Goal: Information Seeking & Learning: Find specific fact

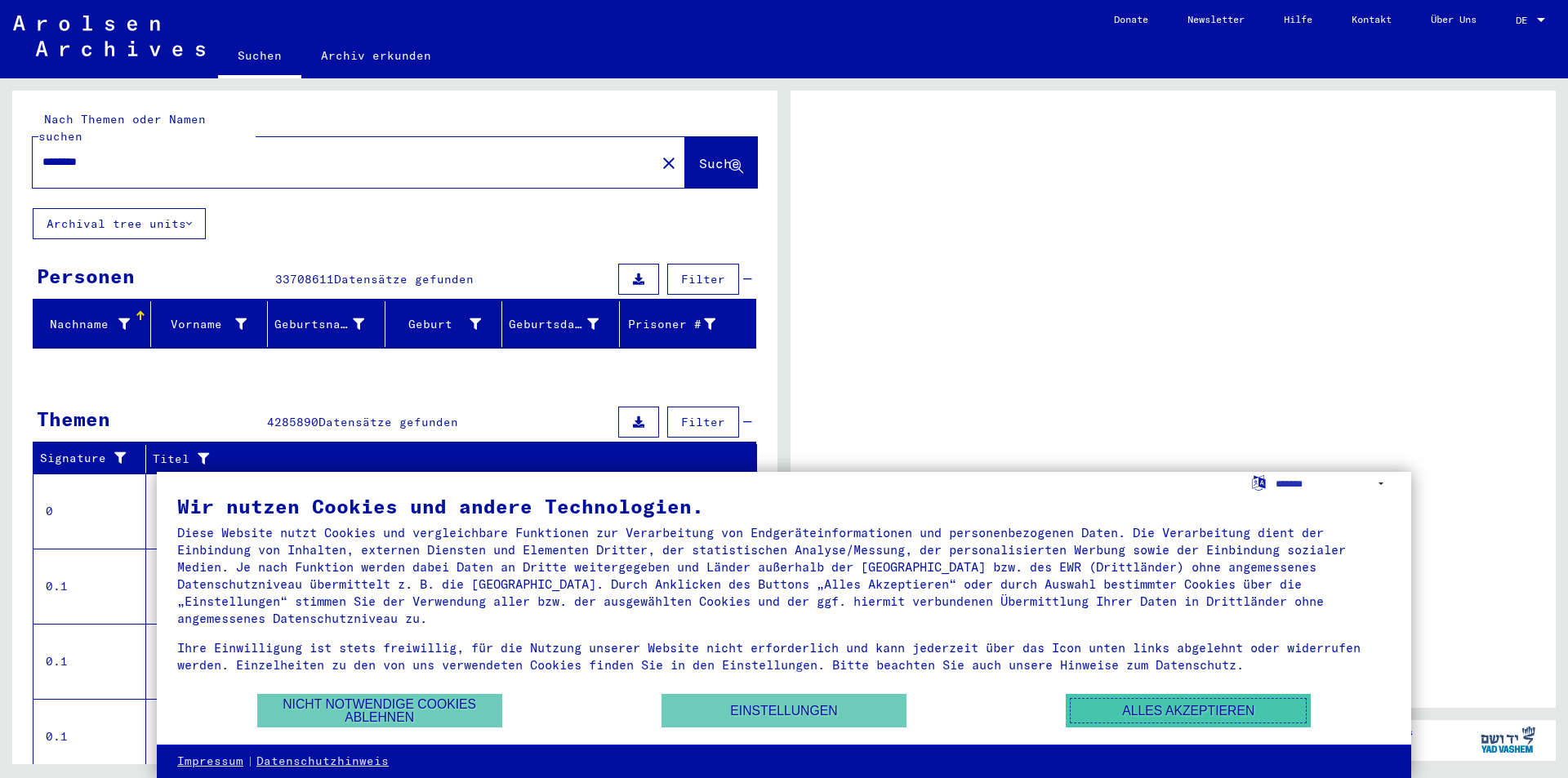
click at [1132, 710] on button "Alles akzeptieren" at bounding box center [1188, 711] width 245 height 34
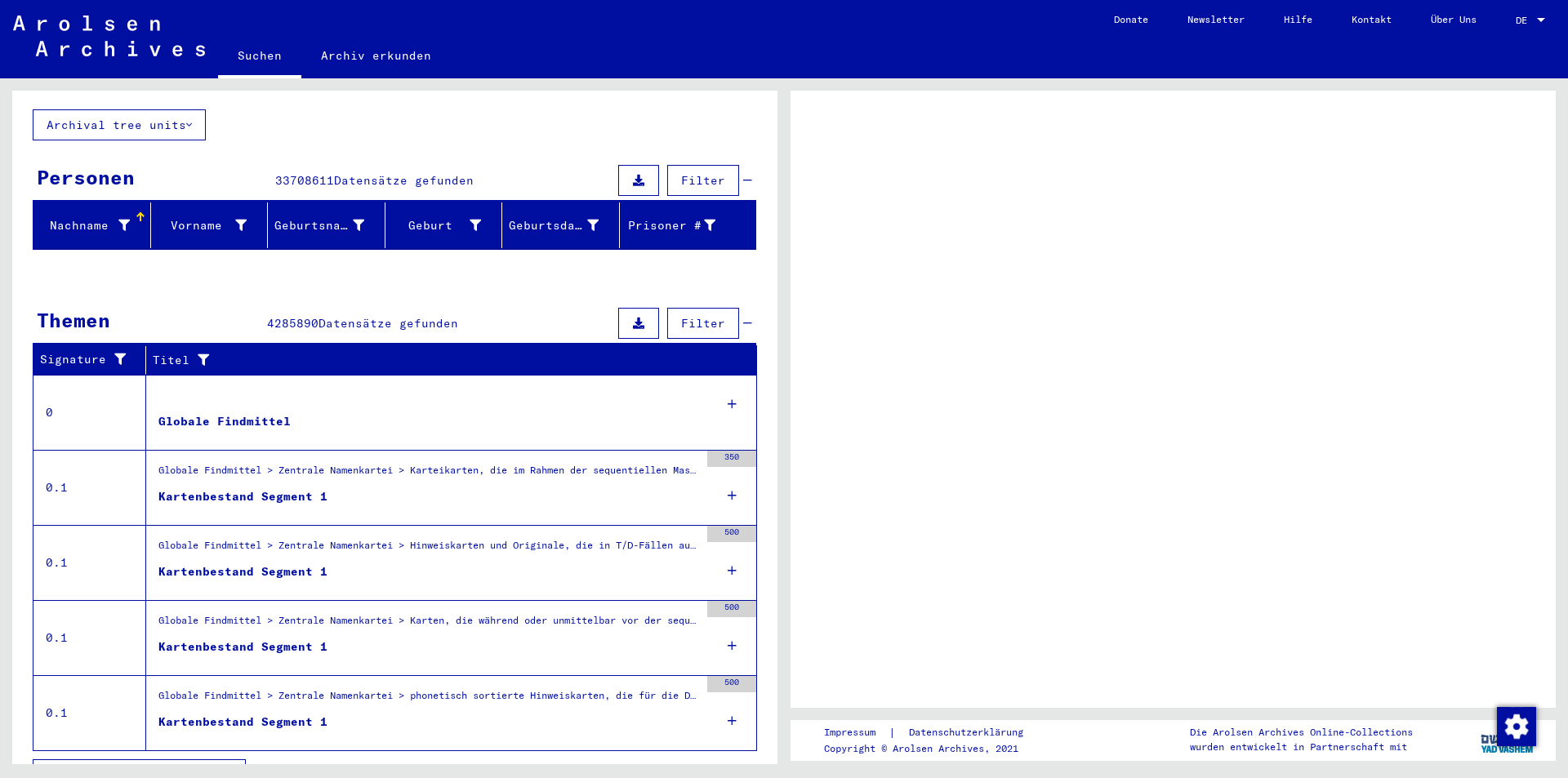
scroll to position [117, 0]
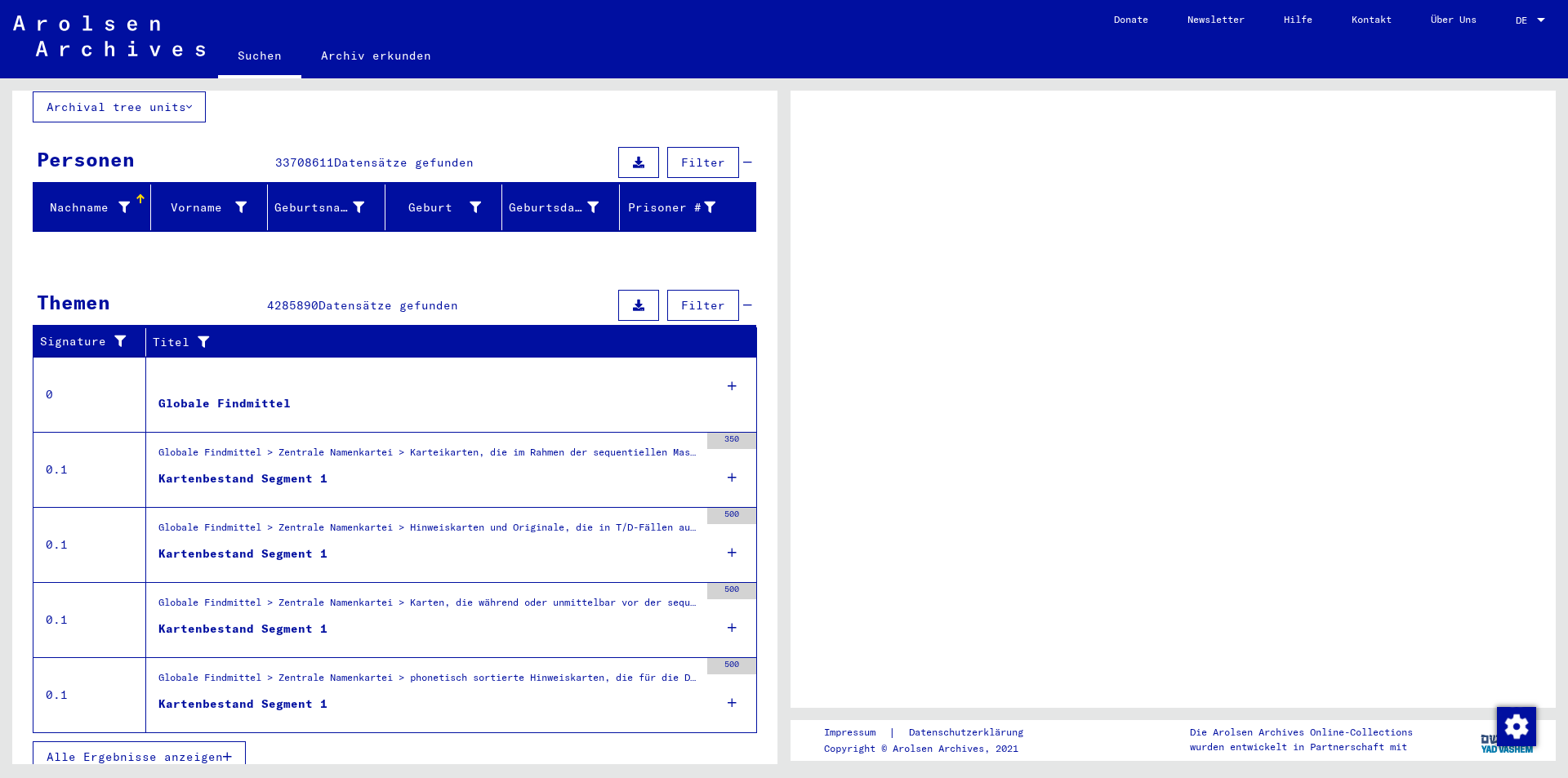
click at [862, 325] on div at bounding box center [1173, 398] width 765 height 617
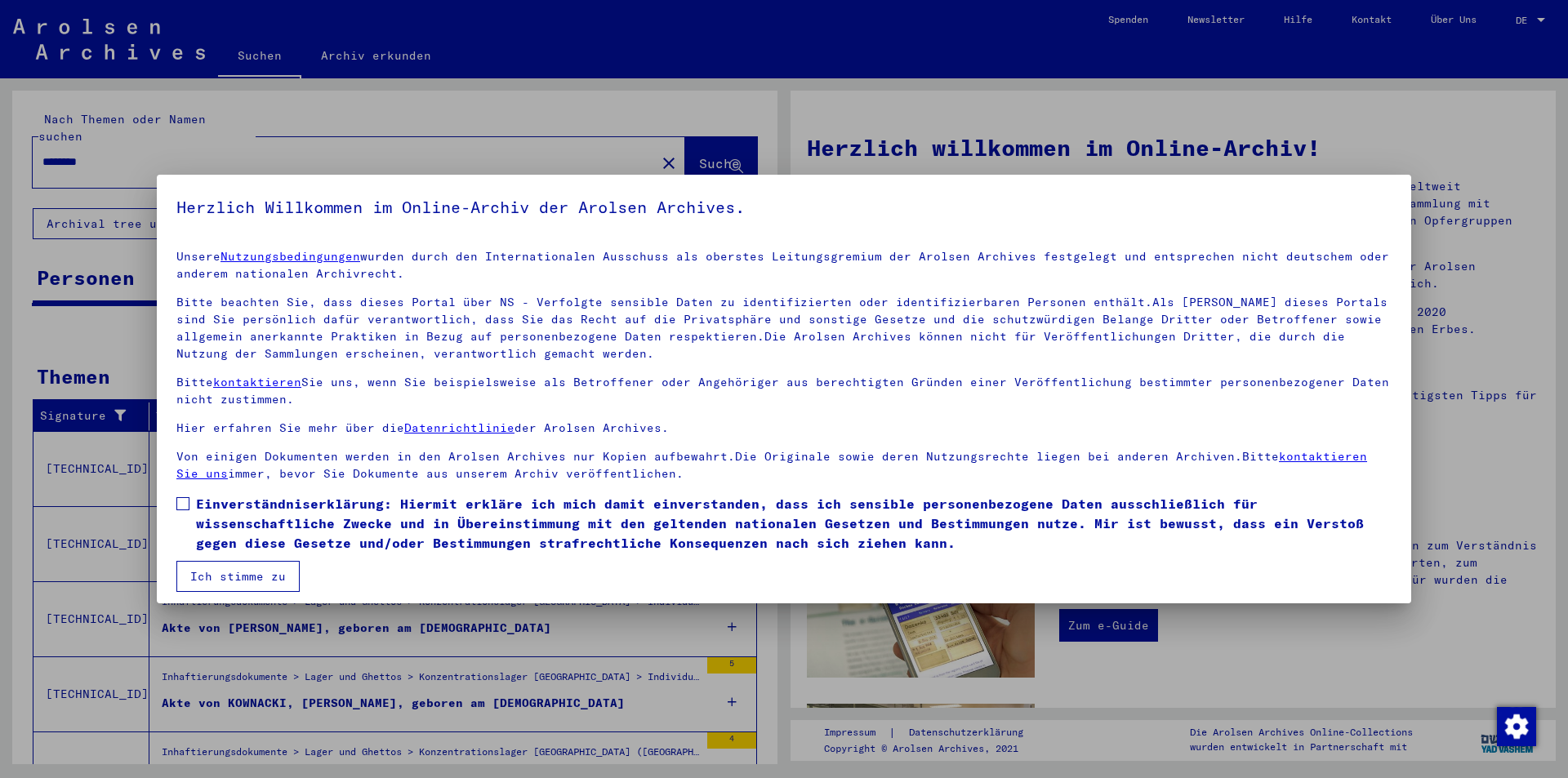
click at [233, 517] on span "Einverständniserklärung: Hiermit erkläre ich mich damit einverstanden, dass ich…" at bounding box center [794, 523] width 1196 height 59
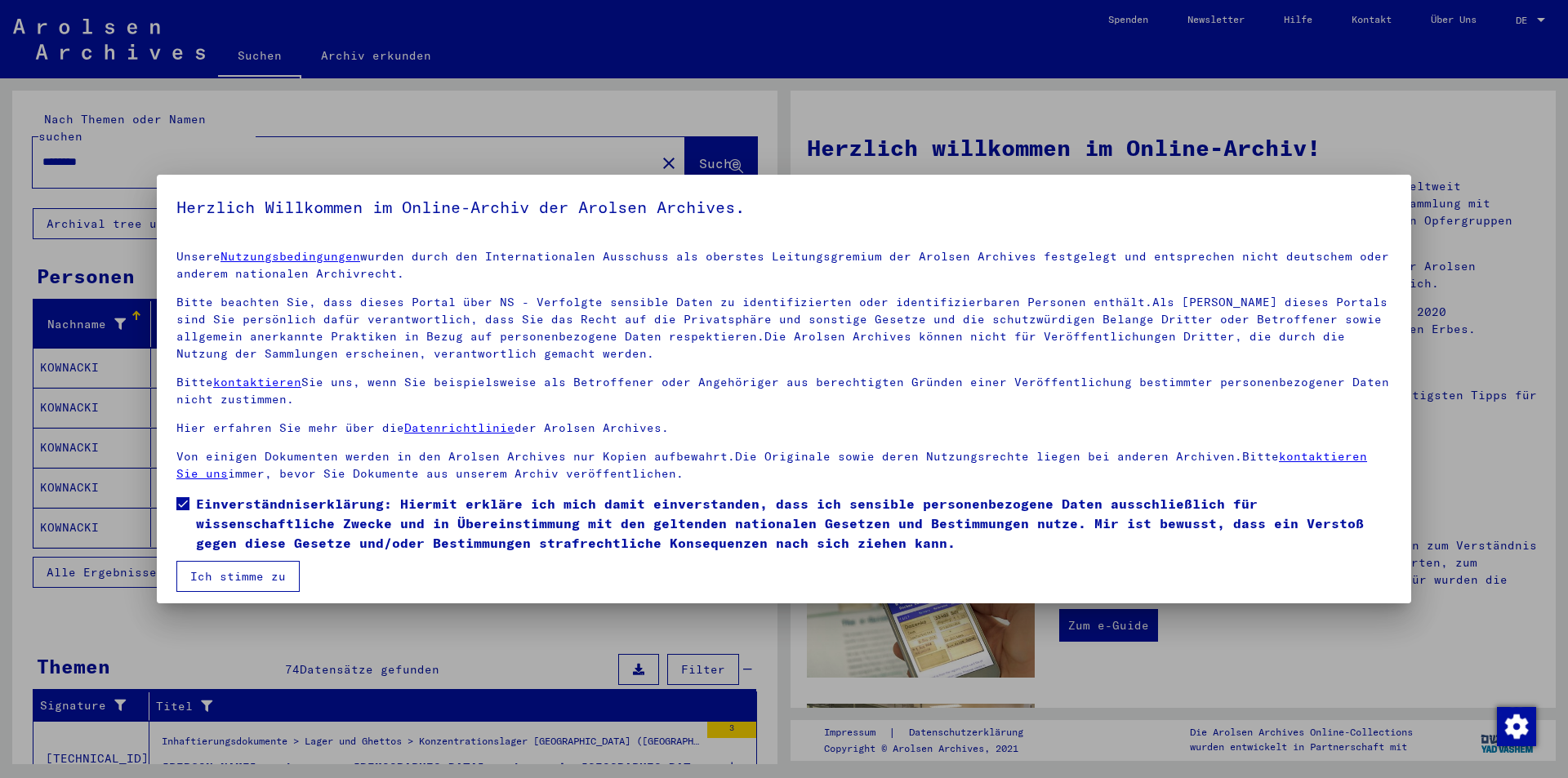
click at [250, 576] on button "Ich stimme zu" at bounding box center [238, 577] width 123 height 31
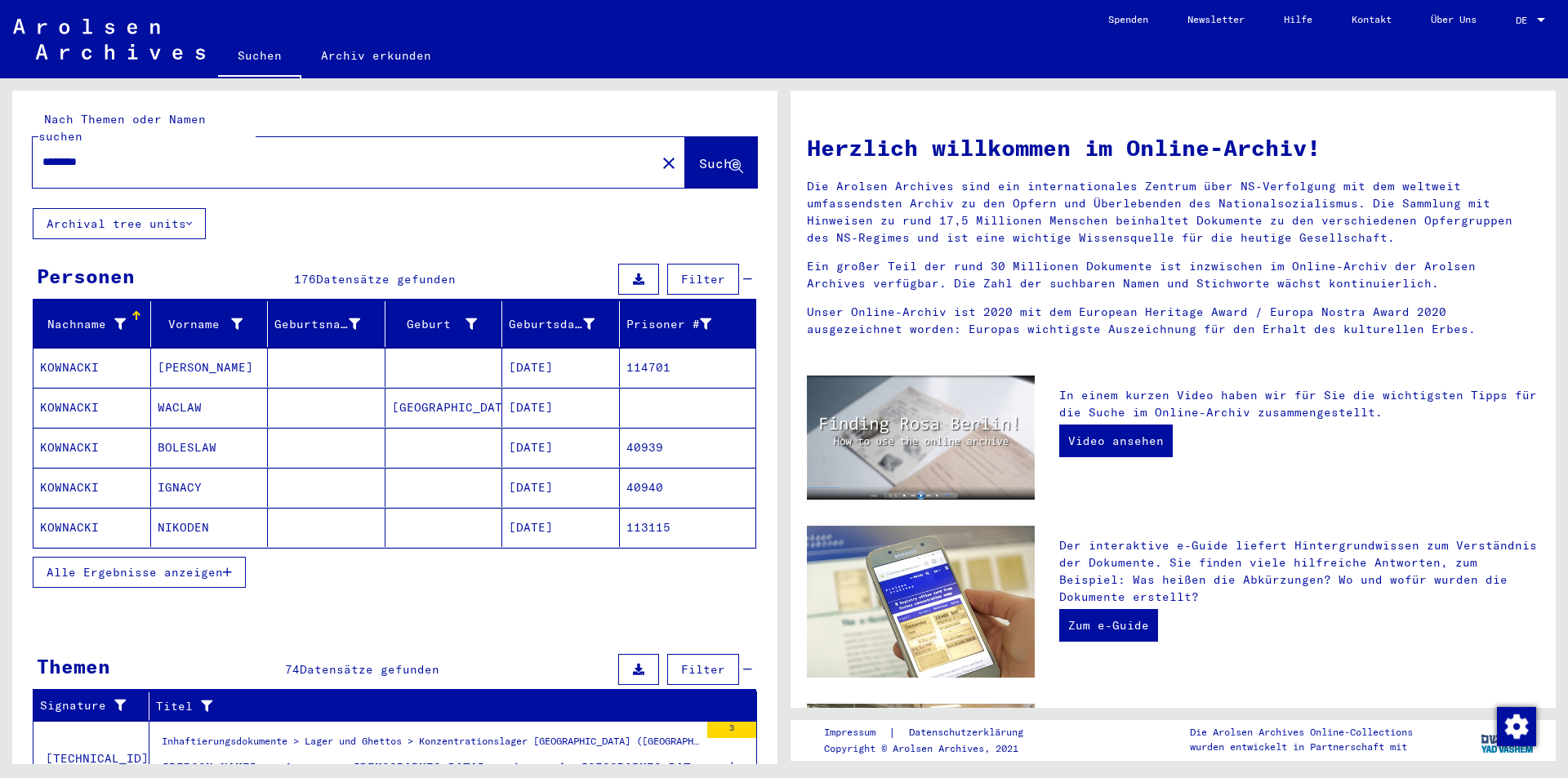
scroll to position [81, 0]
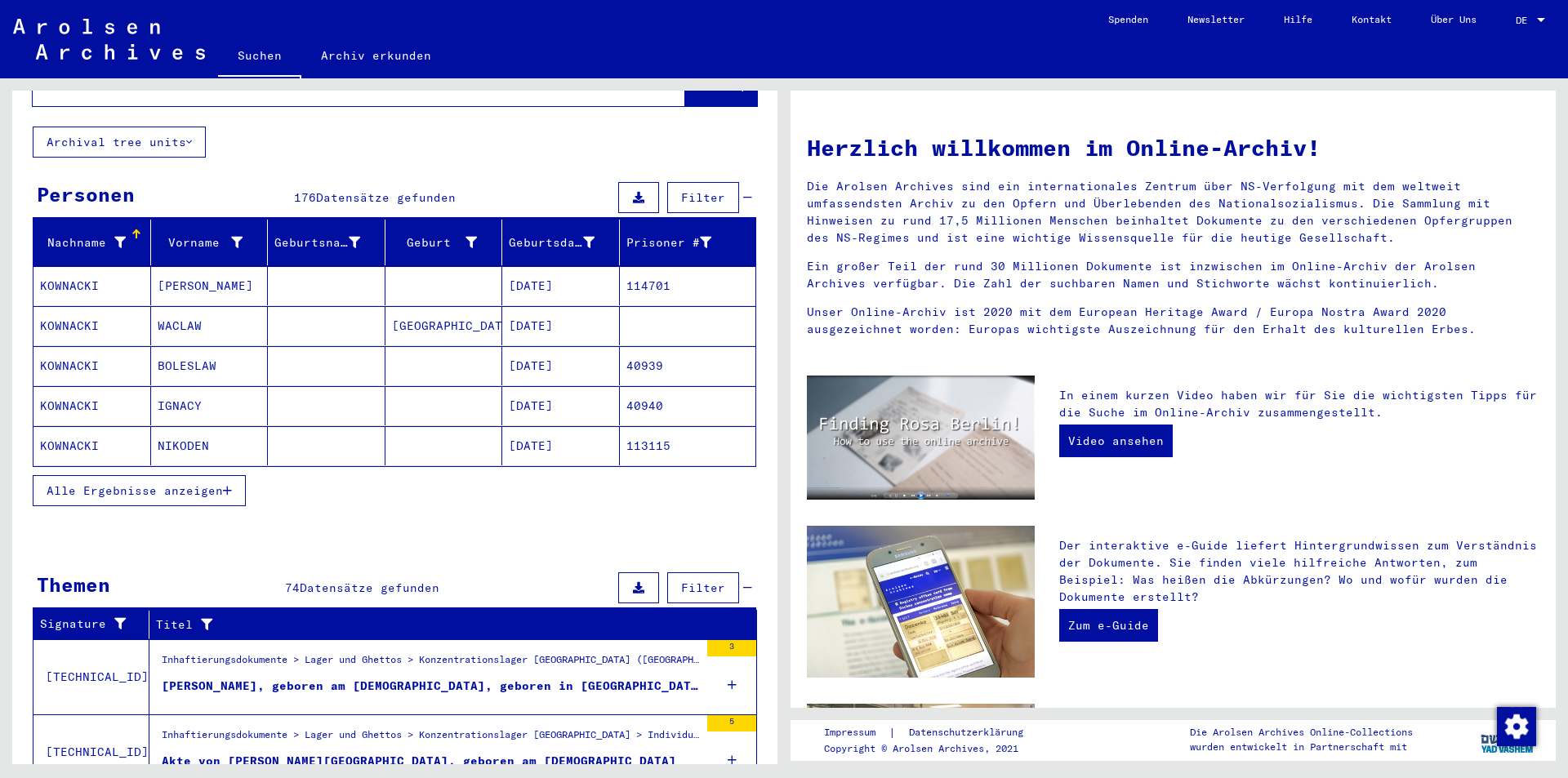
click at [214, 483] on span "Alle Ergebnisse anzeigen" at bounding box center [135, 490] width 177 height 15
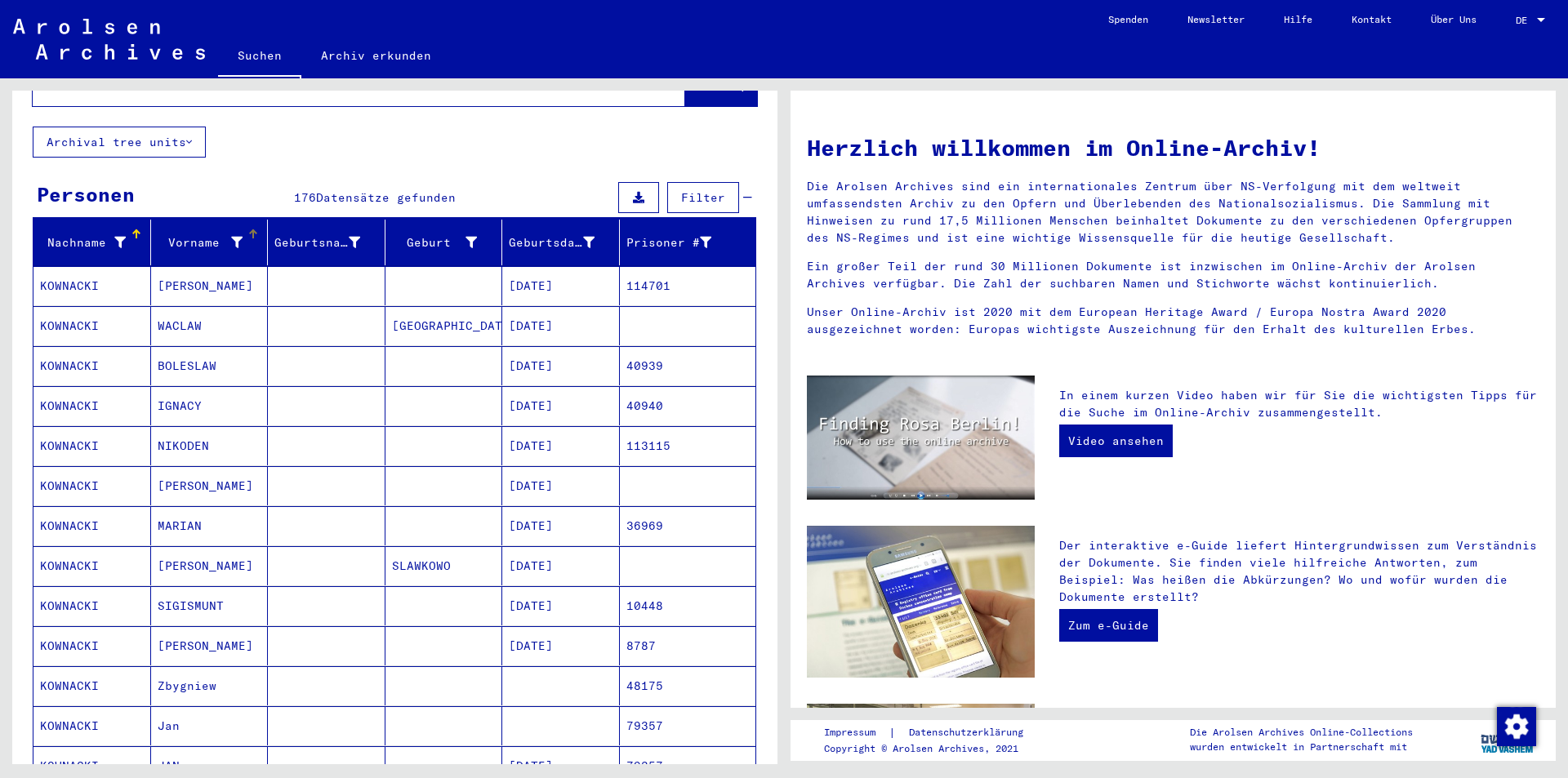
click at [190, 234] on div "Vorname" at bounding box center [201, 242] width 85 height 17
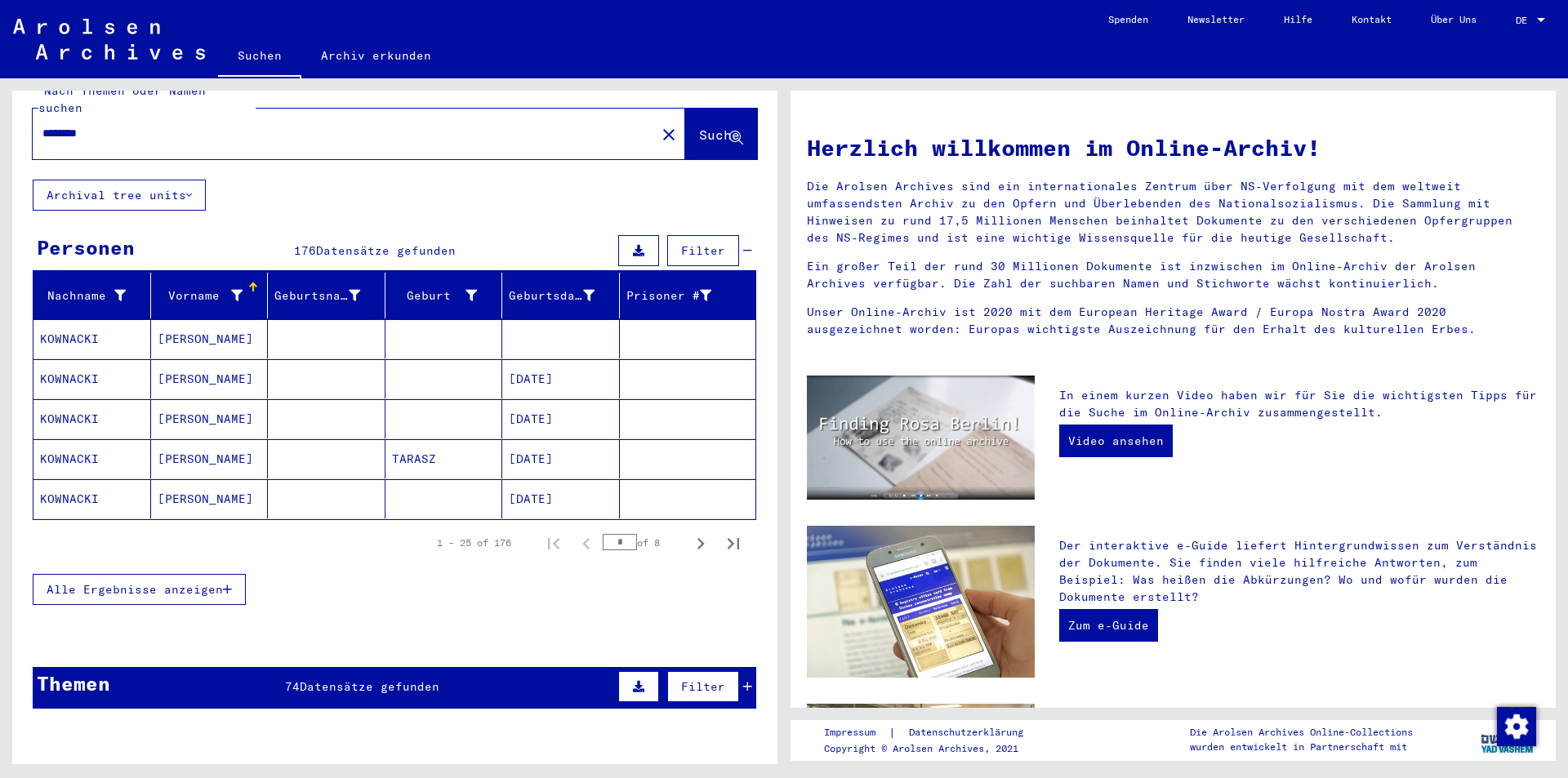
scroll to position [0, 0]
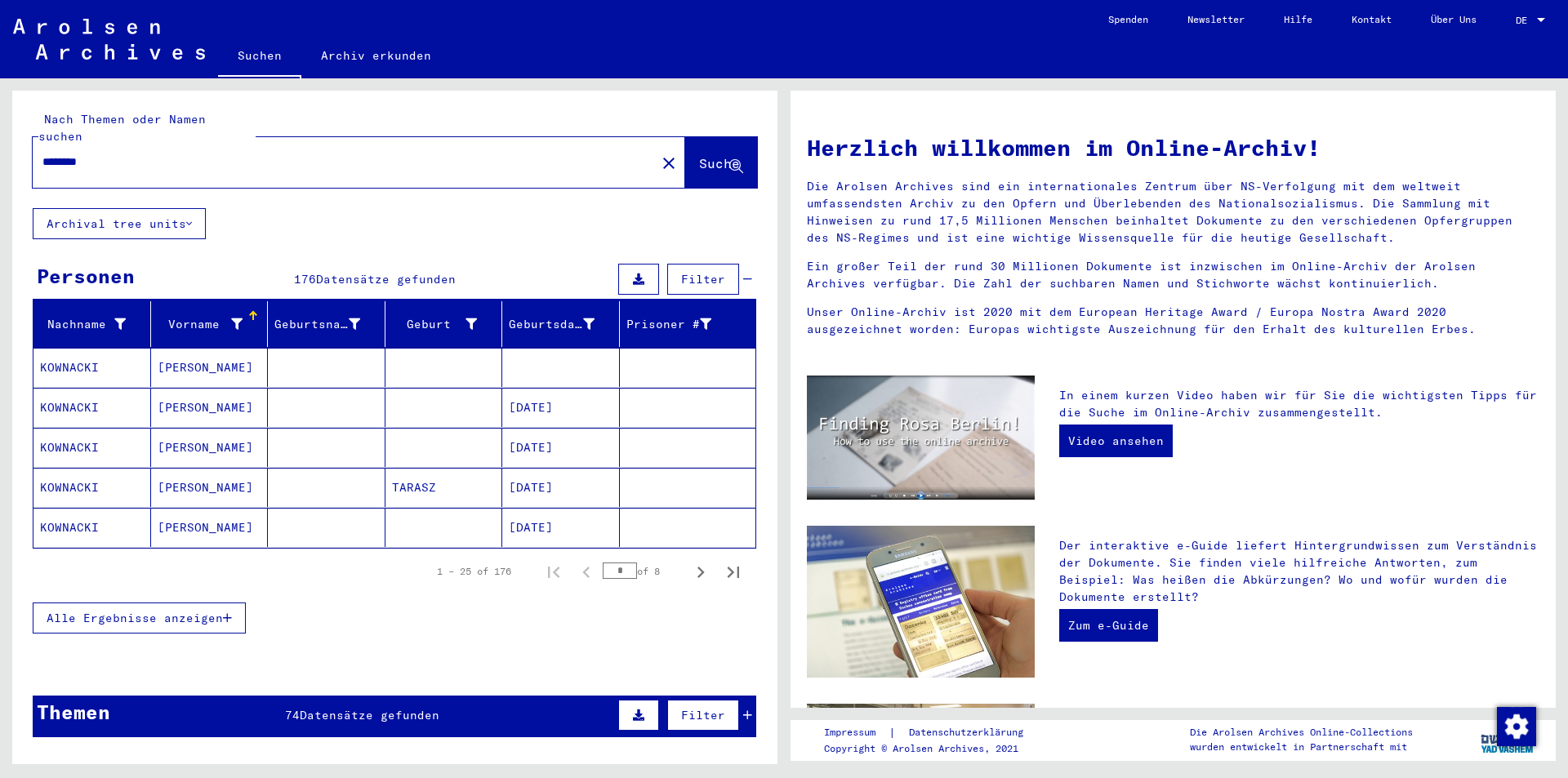
click at [152, 611] on span "Alle Ergebnisse anzeigen" at bounding box center [135, 619] width 177 height 15
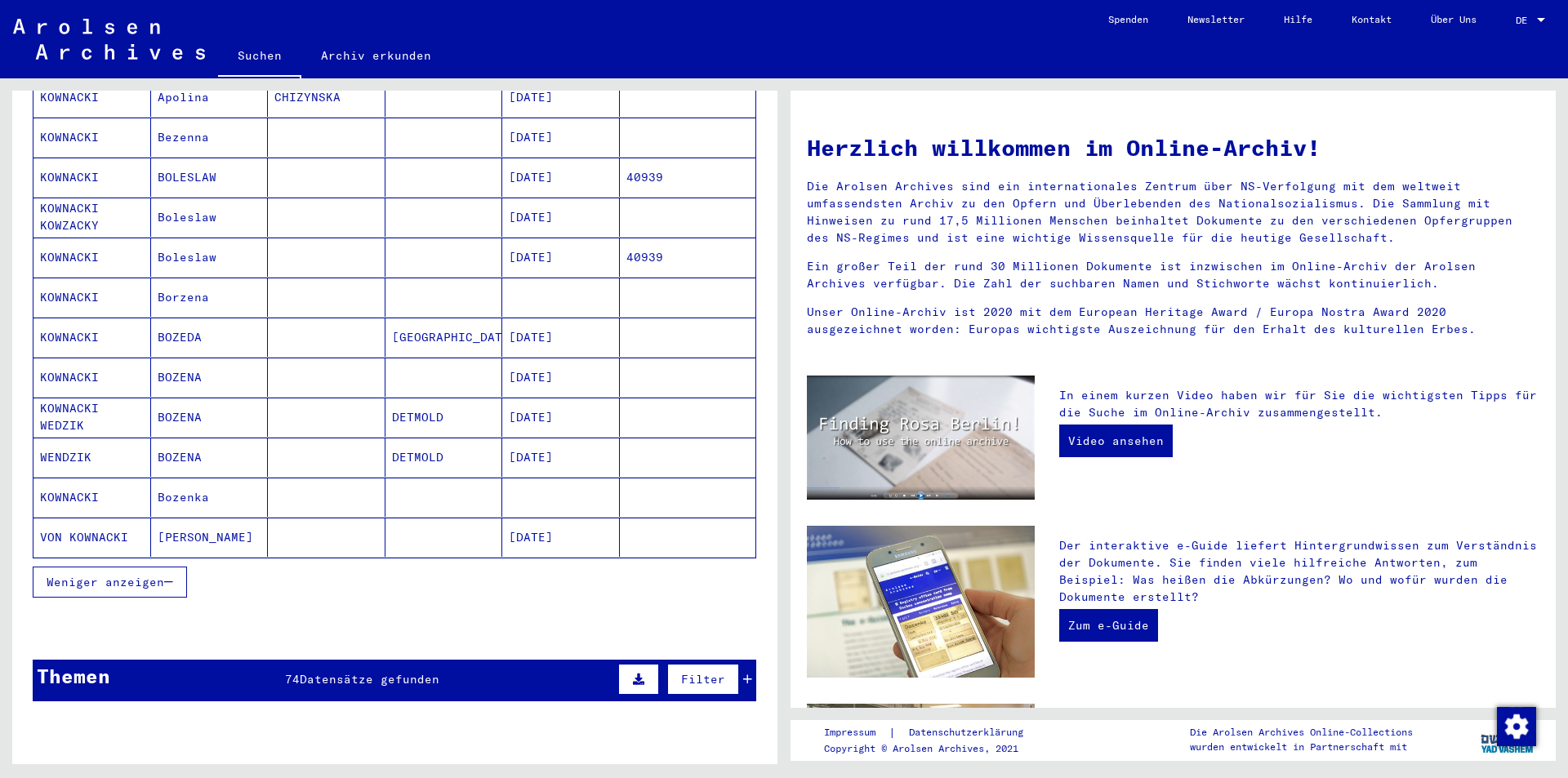
scroll to position [817, 0]
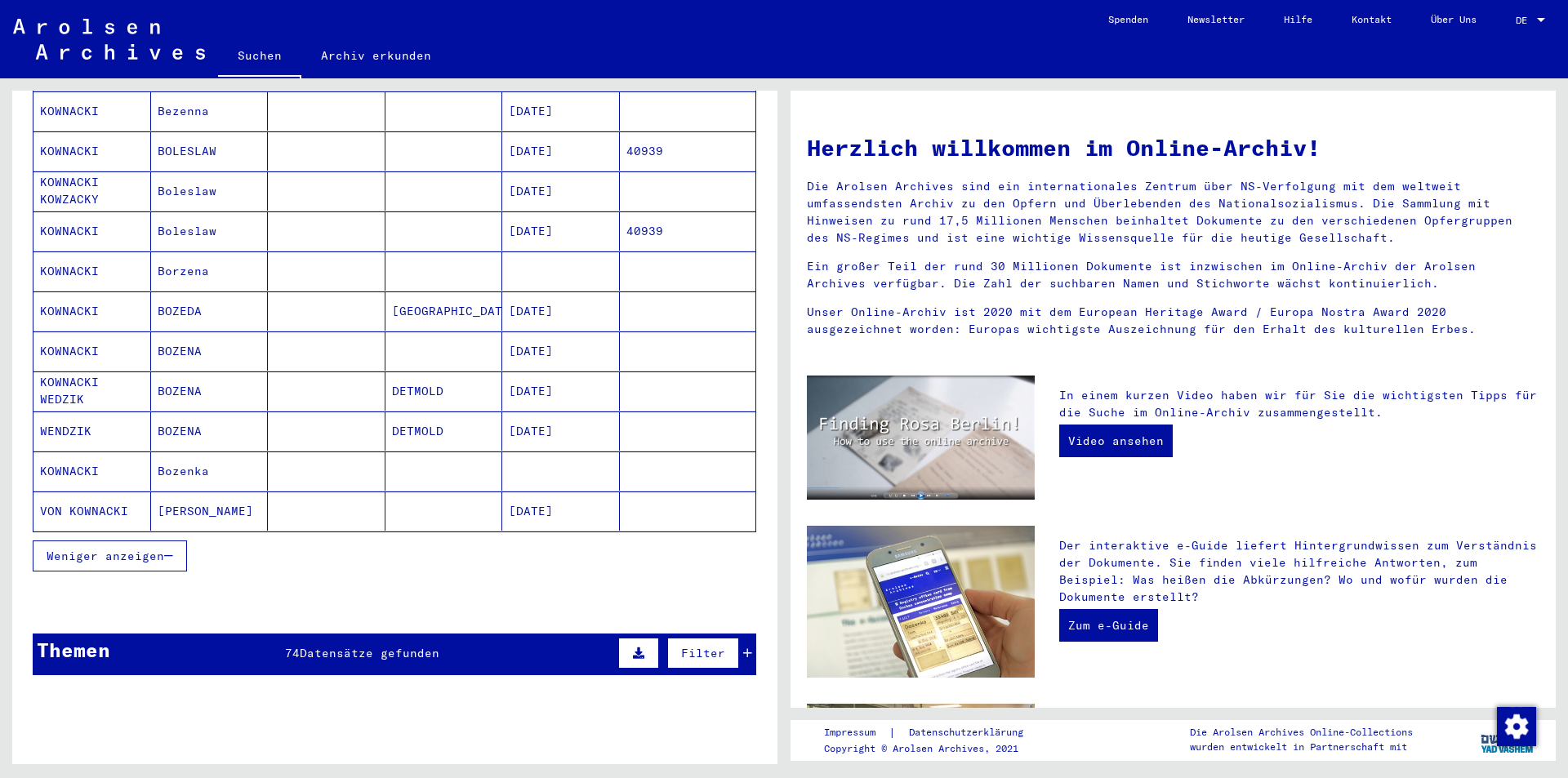
click at [156, 549] on span "Weniger anzeigen" at bounding box center [105, 556] width 118 height 15
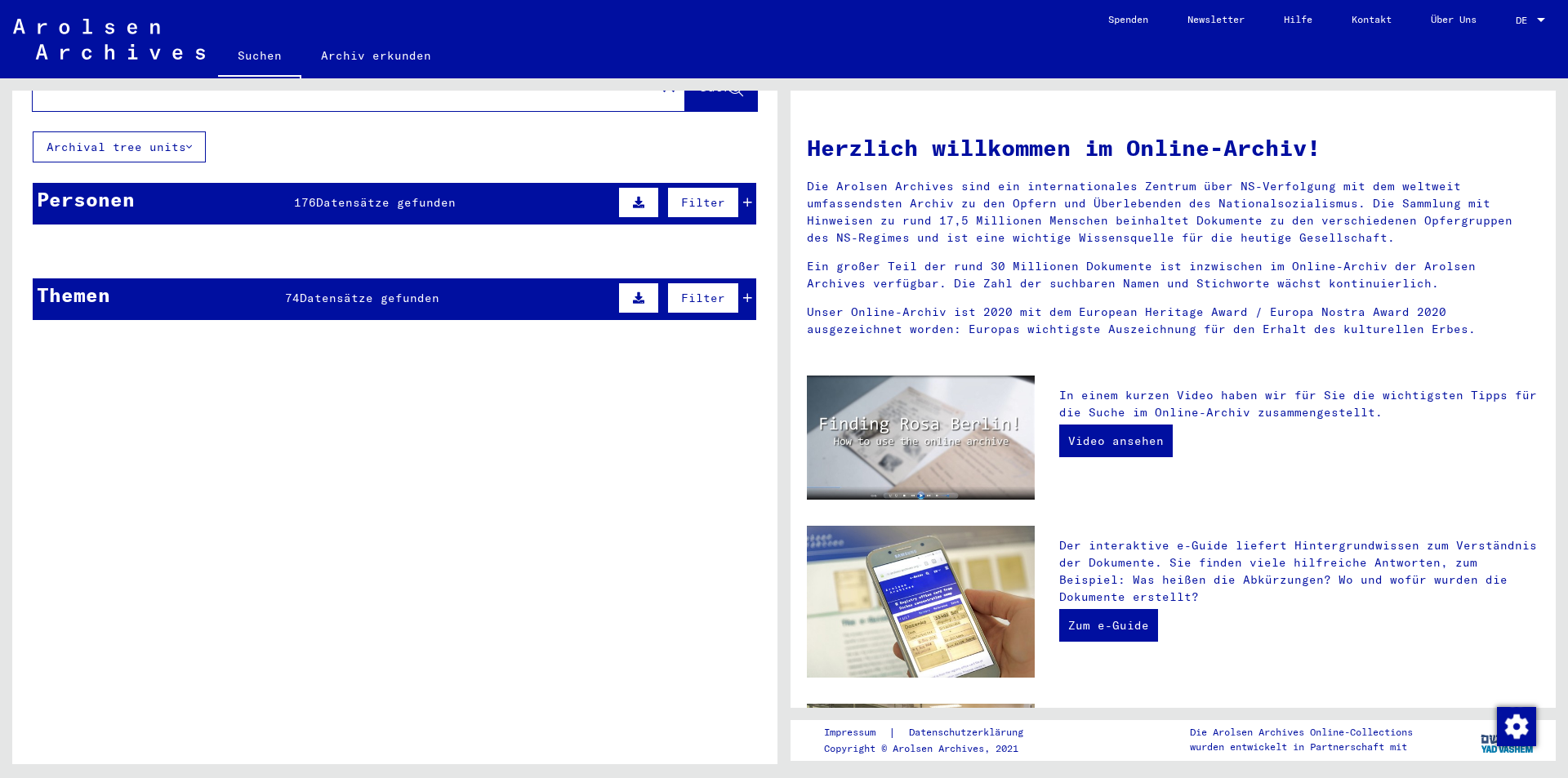
scroll to position [0, 0]
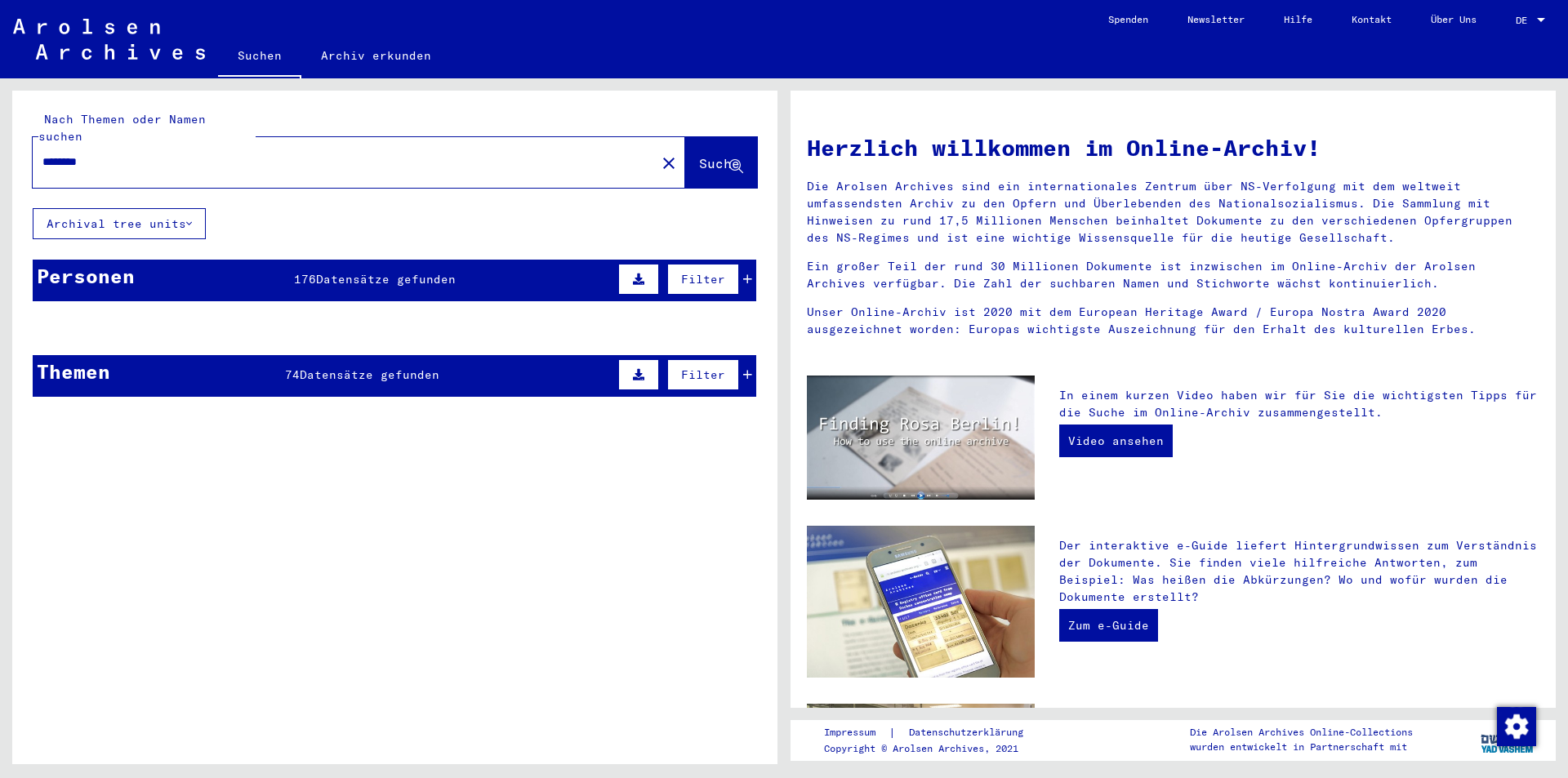
click at [150, 208] on button "Archival tree units" at bounding box center [119, 223] width 173 height 31
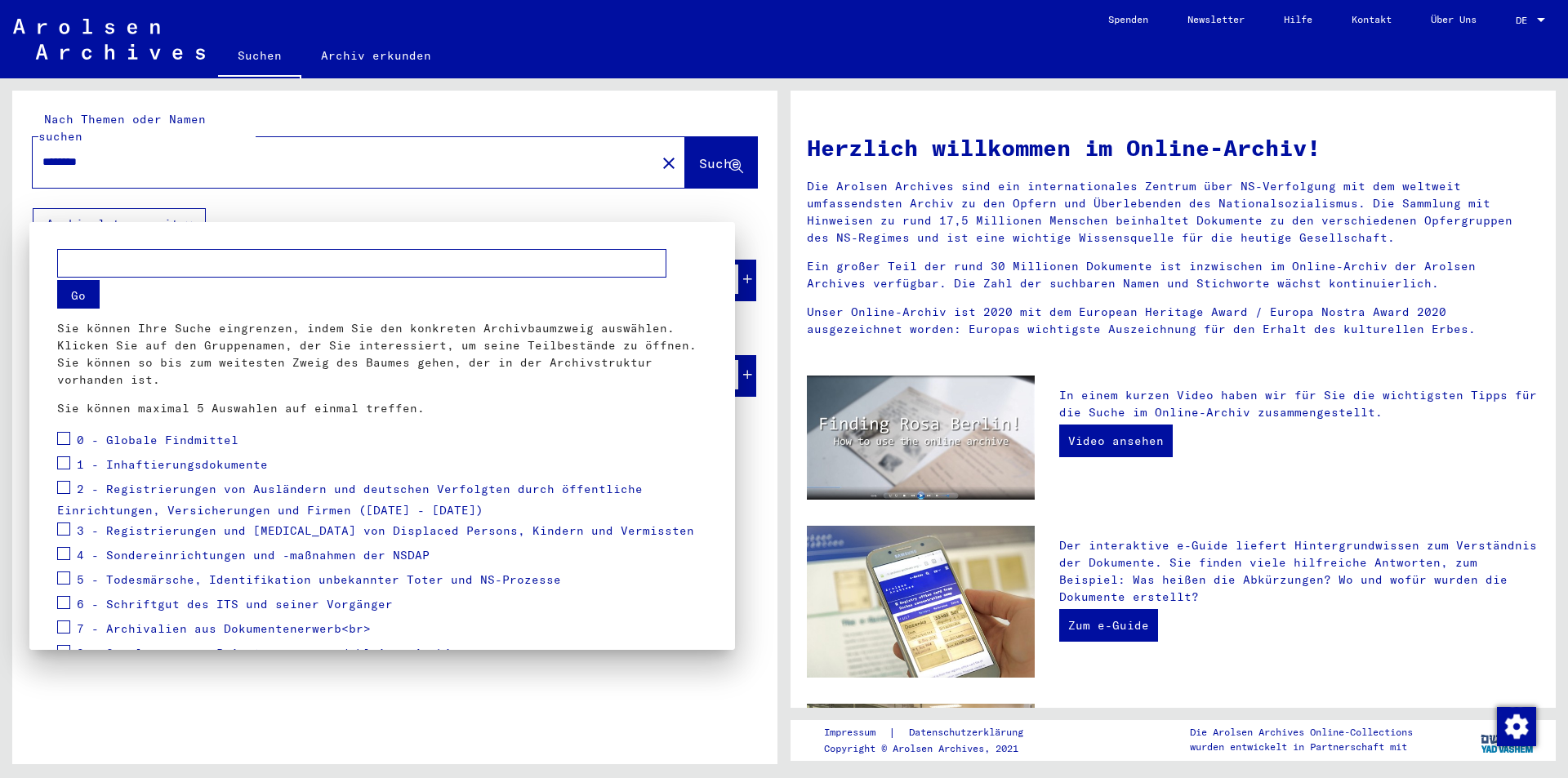
click at [236, 167] on div at bounding box center [784, 389] width 1568 height 778
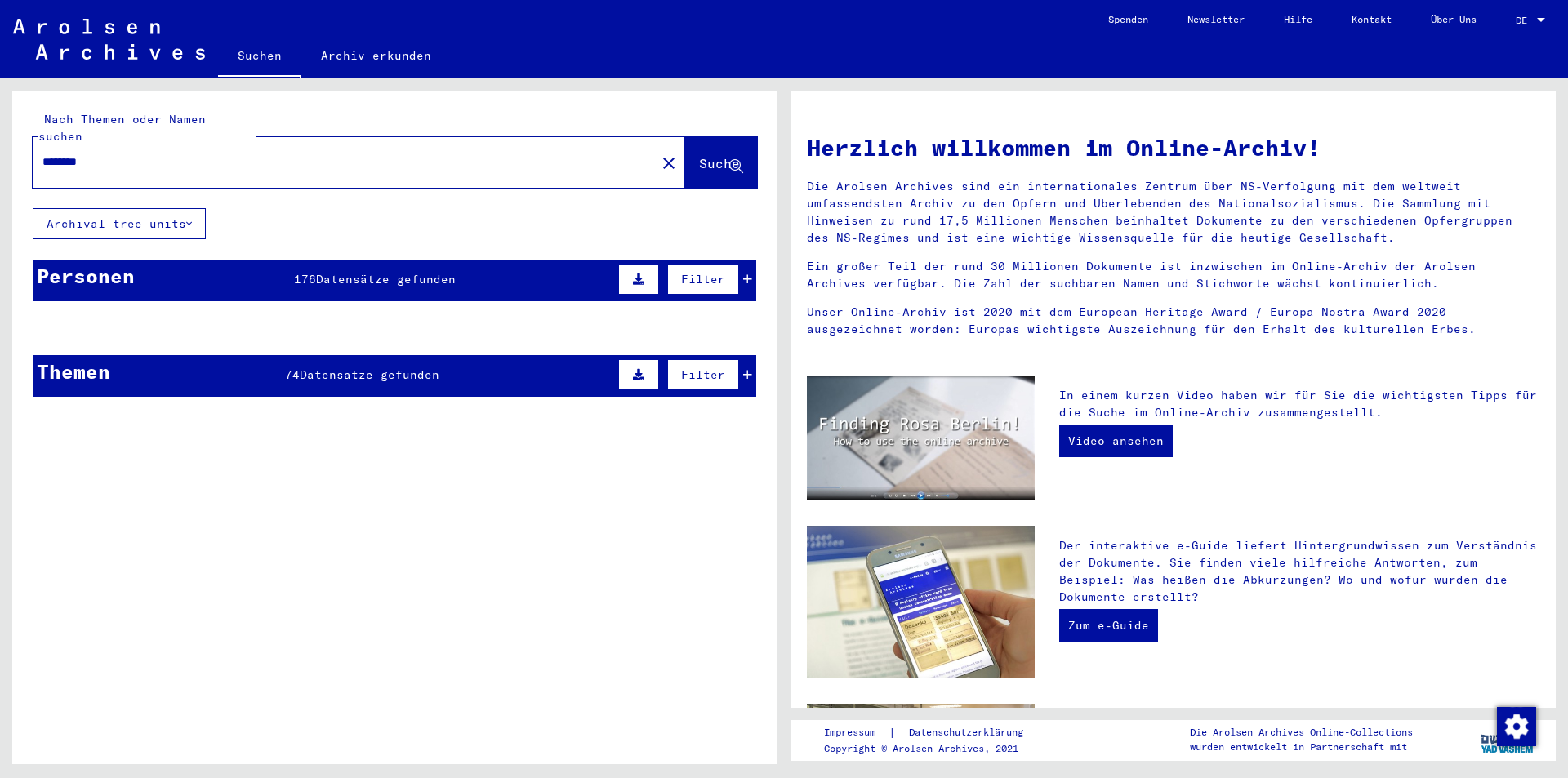
click at [696, 156] on button "Suche" at bounding box center [721, 163] width 71 height 51
click at [735, 273] on div "Filter" at bounding box center [683, 279] width 138 height 39
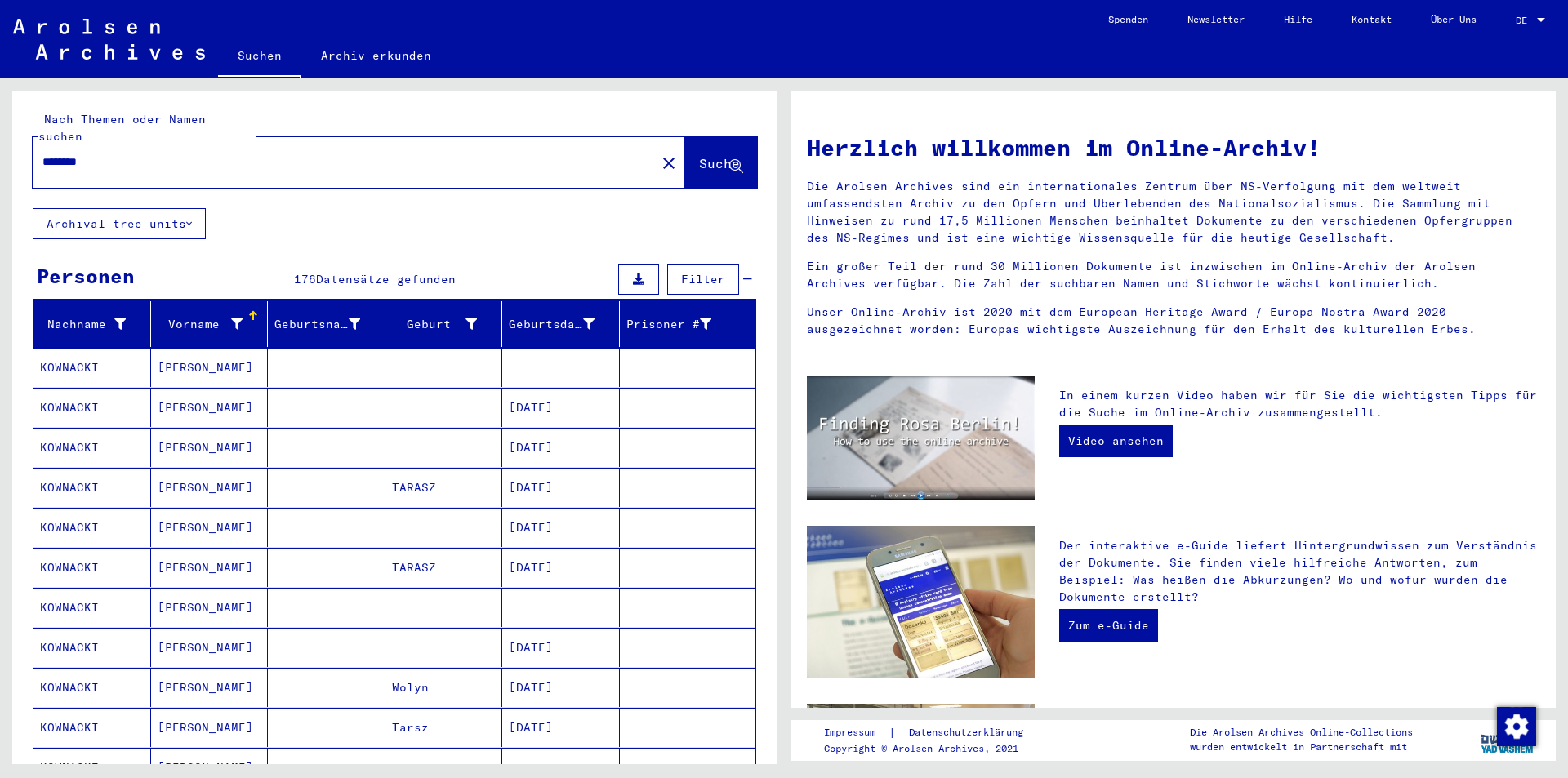
click at [686, 264] on button "Filter" at bounding box center [703, 279] width 71 height 31
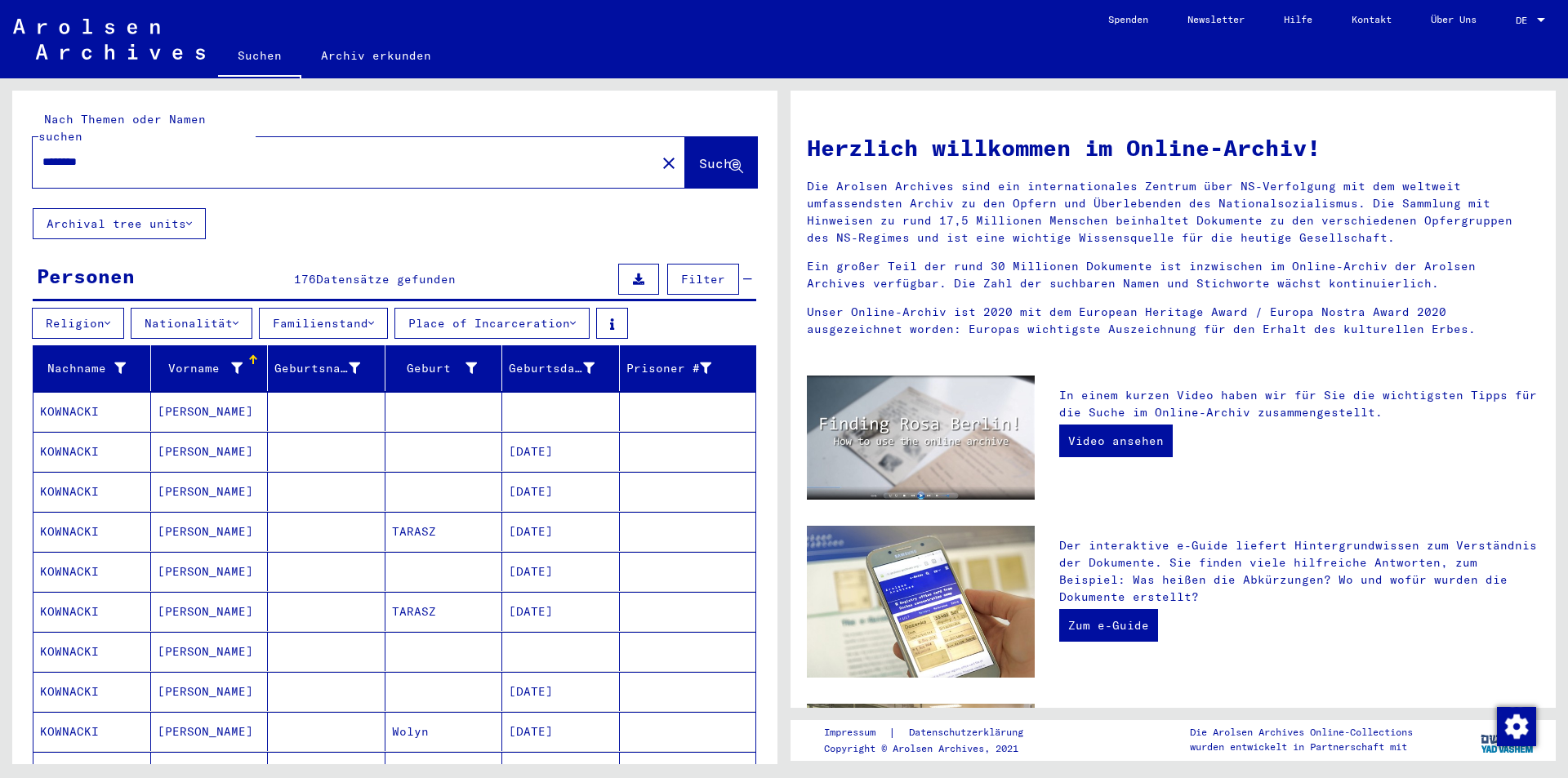
click at [265, 154] on input "********" at bounding box center [339, 162] width 594 height 17
click at [323, 154] on input "********" at bounding box center [339, 162] width 594 height 17
click at [699, 155] on span "Suche" at bounding box center [720, 163] width 41 height 16
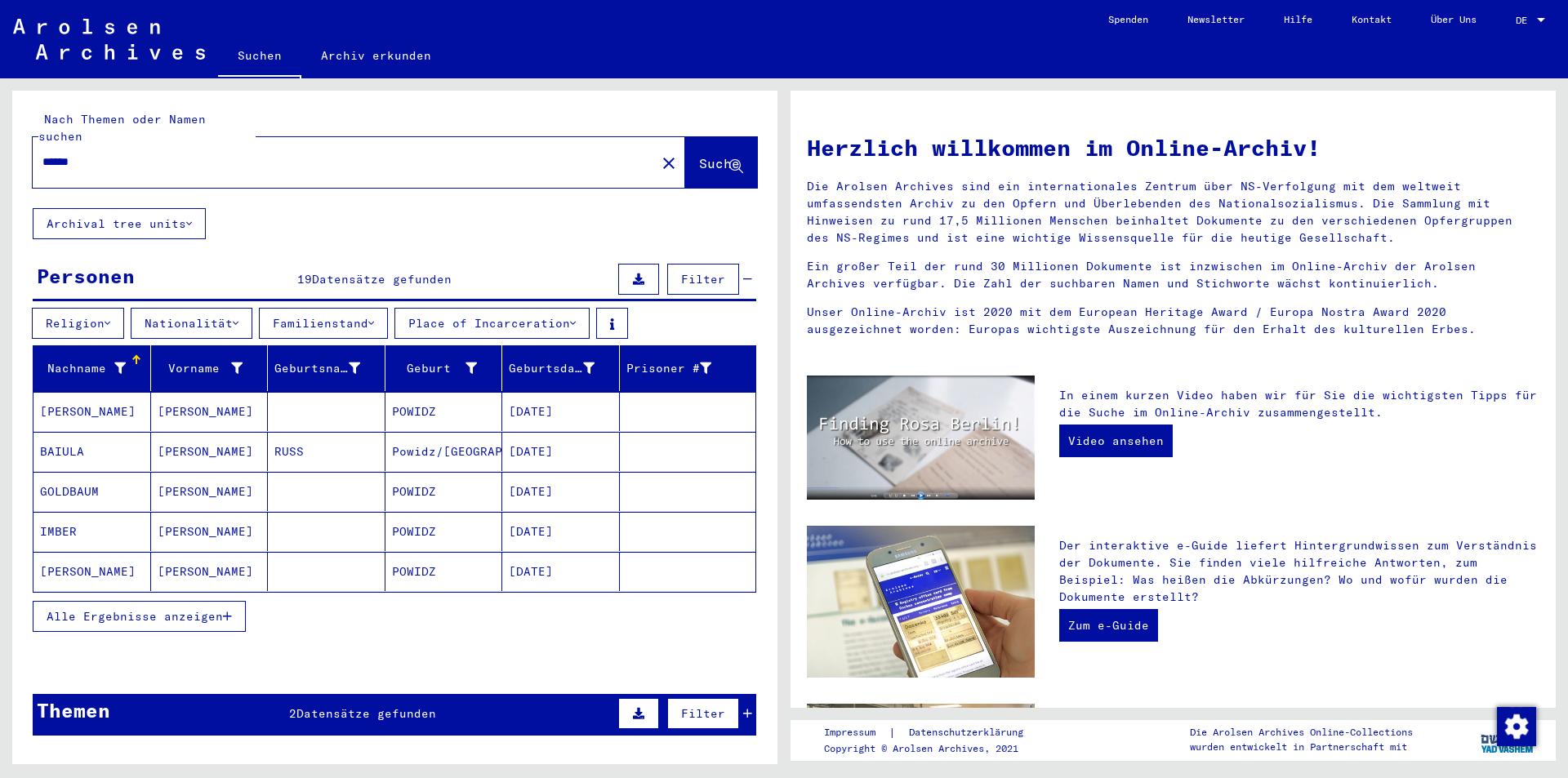
click at [175, 601] on button "Alle Ergebnisse anzeigen" at bounding box center [139, 617] width 213 height 31
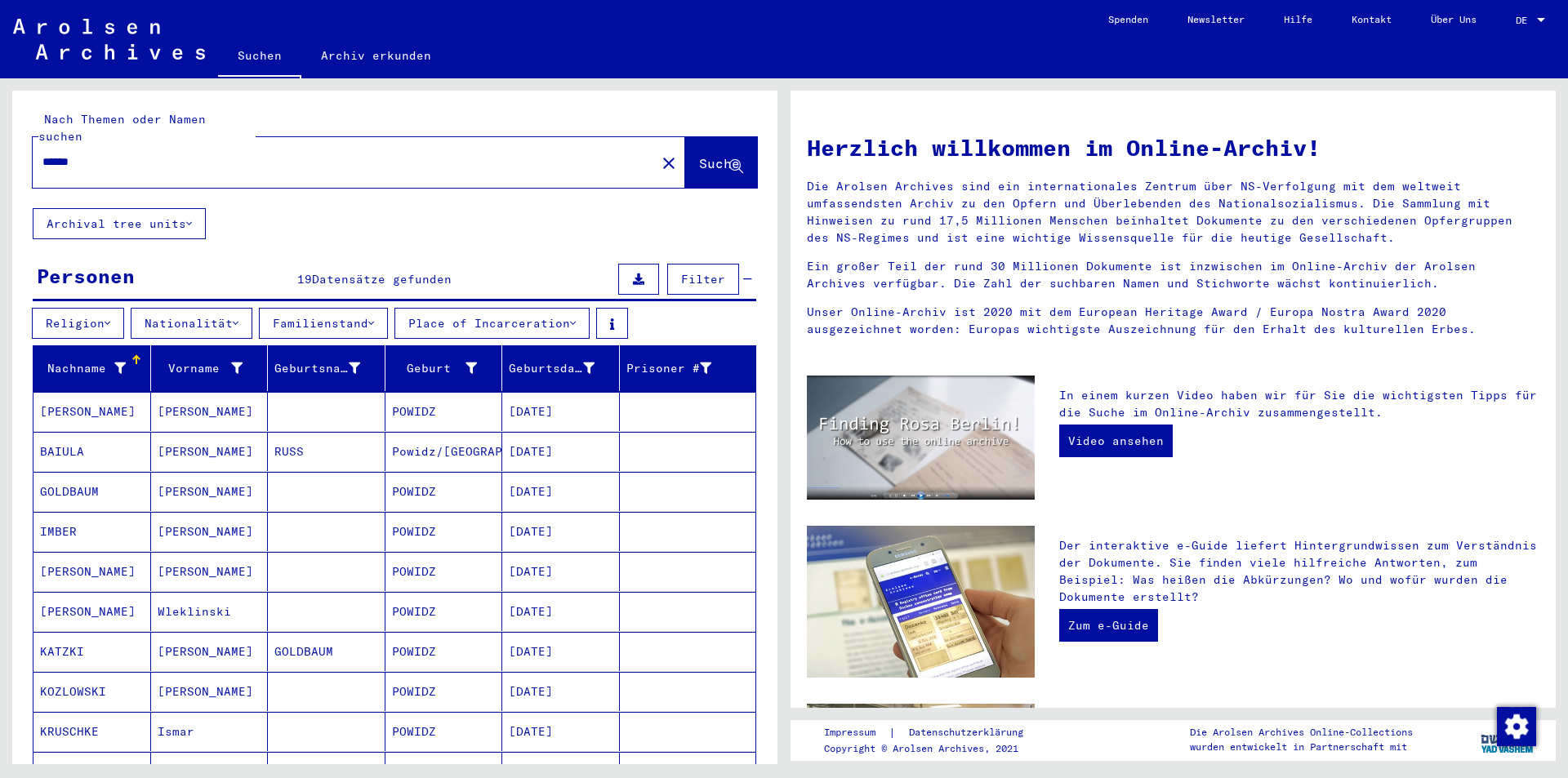
click at [259, 154] on input "******" at bounding box center [339, 162] width 594 height 17
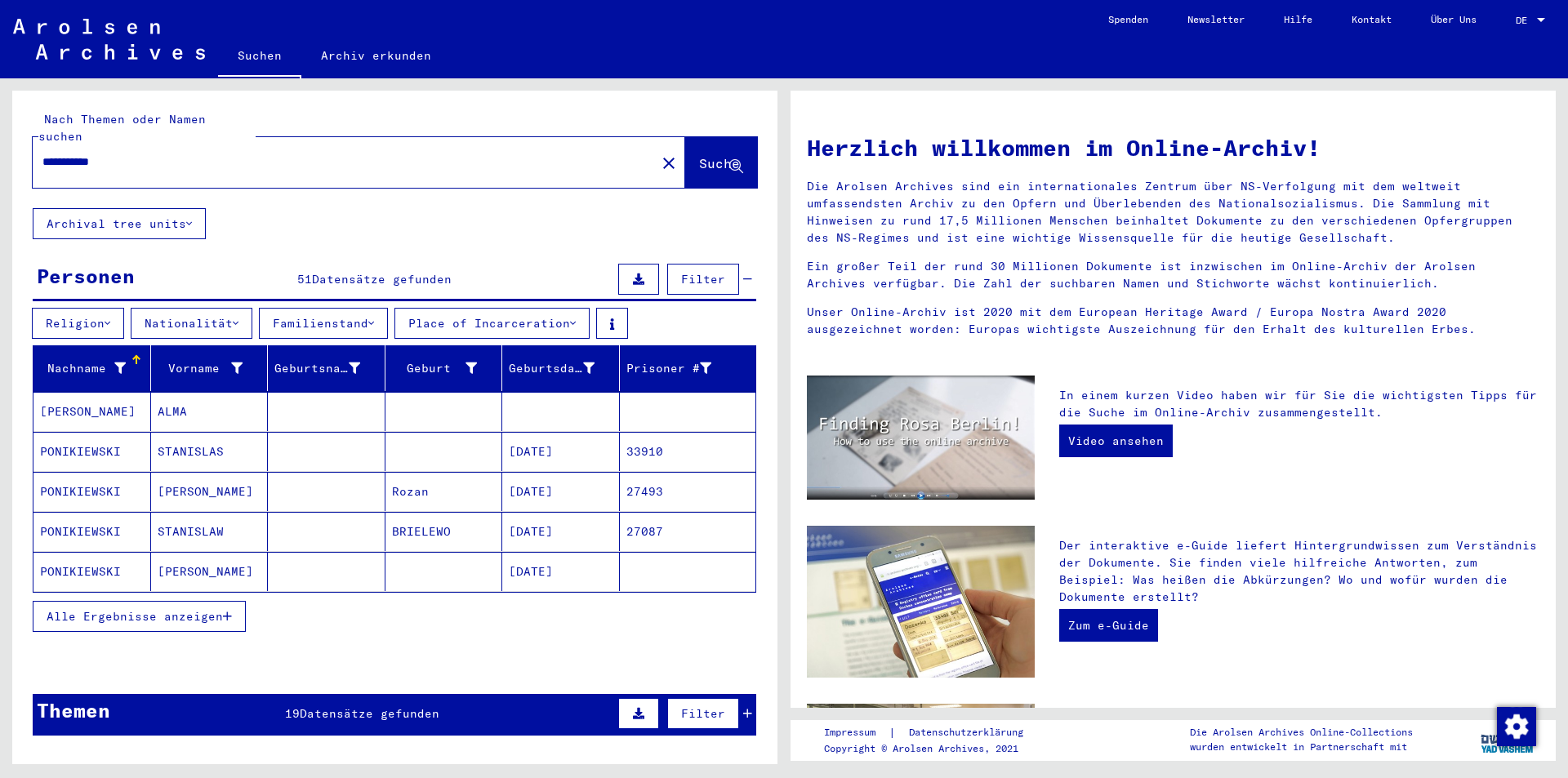
click at [197, 610] on span "Alle Ergebnisse anzeigen" at bounding box center [135, 617] width 177 height 15
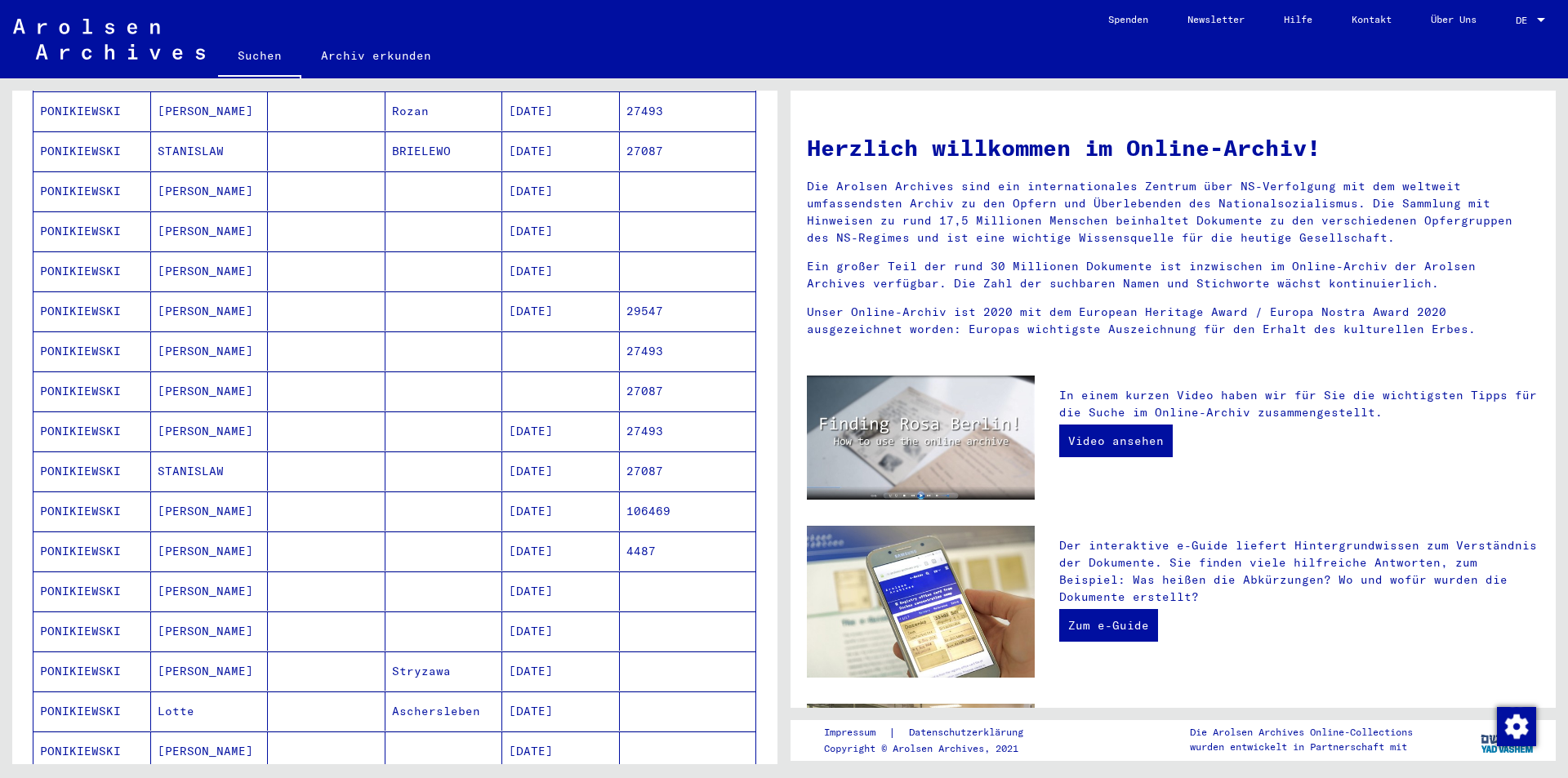
scroll to position [572, 0]
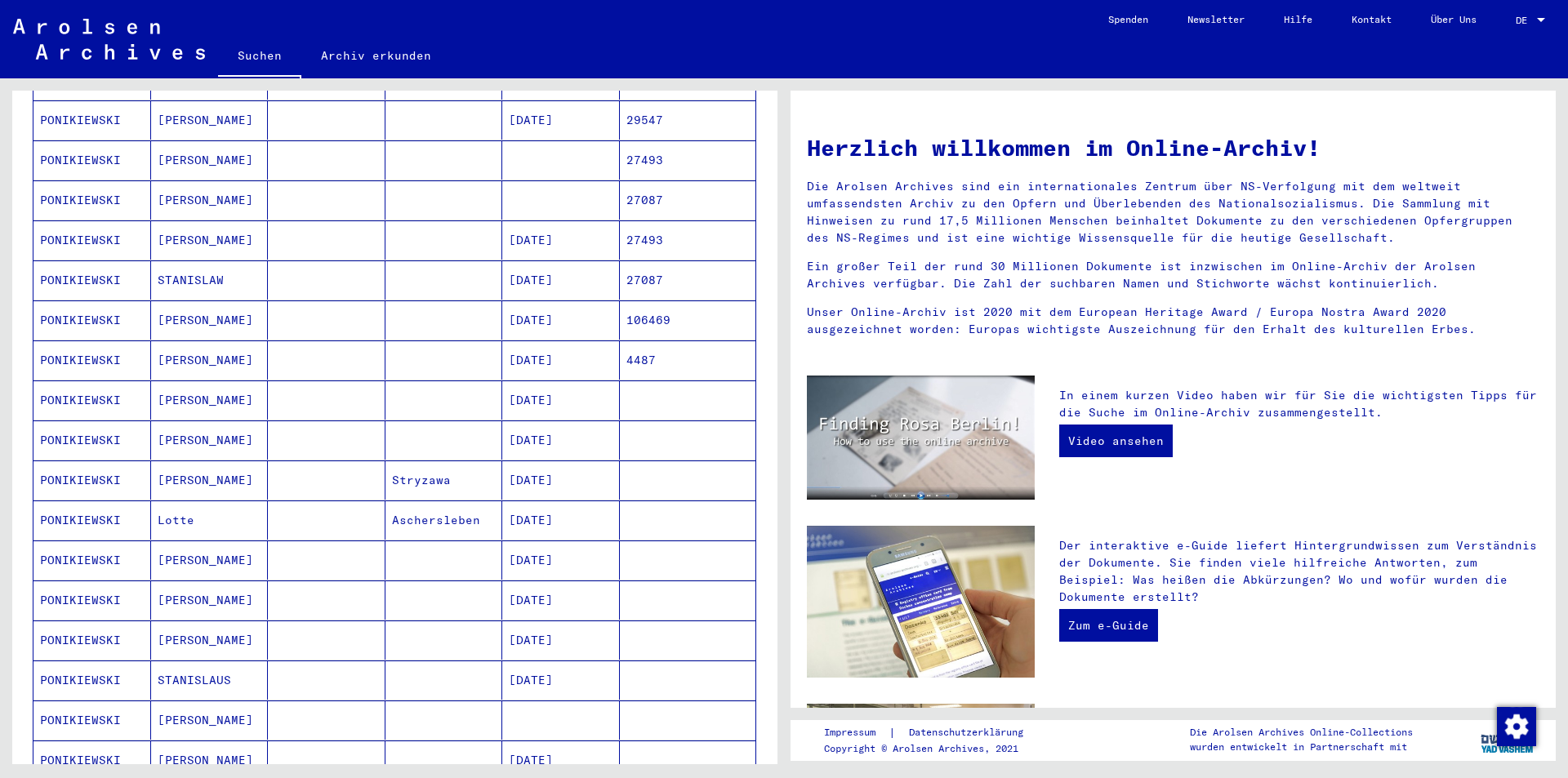
click at [102, 541] on mat-cell "PONIKIEWSKI" at bounding box center [92, 560] width 118 height 39
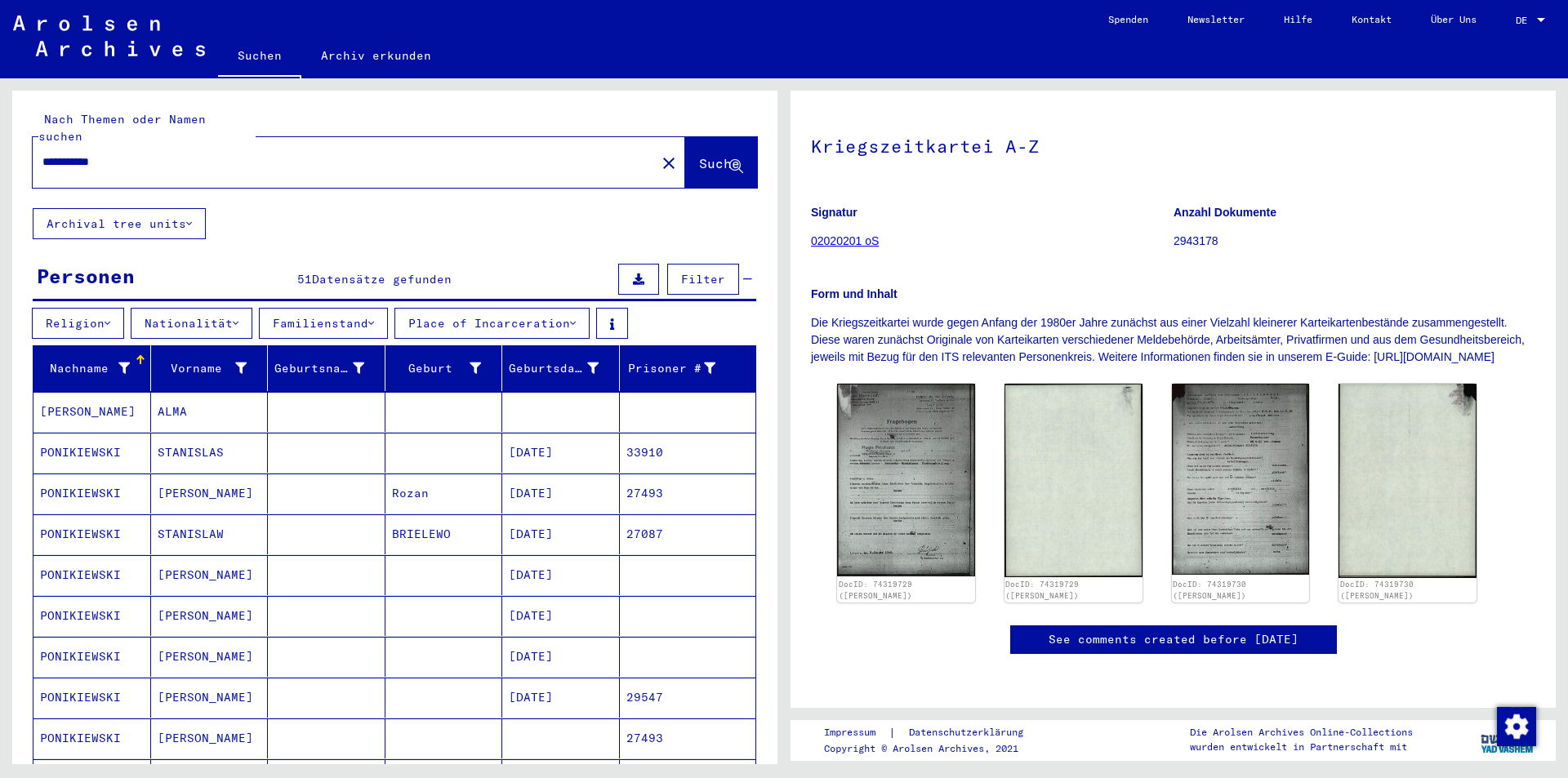
click at [279, 154] on input "**********" at bounding box center [344, 162] width 604 height 17
type input "********"
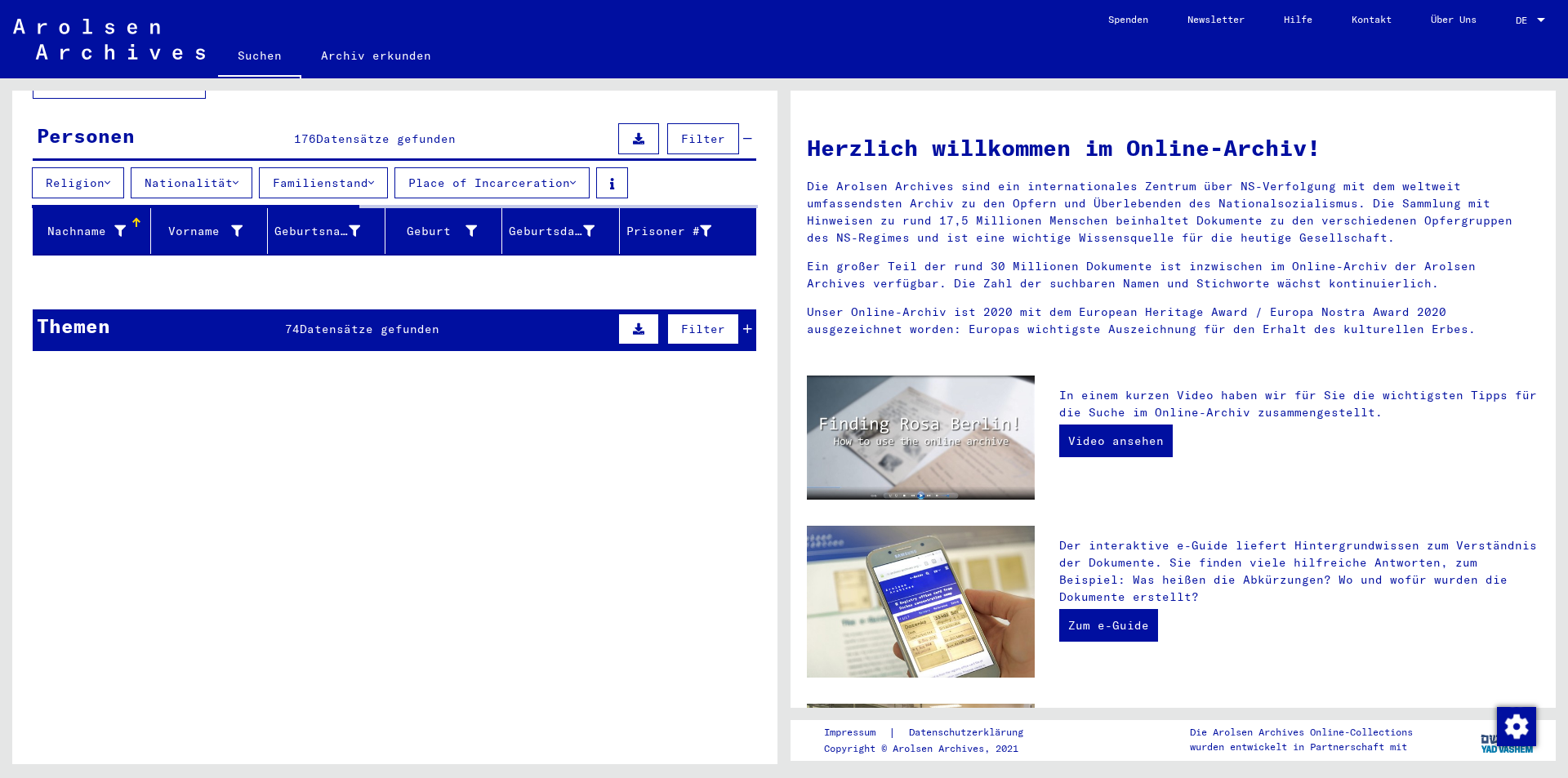
scroll to position [151, 0]
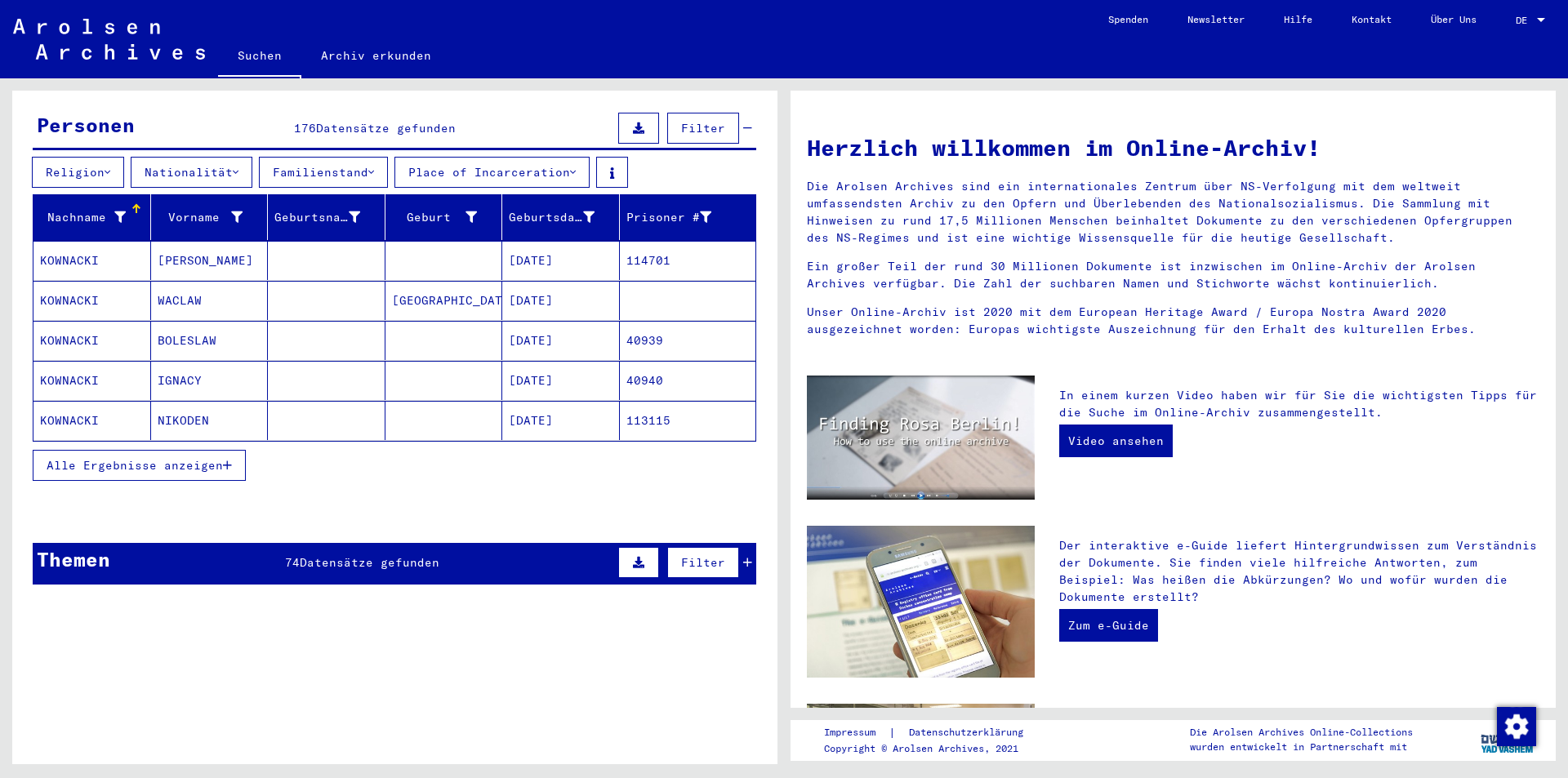
click at [199, 458] on span "Alle Ergebnisse anzeigen" at bounding box center [135, 466] width 177 height 15
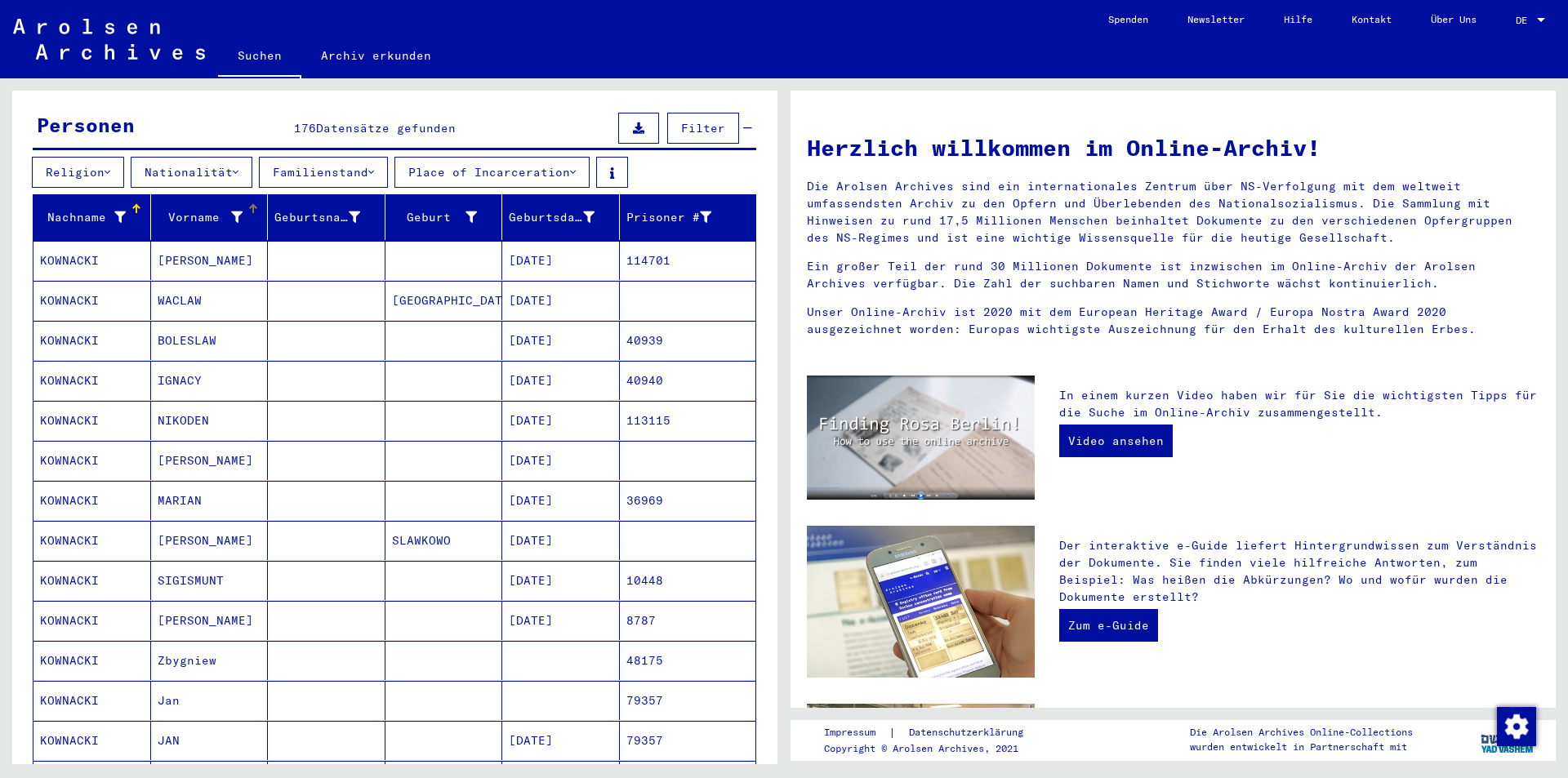
click at [215, 209] on div "Vorname" at bounding box center [201, 217] width 85 height 17
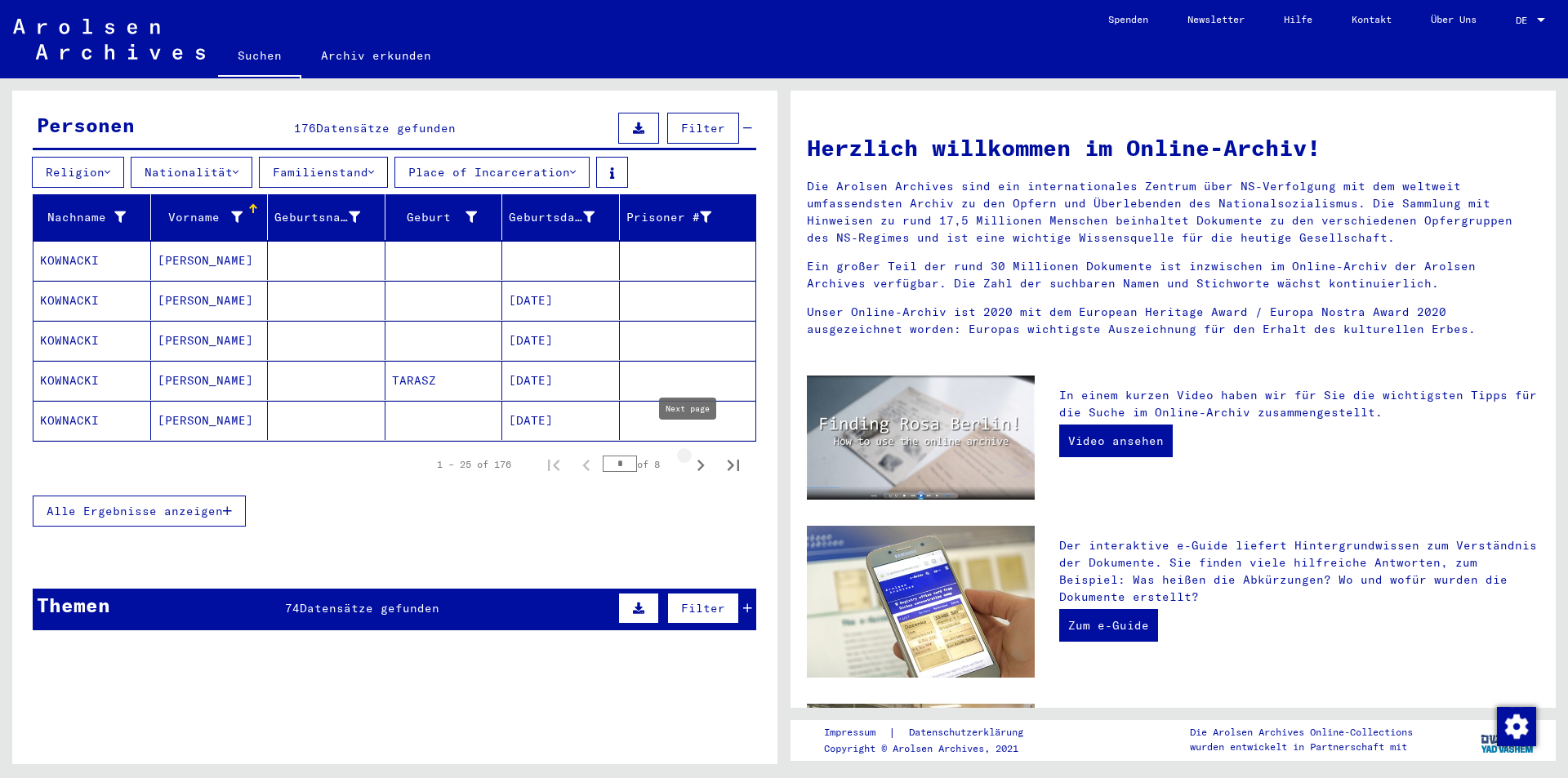
click at [689, 454] on icon "Next page" at bounding box center [701, 466] width 23 height 23
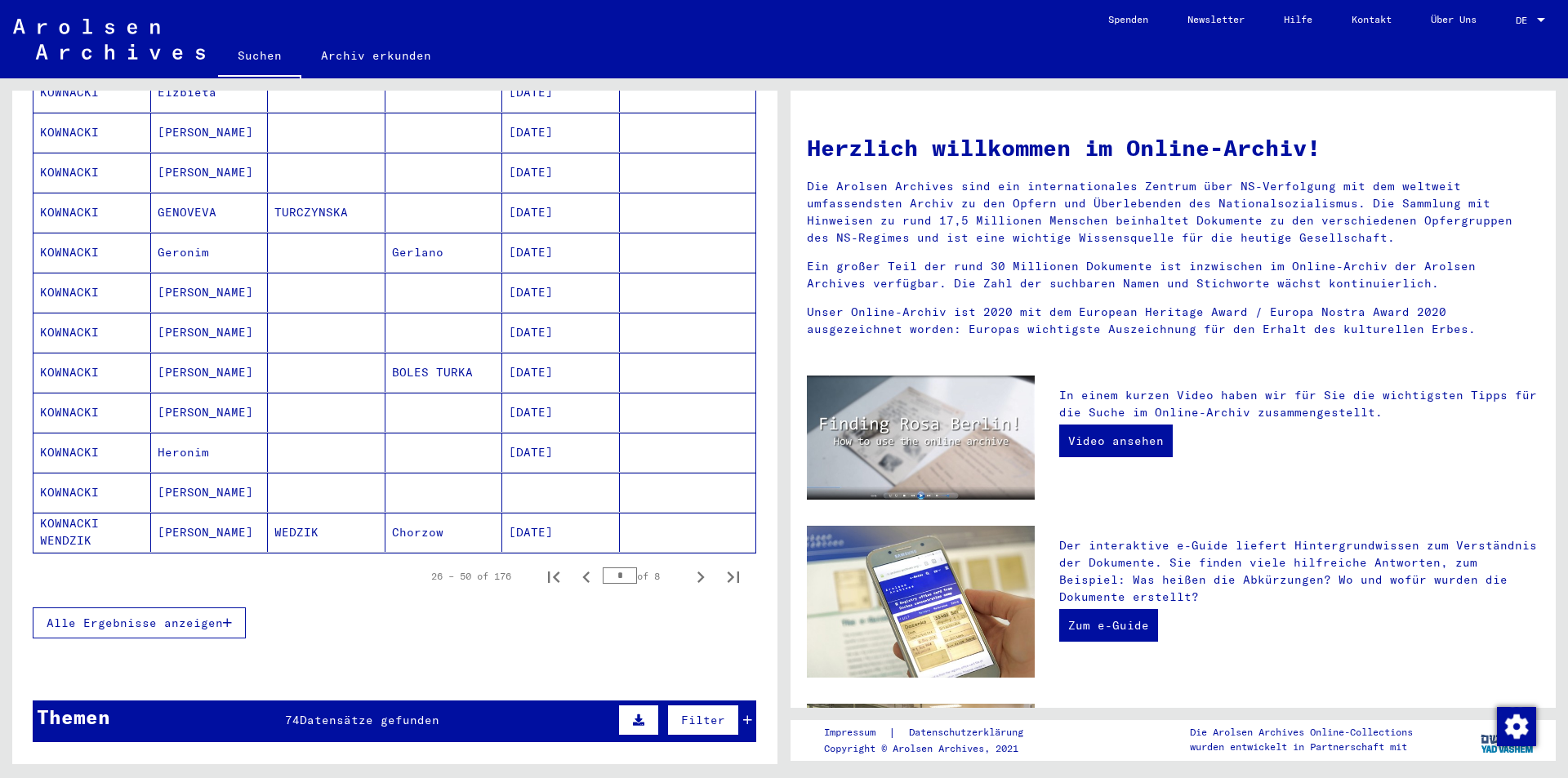
scroll to position [886, 0]
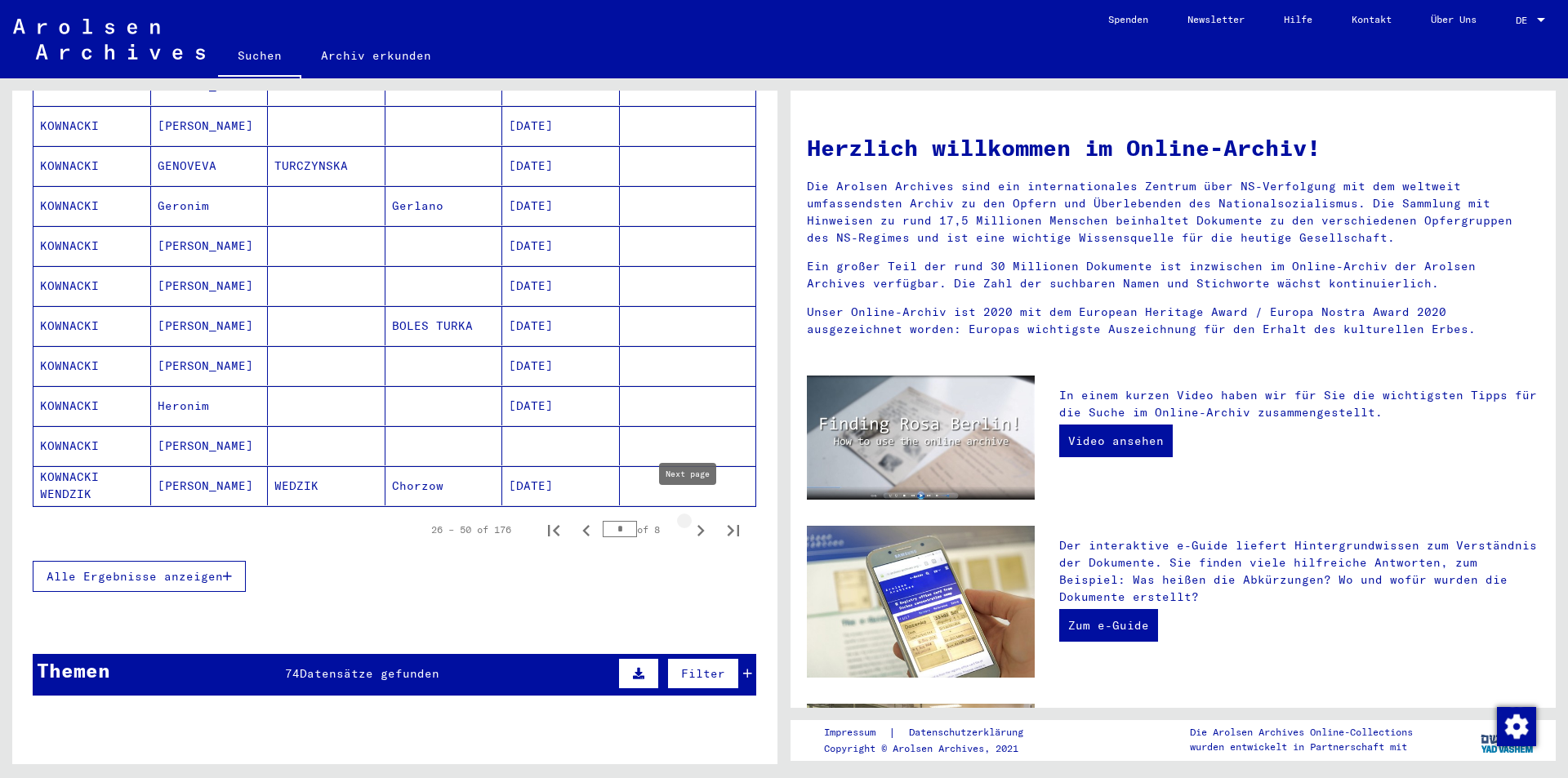
click at [689, 519] on icon "Next page" at bounding box center [701, 531] width 23 height 23
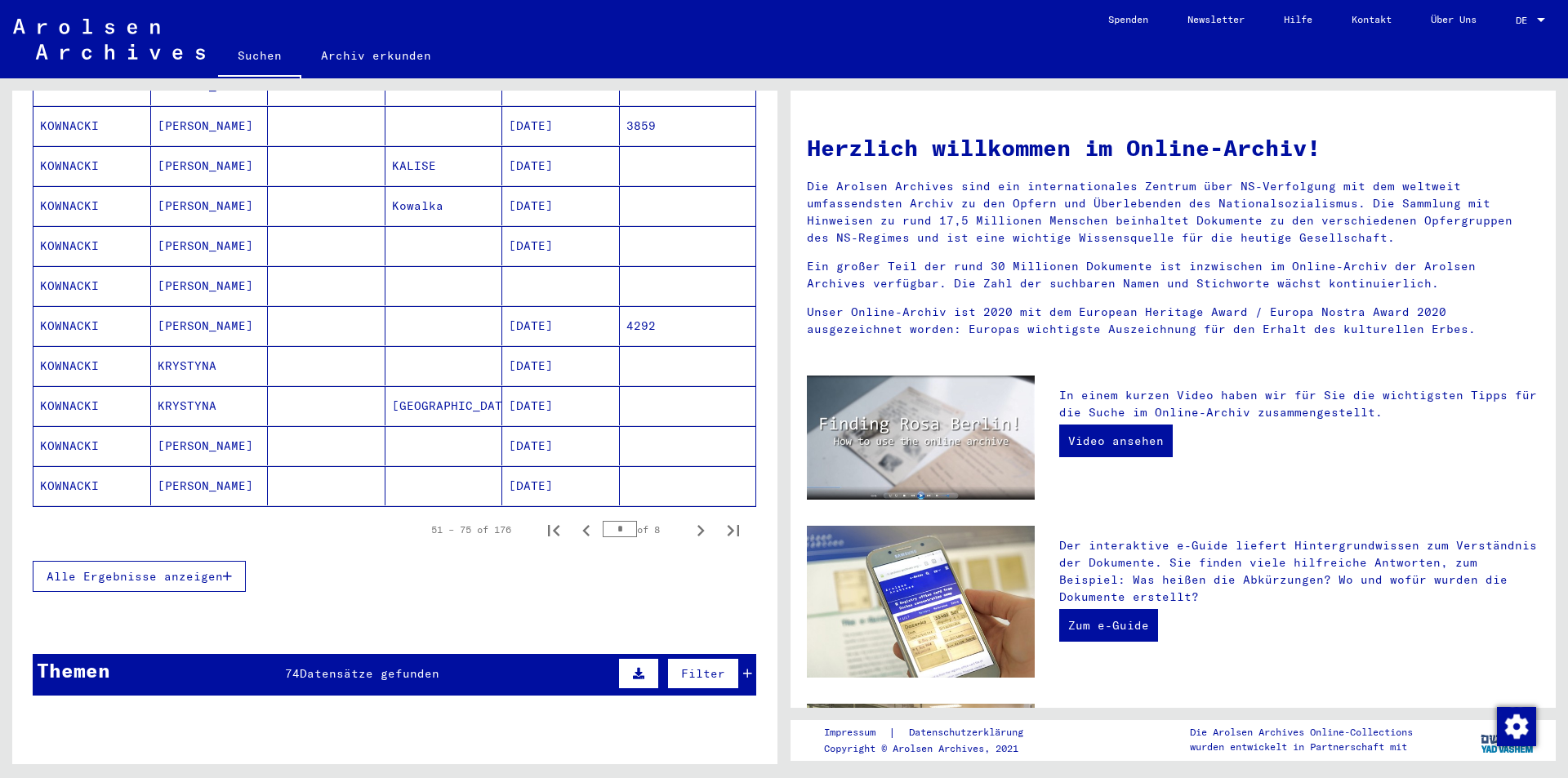
click at [689, 519] on icon "Next page" at bounding box center [701, 531] width 23 height 23
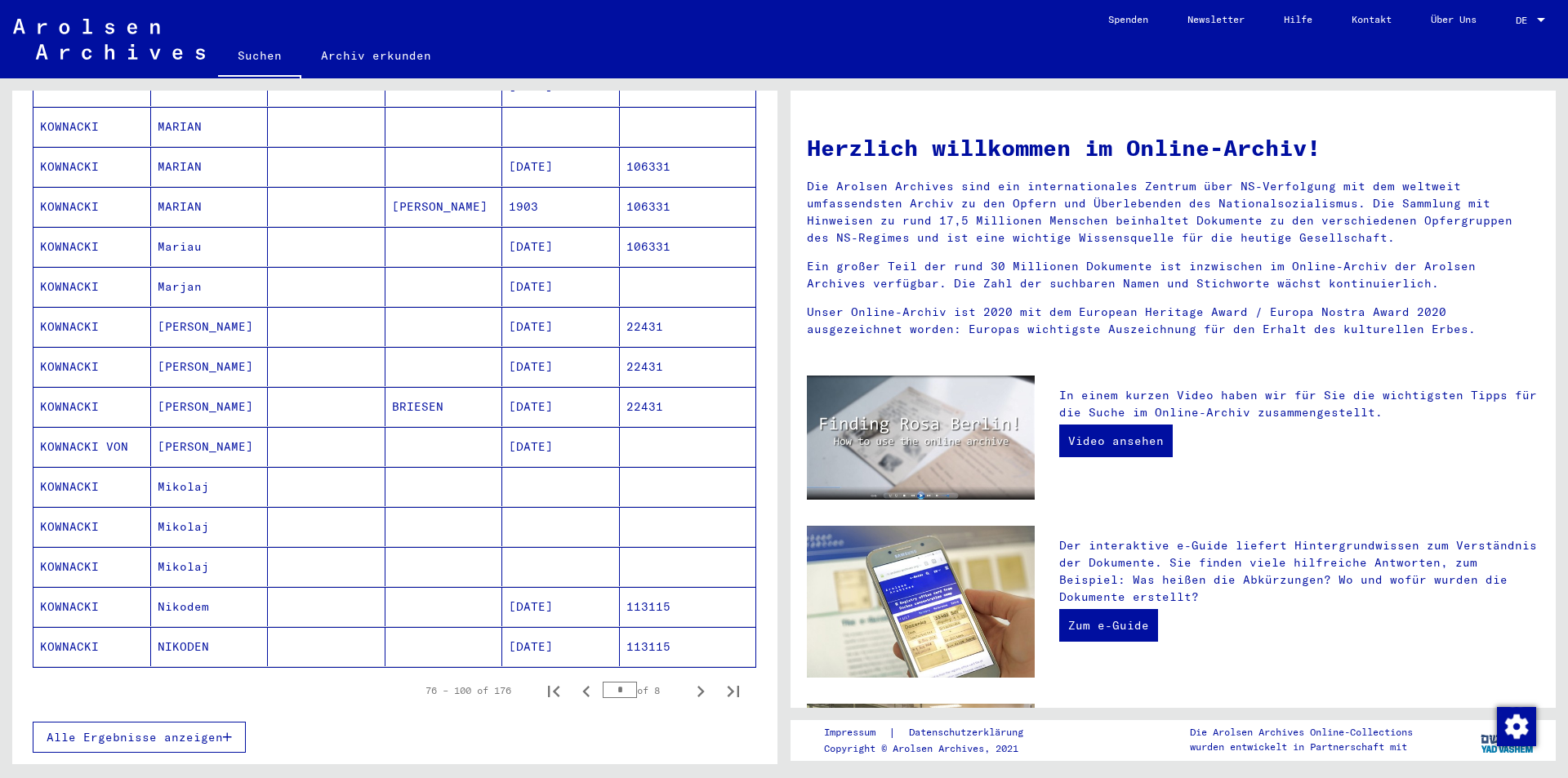
scroll to position [804, 0]
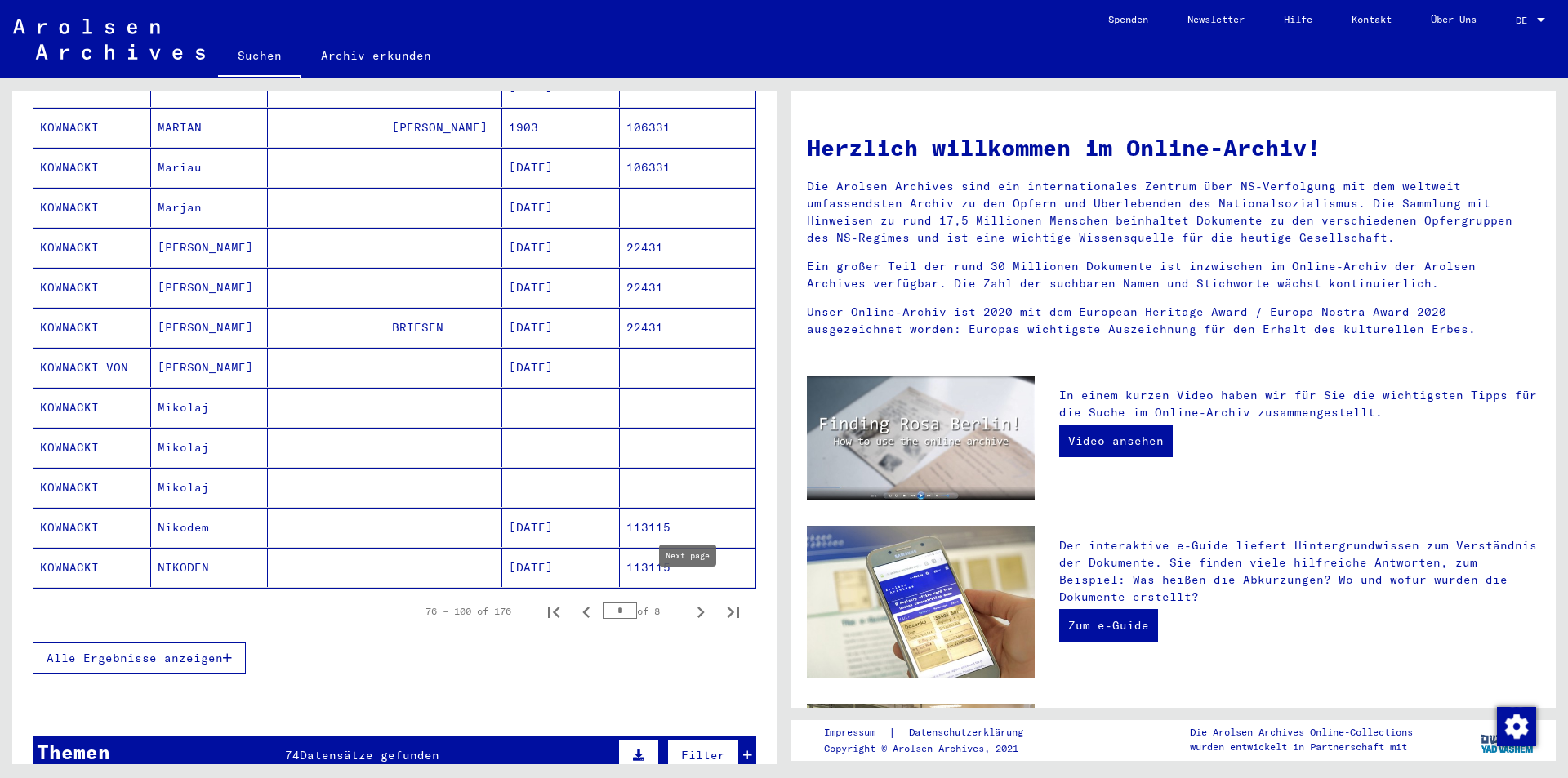
click at [689, 601] on icon "Next page" at bounding box center [701, 613] width 23 height 23
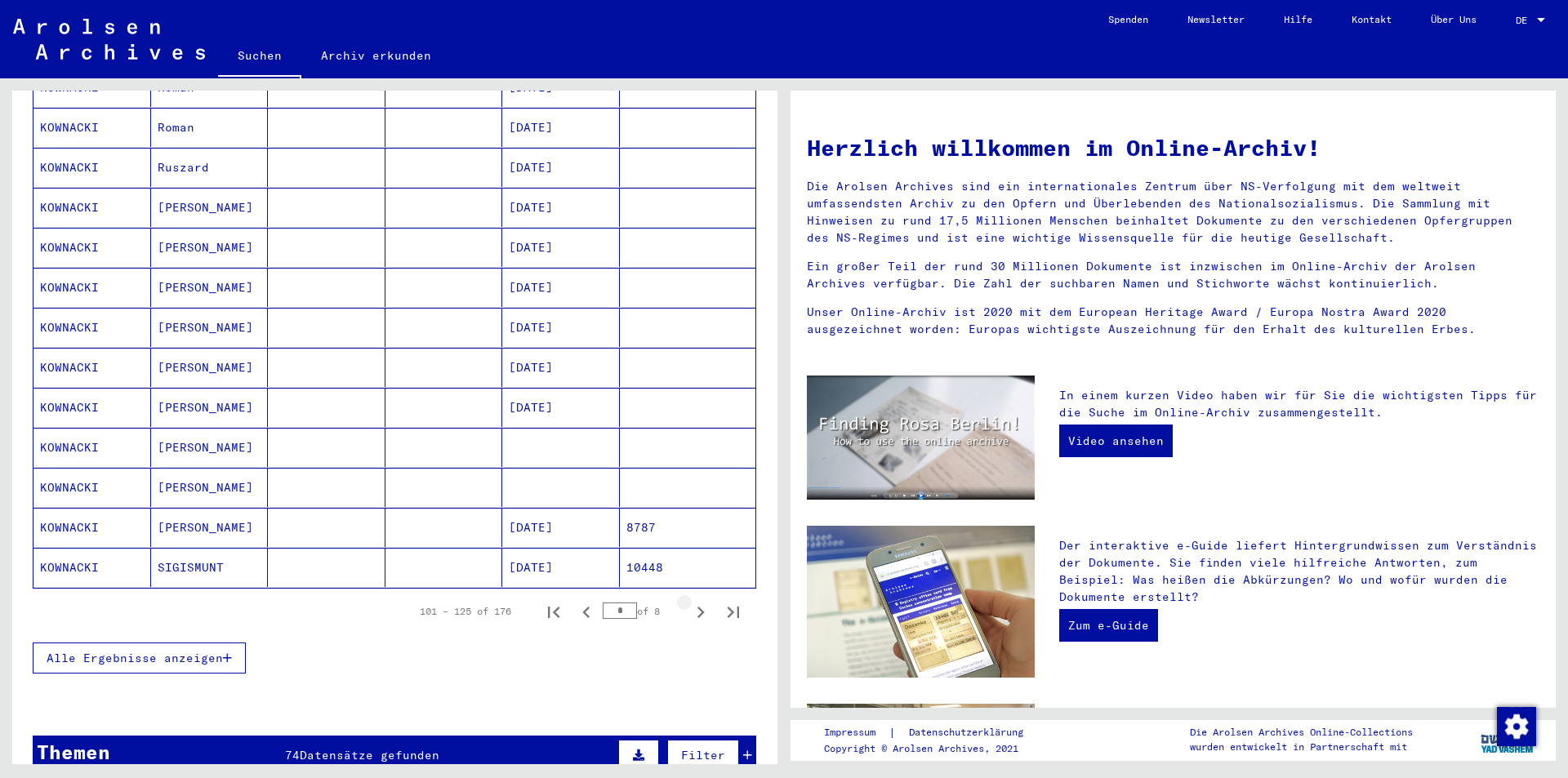
click at [689, 601] on icon "Next page" at bounding box center [701, 613] width 23 height 23
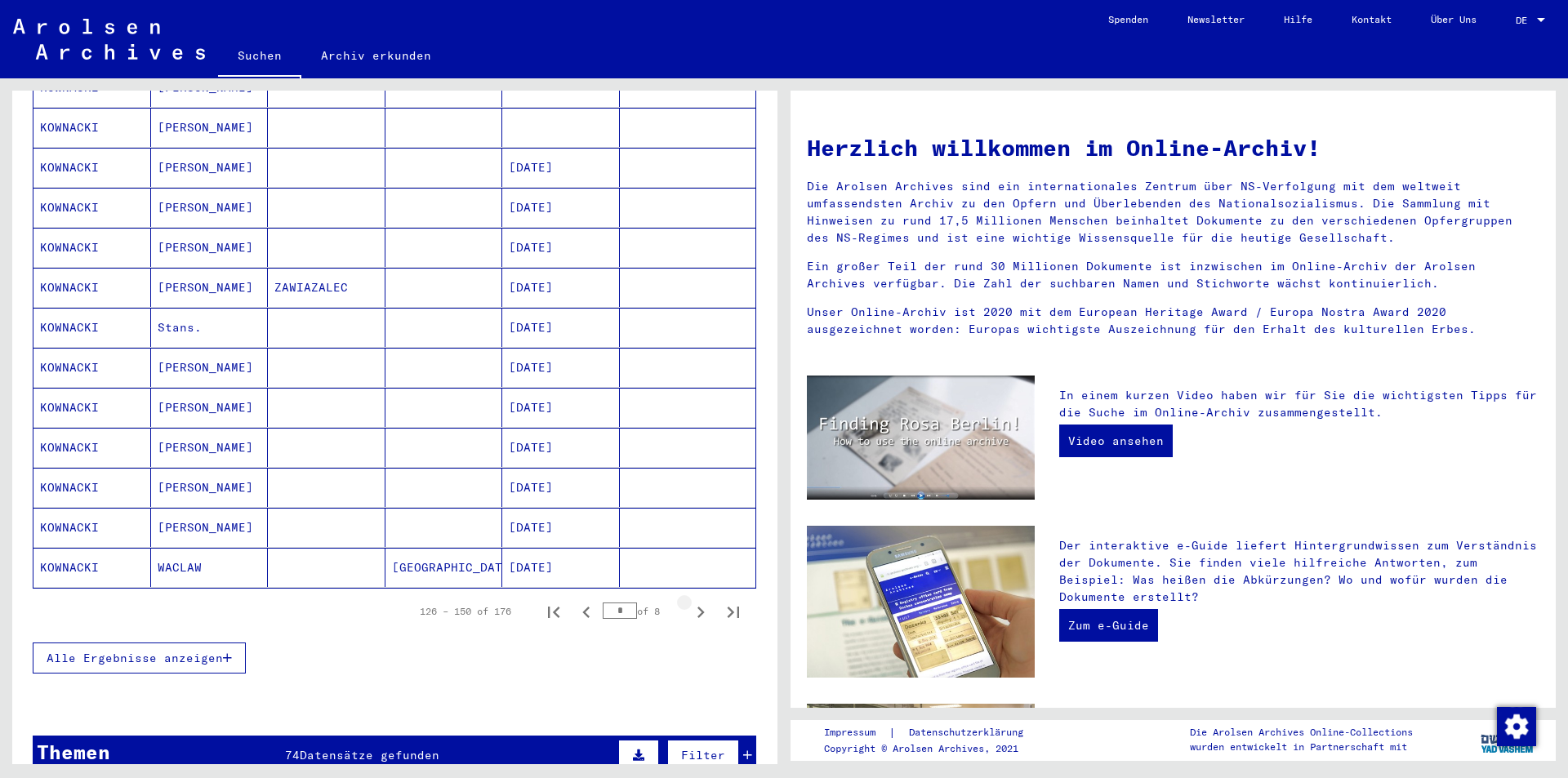
click at [689, 601] on icon "Next page" at bounding box center [701, 613] width 23 height 23
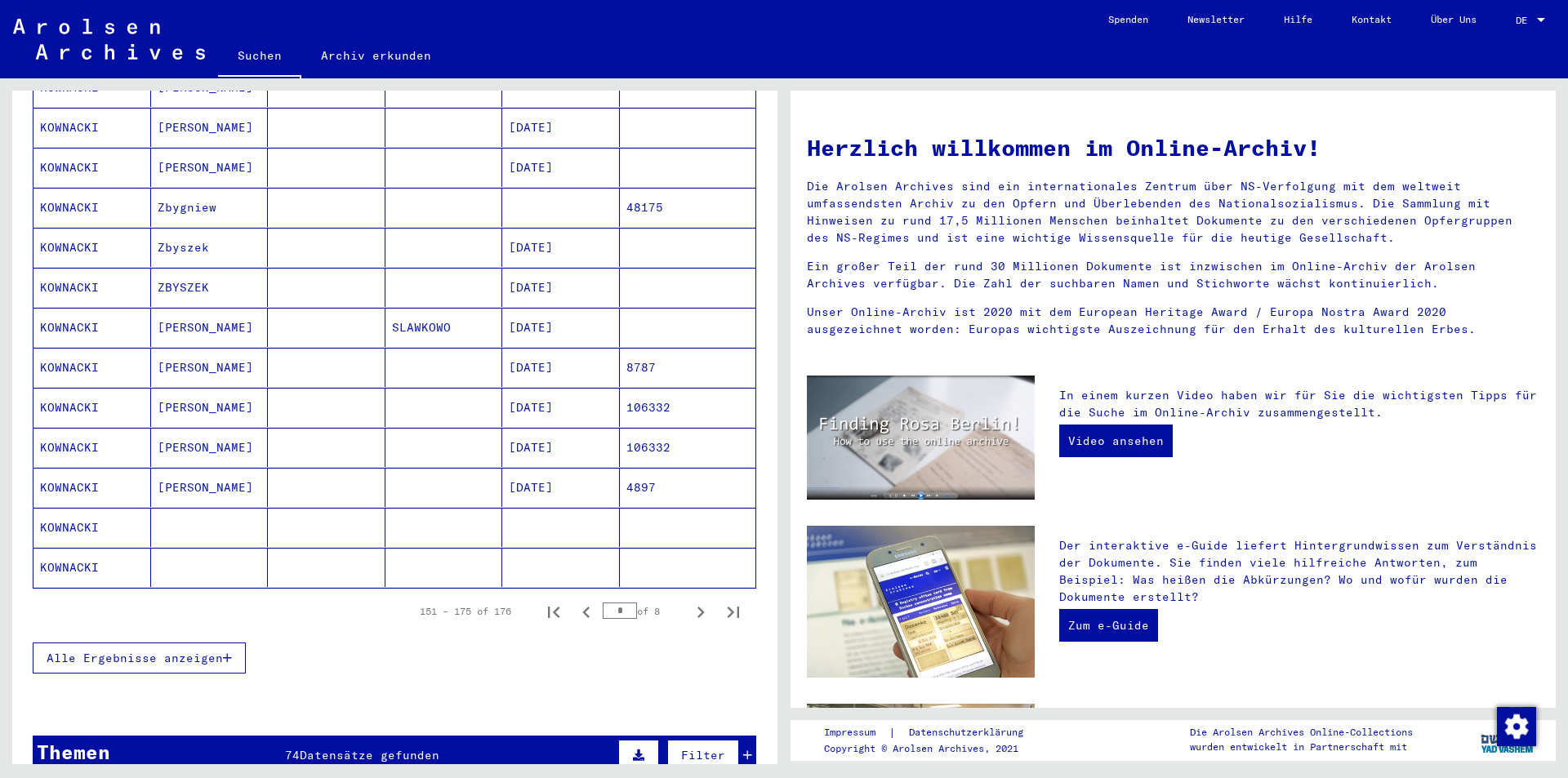
click at [698, 607] on icon "Next page" at bounding box center [701, 613] width 7 height 12
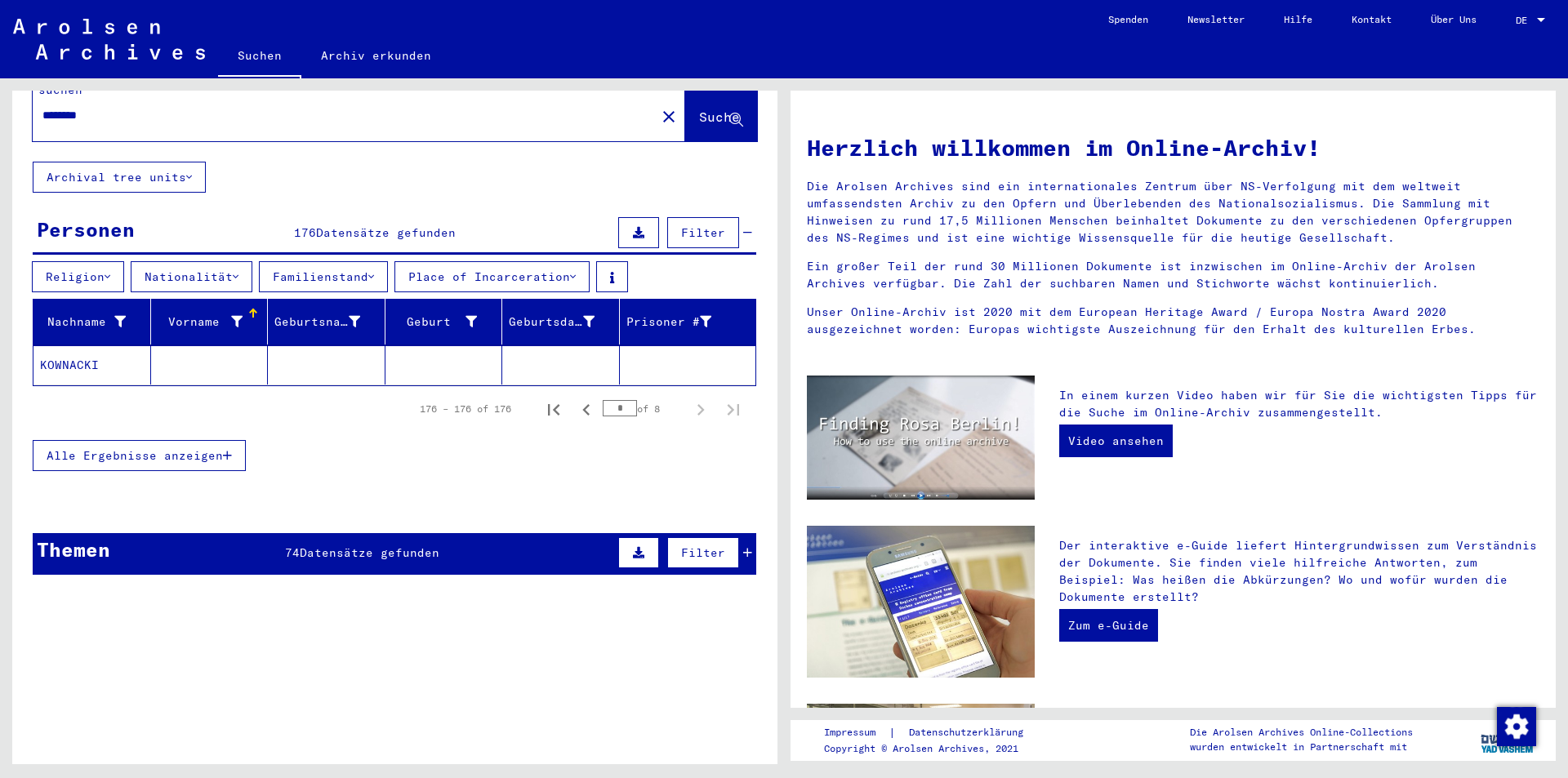
scroll to position [0, 0]
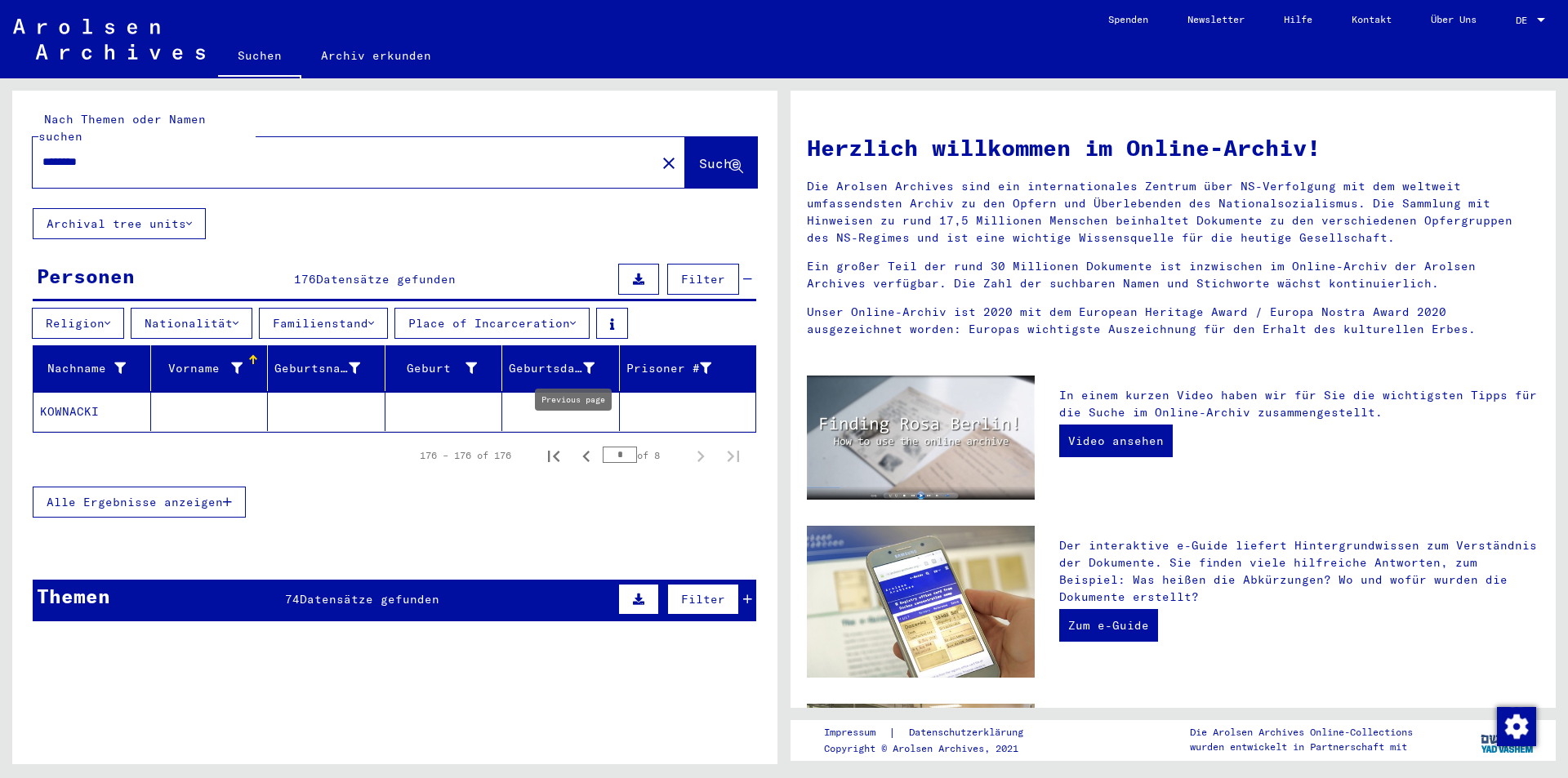
click at [575, 445] on icon "Previous page" at bounding box center [587, 457] width 23 height 23
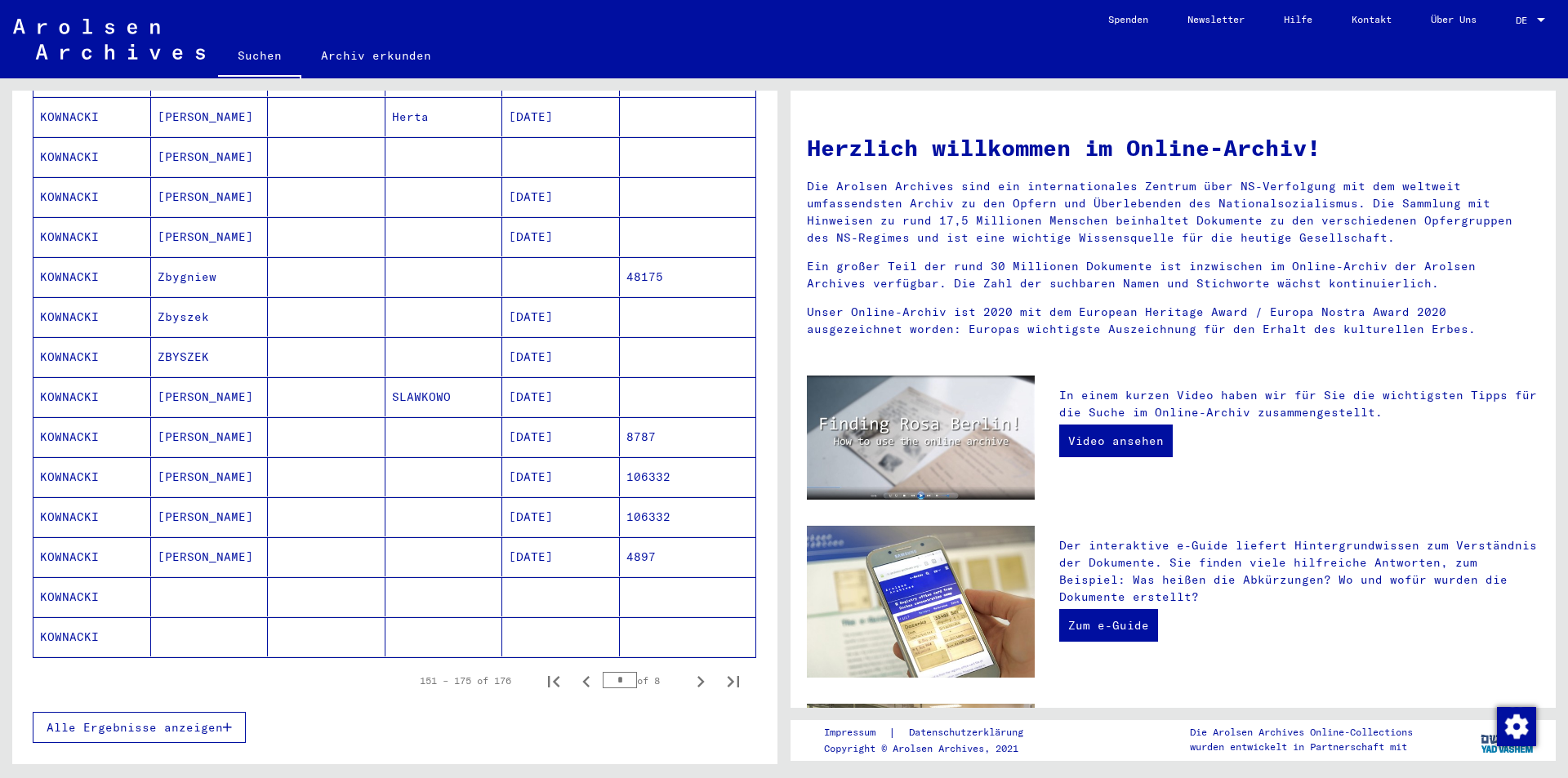
scroll to position [817, 0]
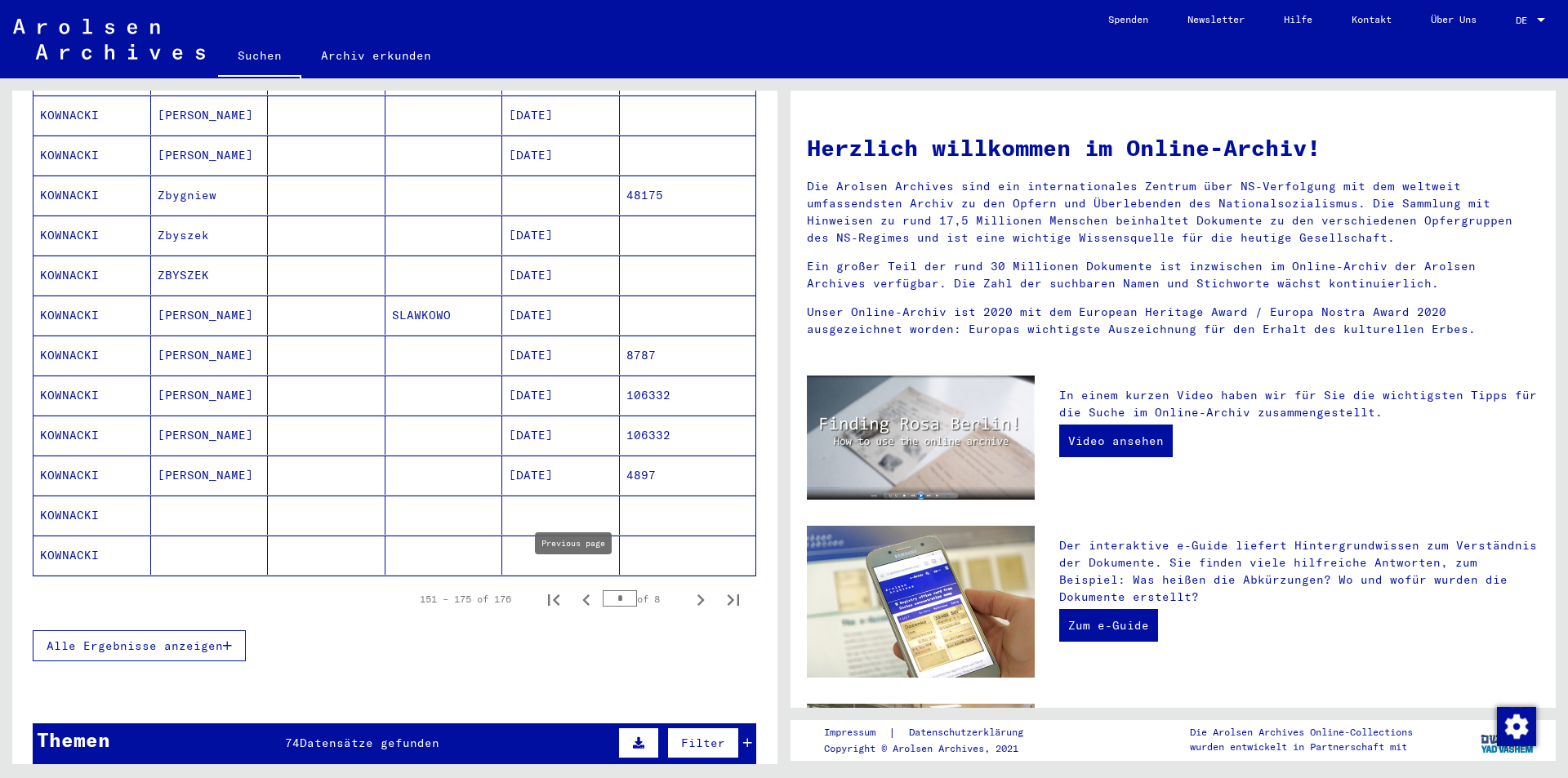
click at [576, 589] on icon "Previous page" at bounding box center [587, 601] width 23 height 23
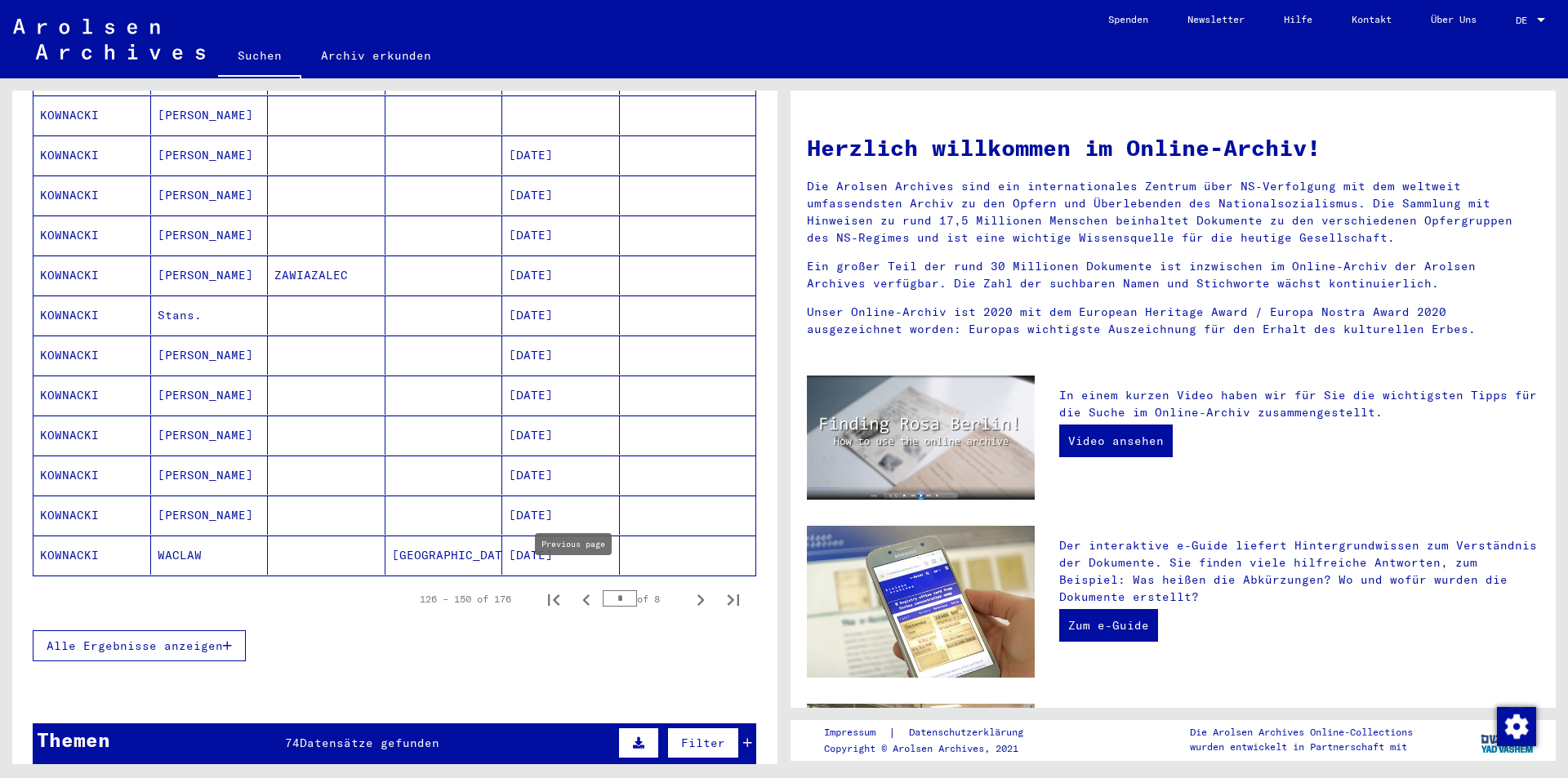
click at [575, 589] on icon "Previous page" at bounding box center [587, 601] width 23 height 23
click at [575, 592] on icon "Previous page" at bounding box center [587, 601] width 23 height 23
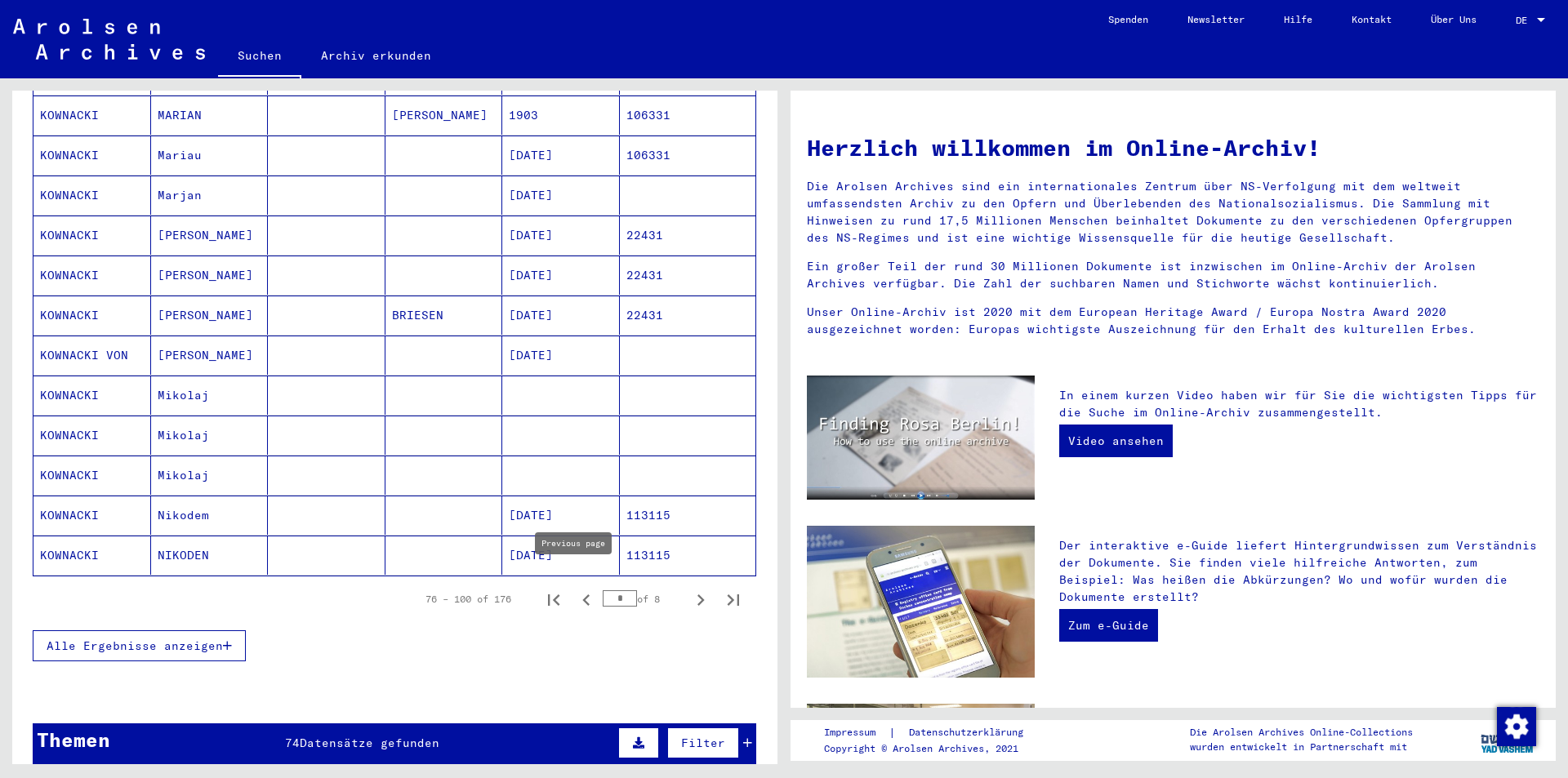
click at [575, 589] on icon "Previous page" at bounding box center [587, 601] width 23 height 23
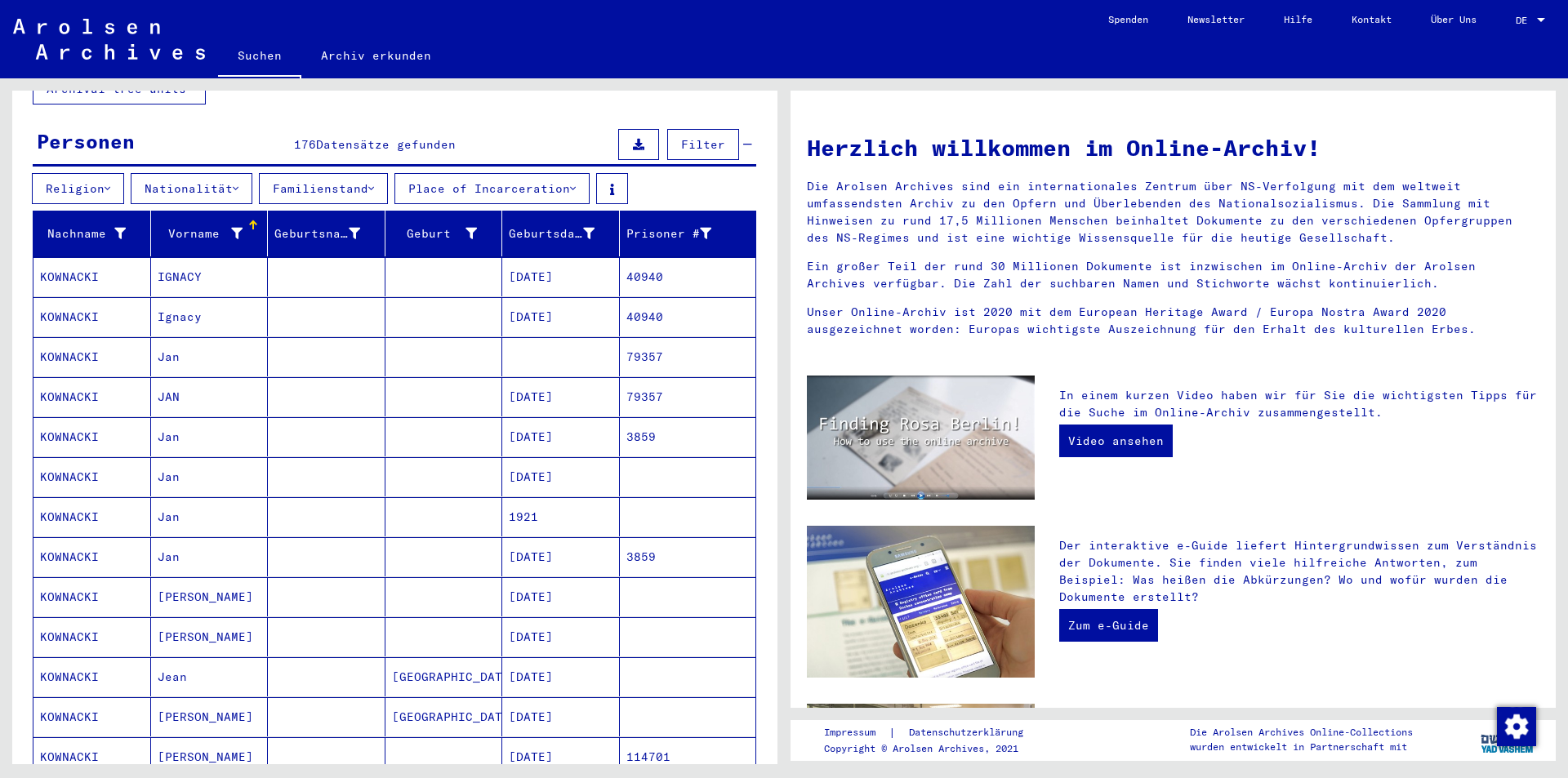
scroll to position [163, 0]
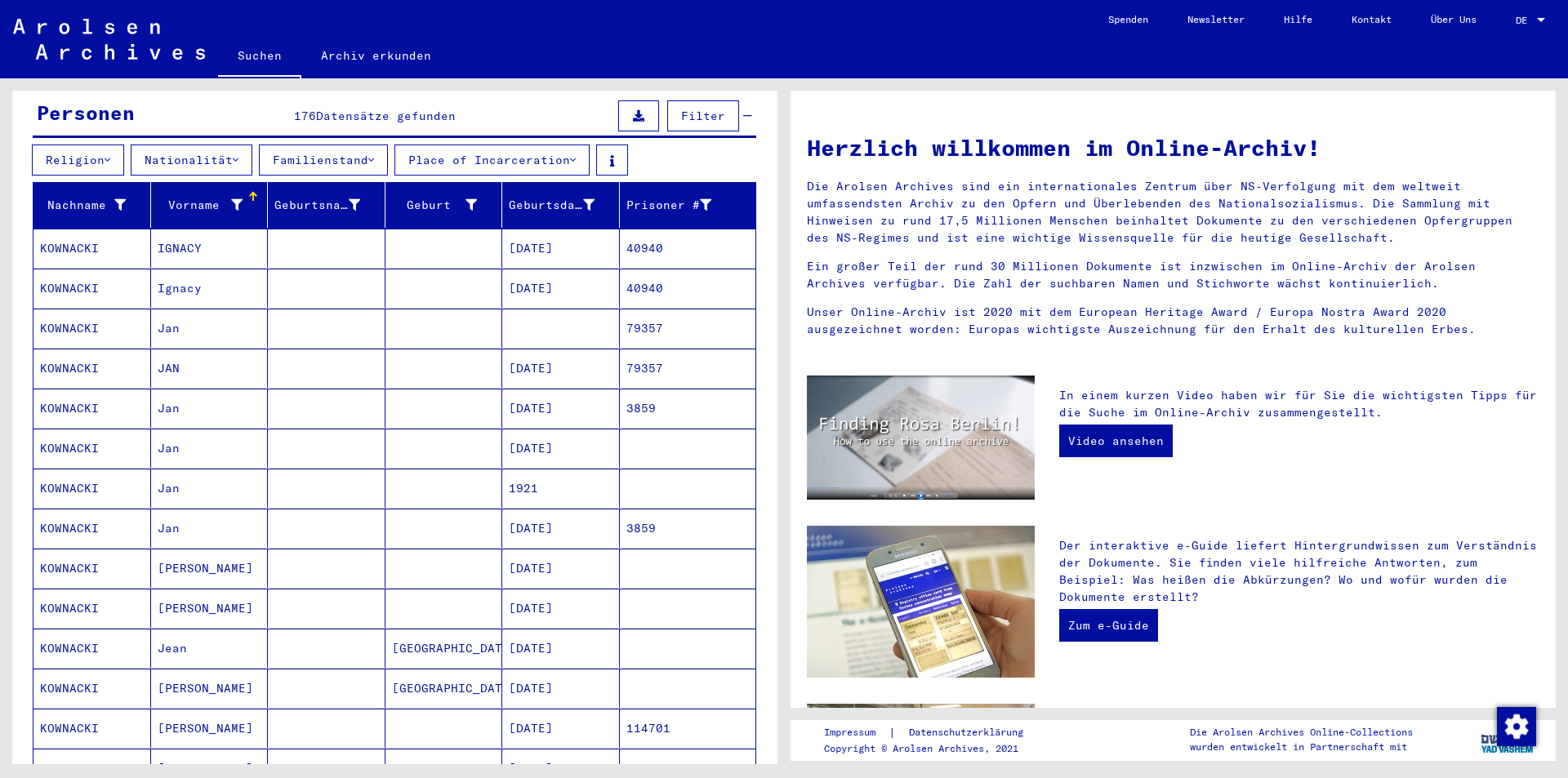
click at [173, 352] on mat-cell "JAN" at bounding box center [210, 368] width 118 height 39
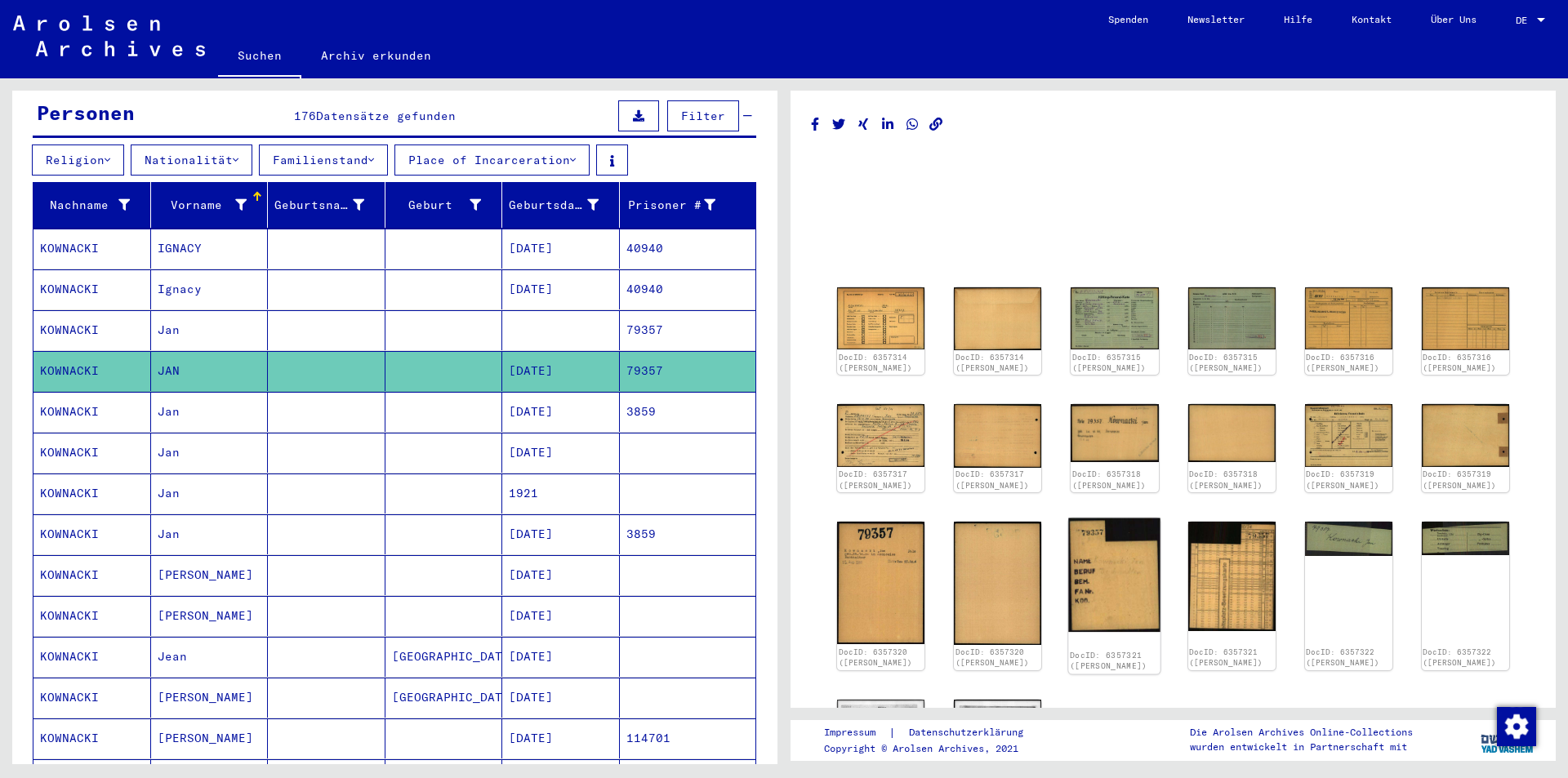
click at [1087, 570] on img at bounding box center [1115, 574] width 92 height 114
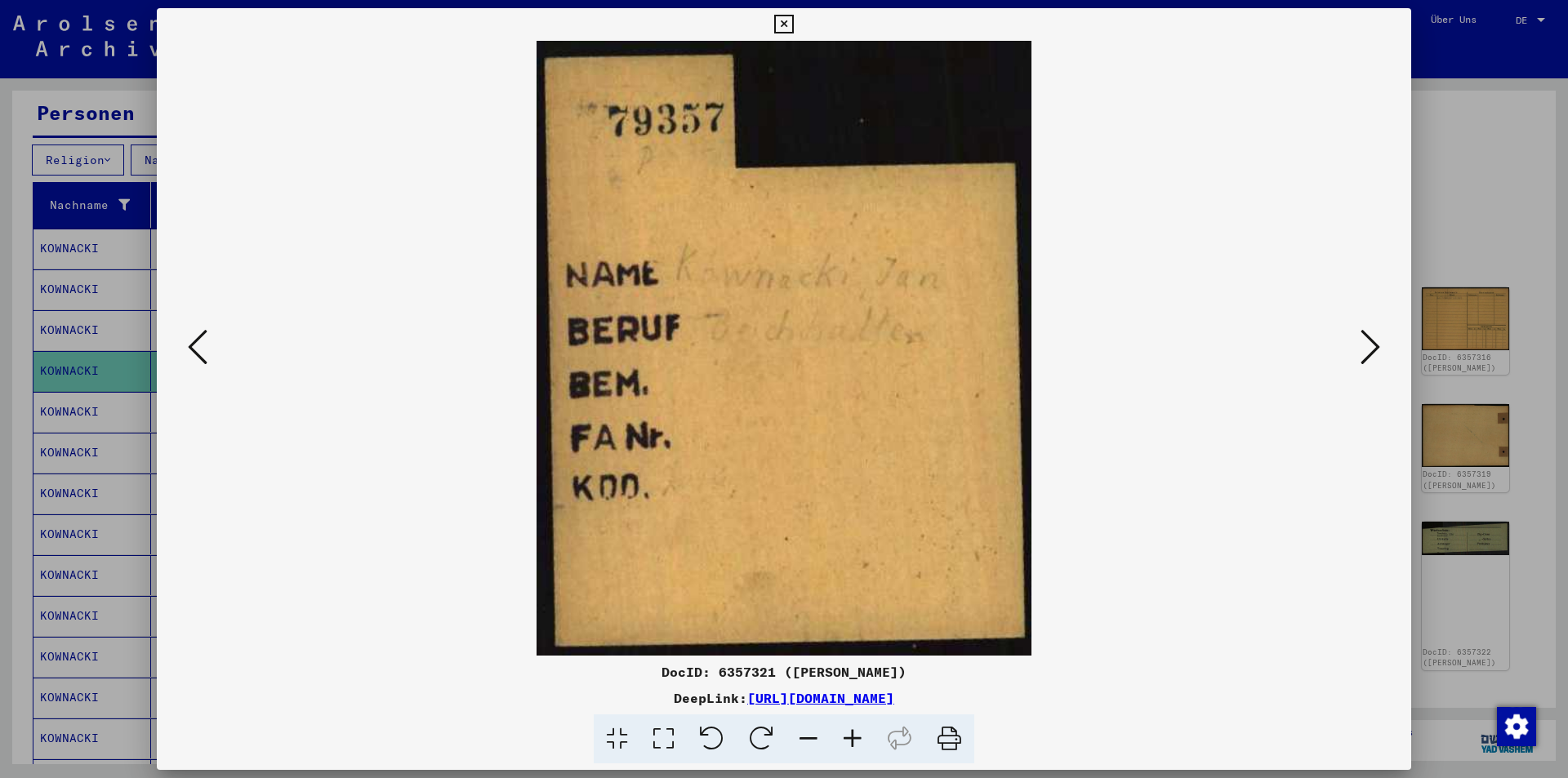
click at [1462, 131] on div at bounding box center [784, 389] width 1568 height 778
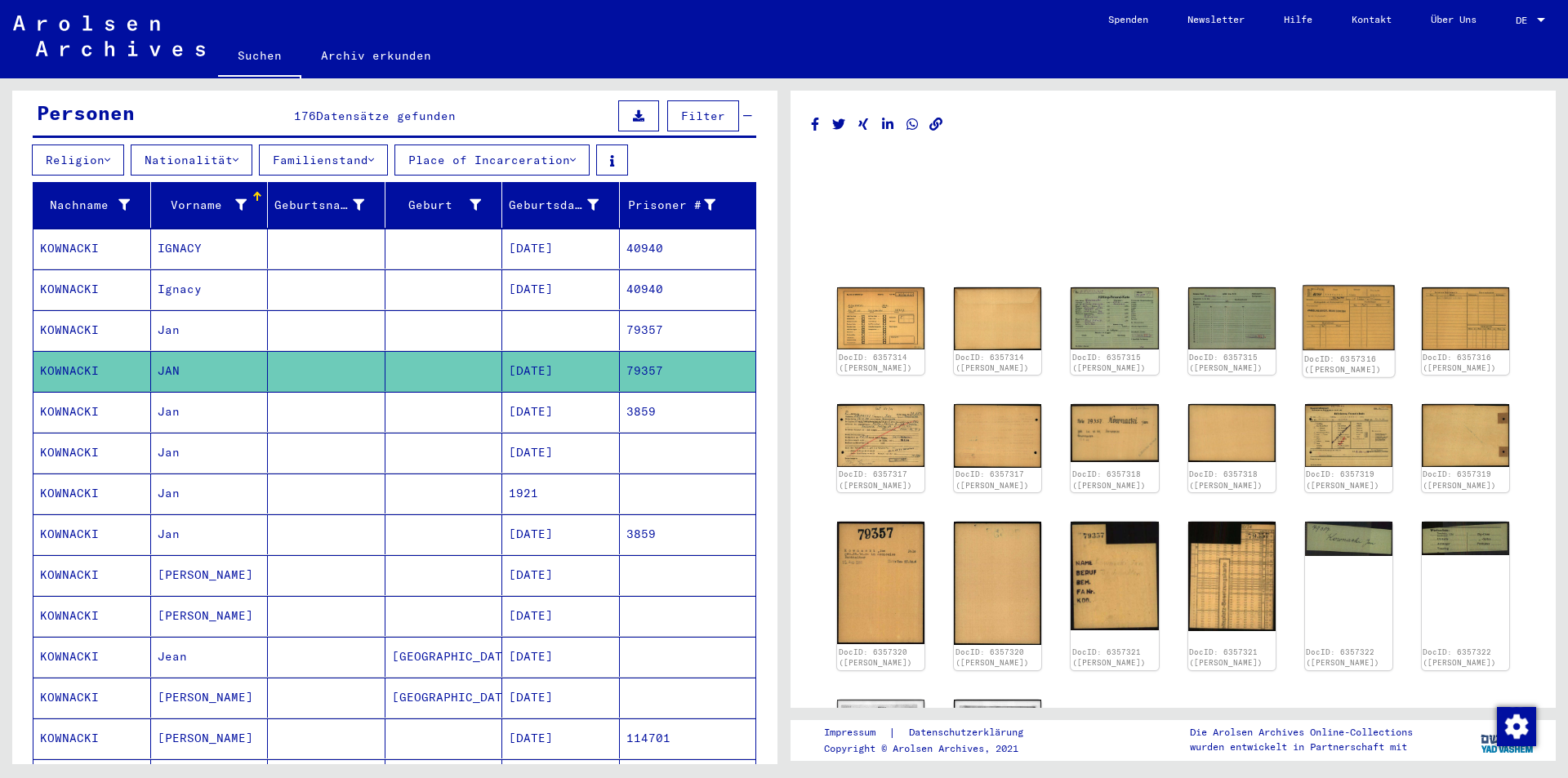
click at [1335, 315] on img at bounding box center [1349, 319] width 92 height 66
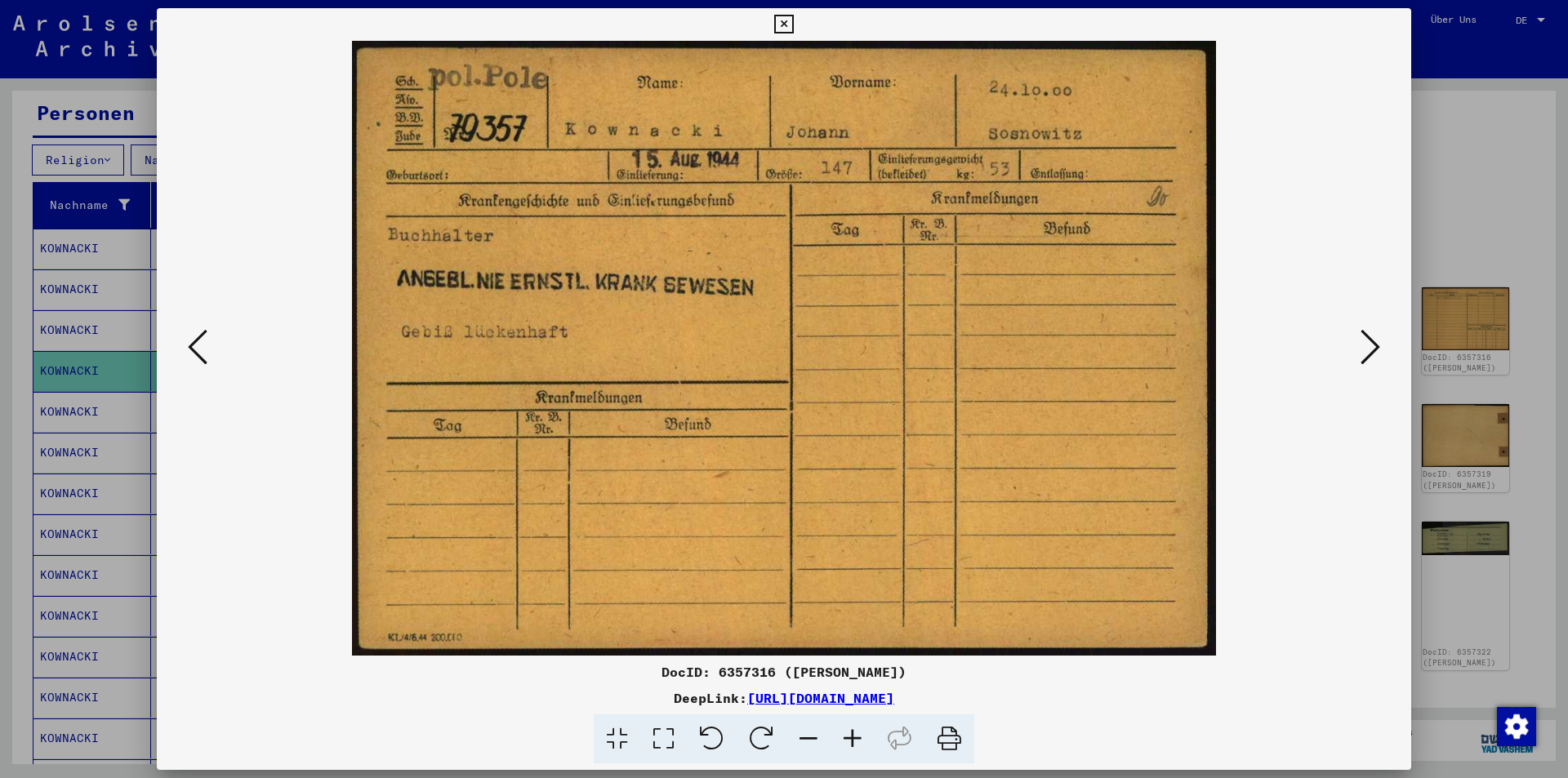
click at [1488, 207] on div at bounding box center [784, 389] width 1568 height 778
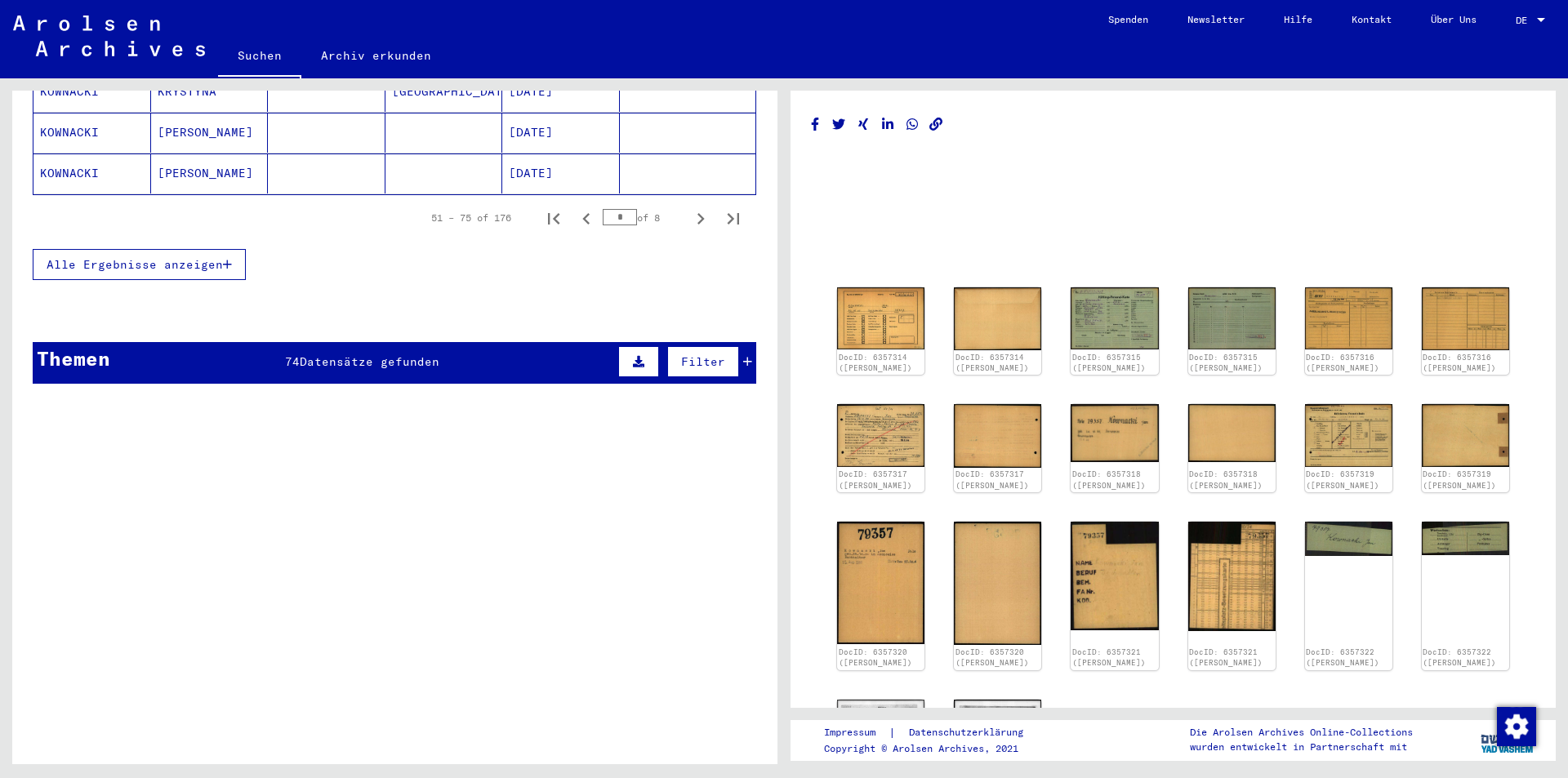
scroll to position [1225, 0]
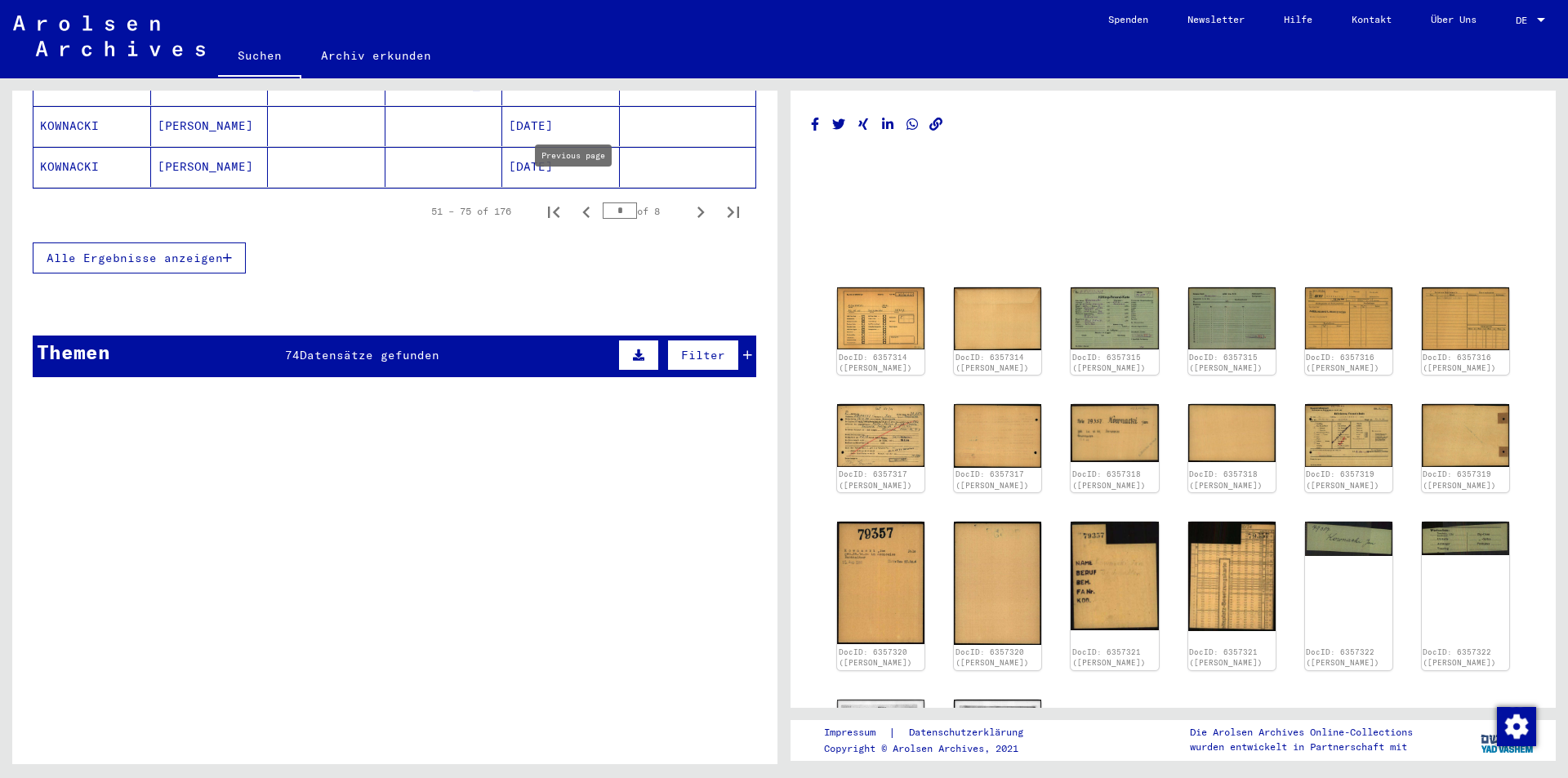
click at [579, 201] on icon "Previous page" at bounding box center [587, 213] width 23 height 23
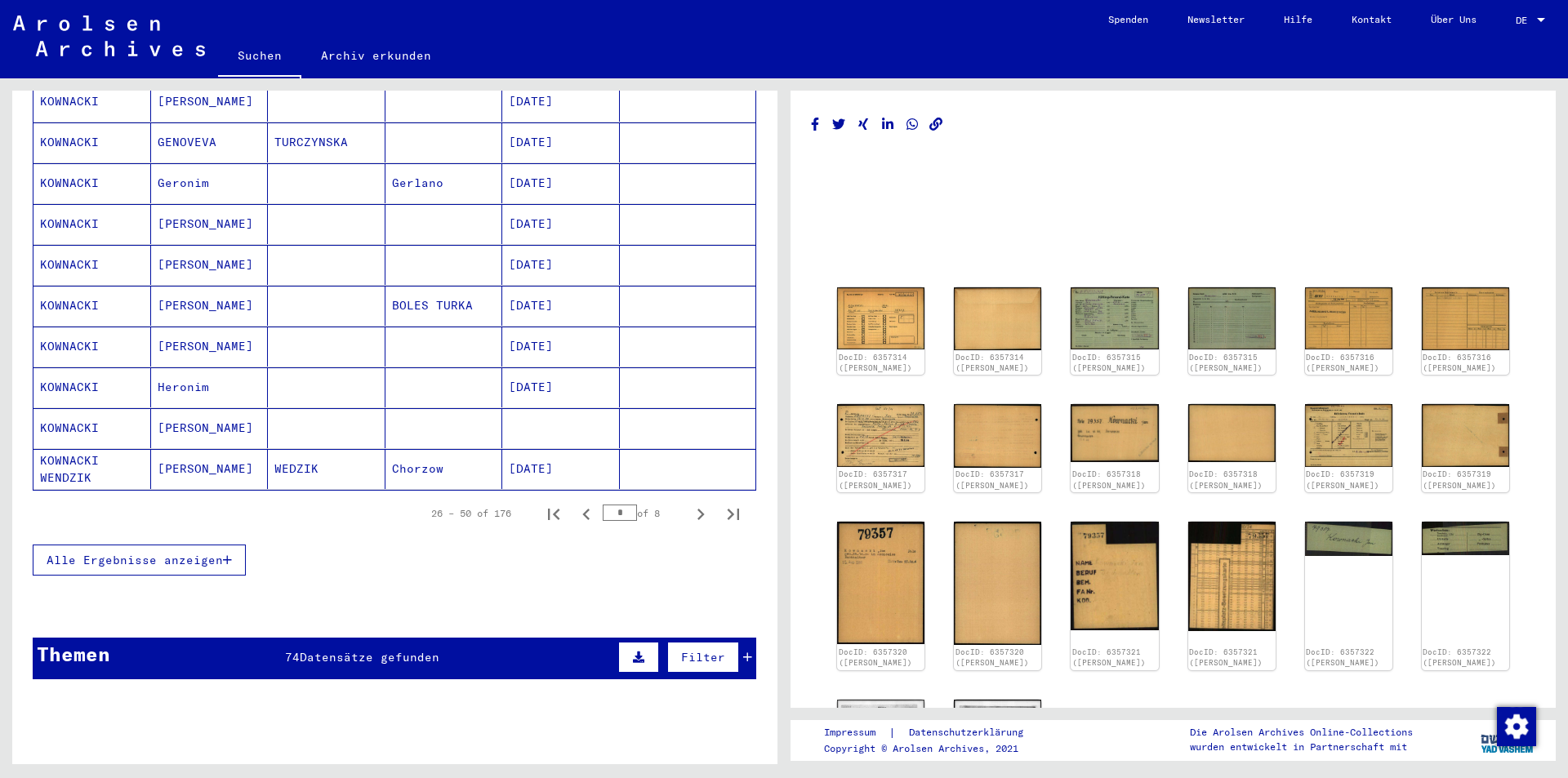
scroll to position [1061, 0]
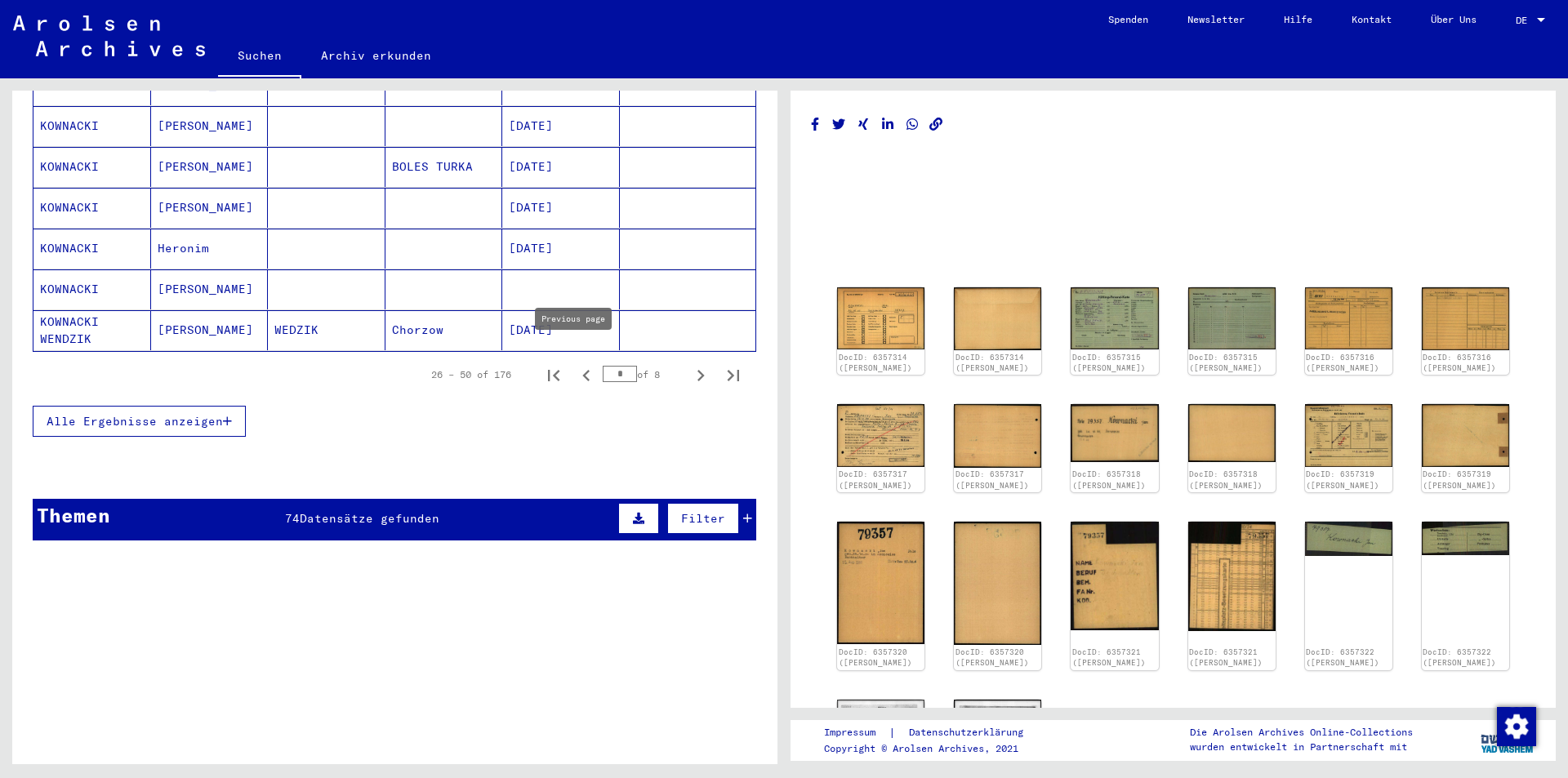
click at [579, 364] on icon "Previous page" at bounding box center [587, 375] width 23 height 23
type input "*"
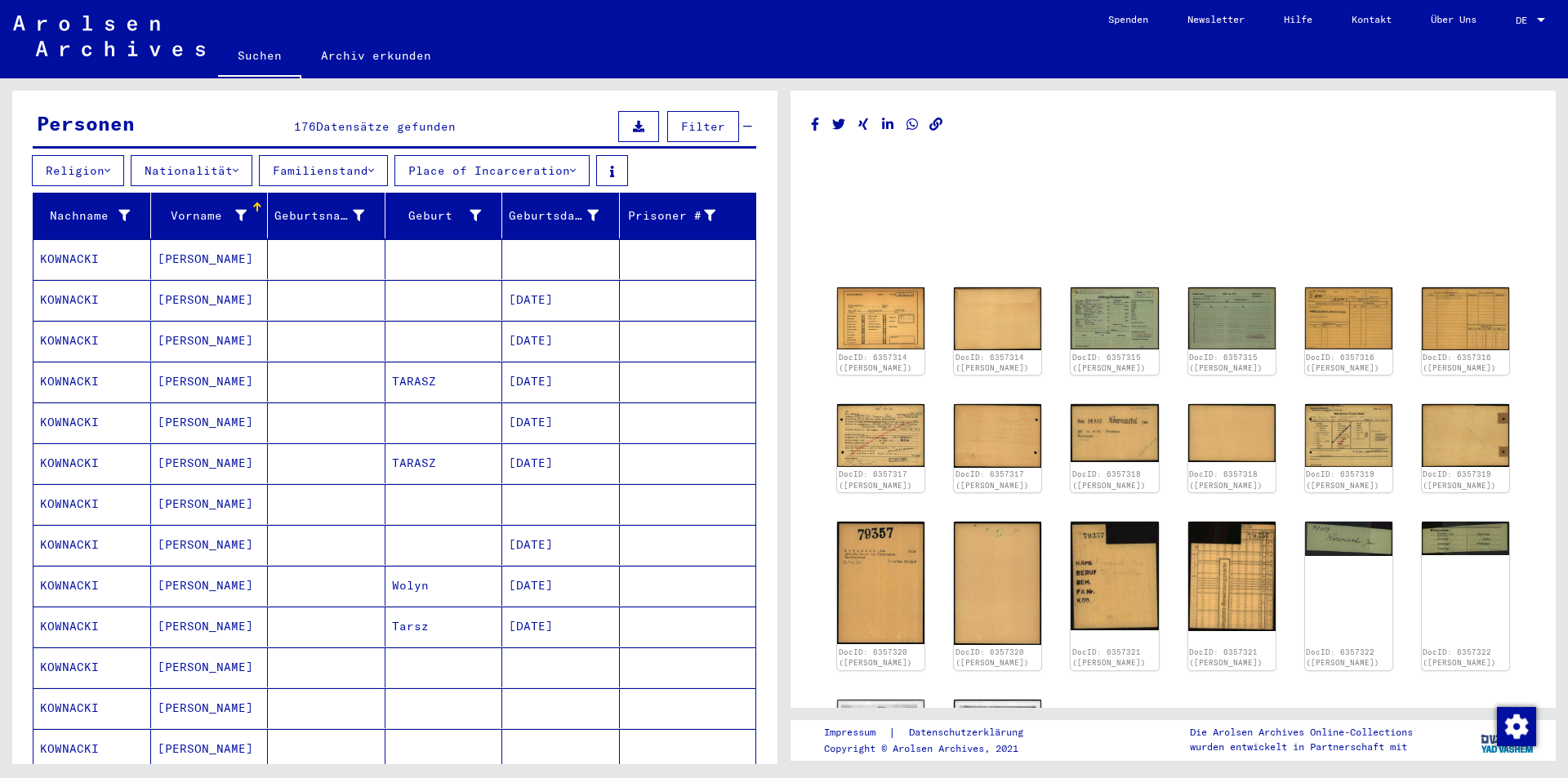
scroll to position [0, 0]
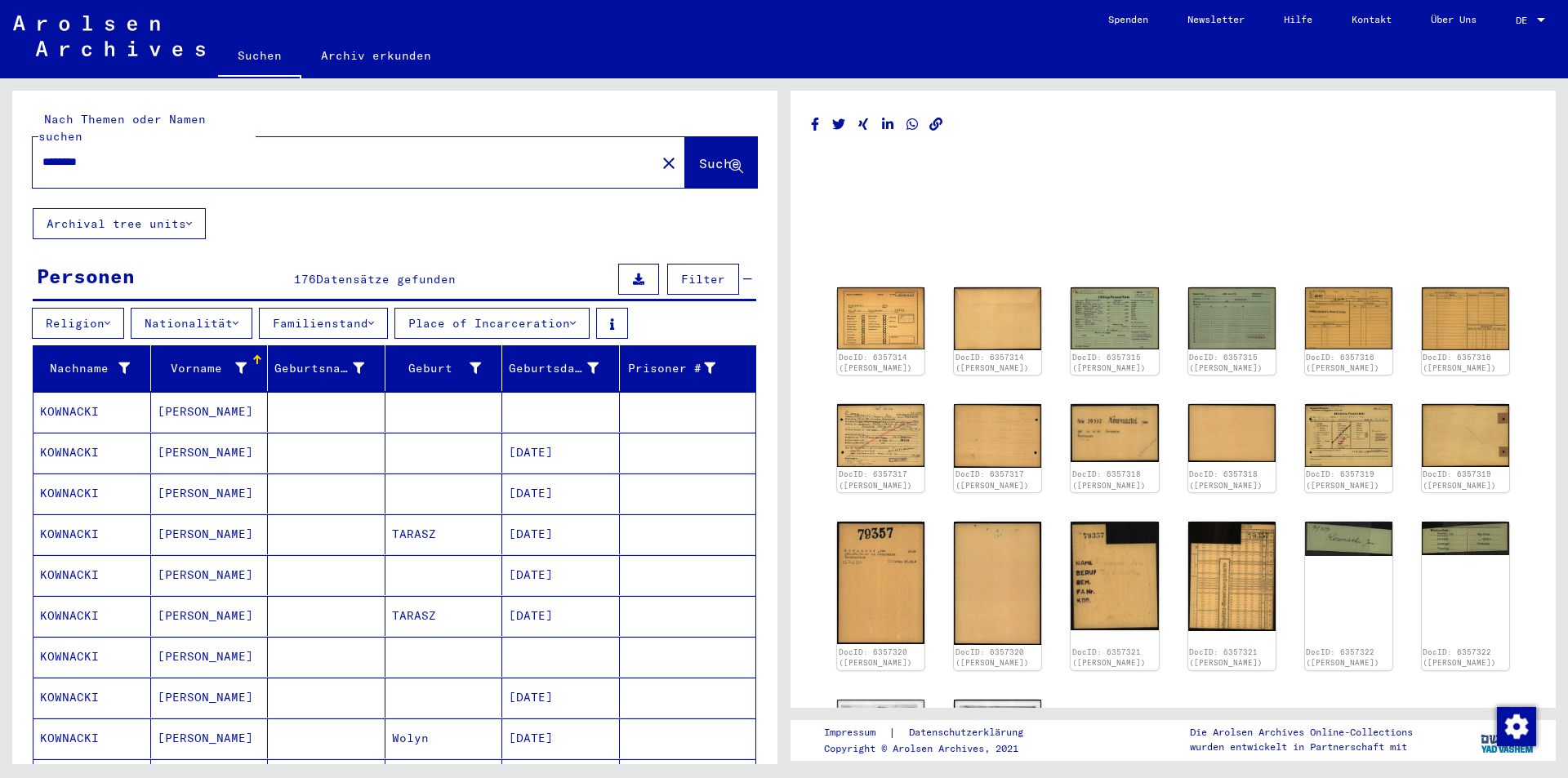
click at [244, 154] on input "********" at bounding box center [344, 162] width 604 height 17
type input "**********"
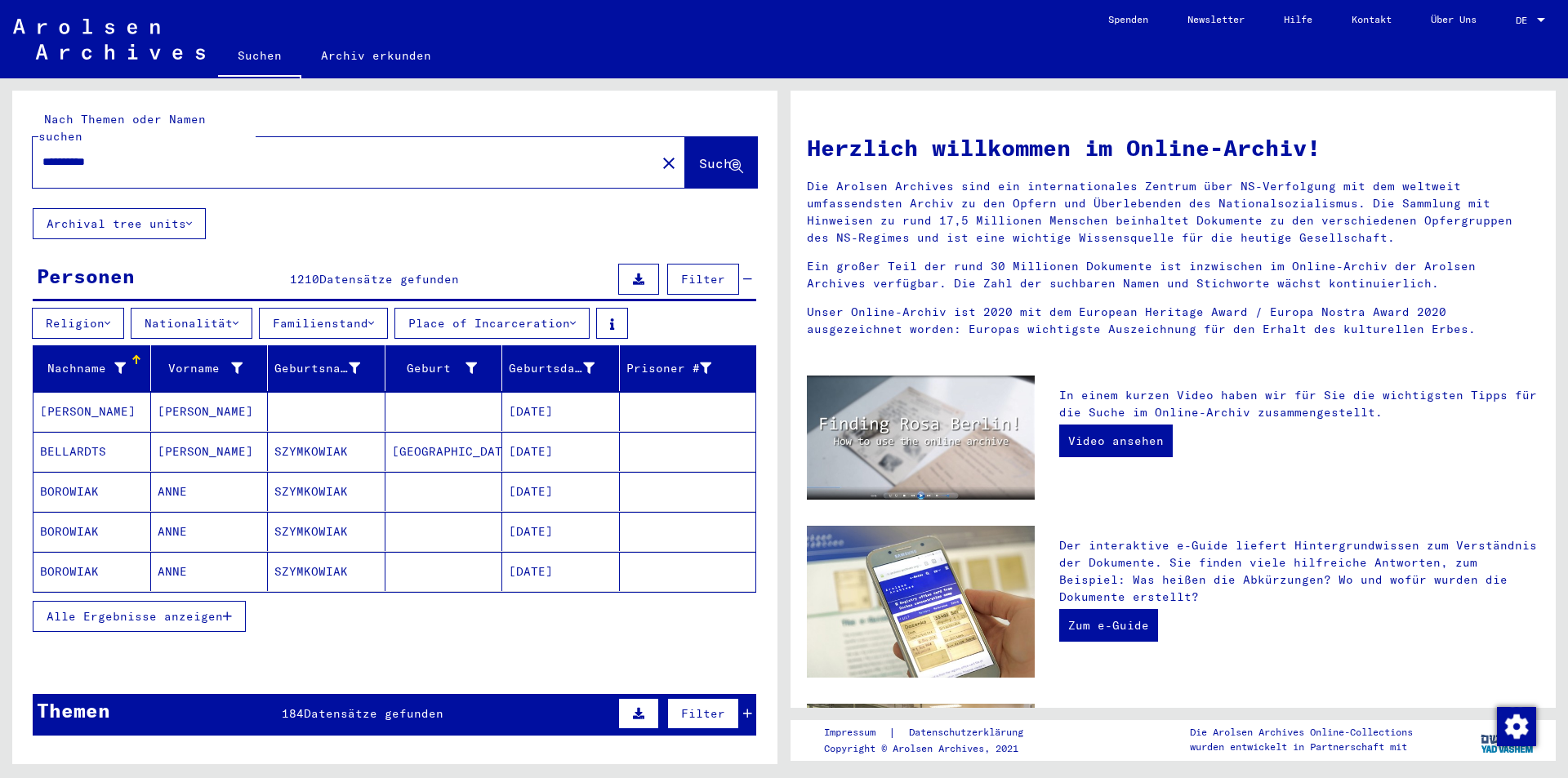
click at [67, 360] on div "Nachname" at bounding box center [83, 368] width 85 height 17
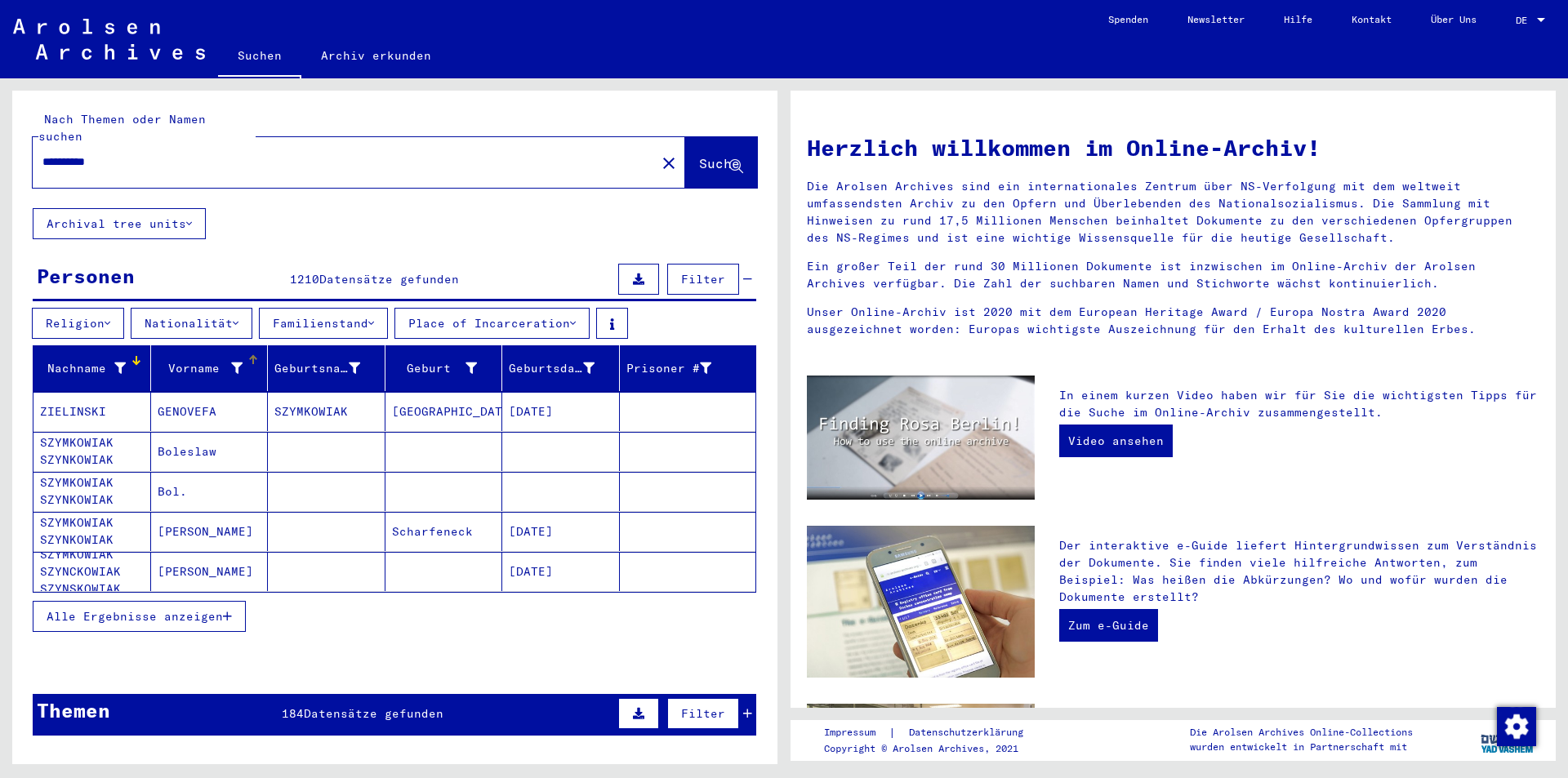
click at [199, 360] on div "Vorname" at bounding box center [201, 368] width 85 height 17
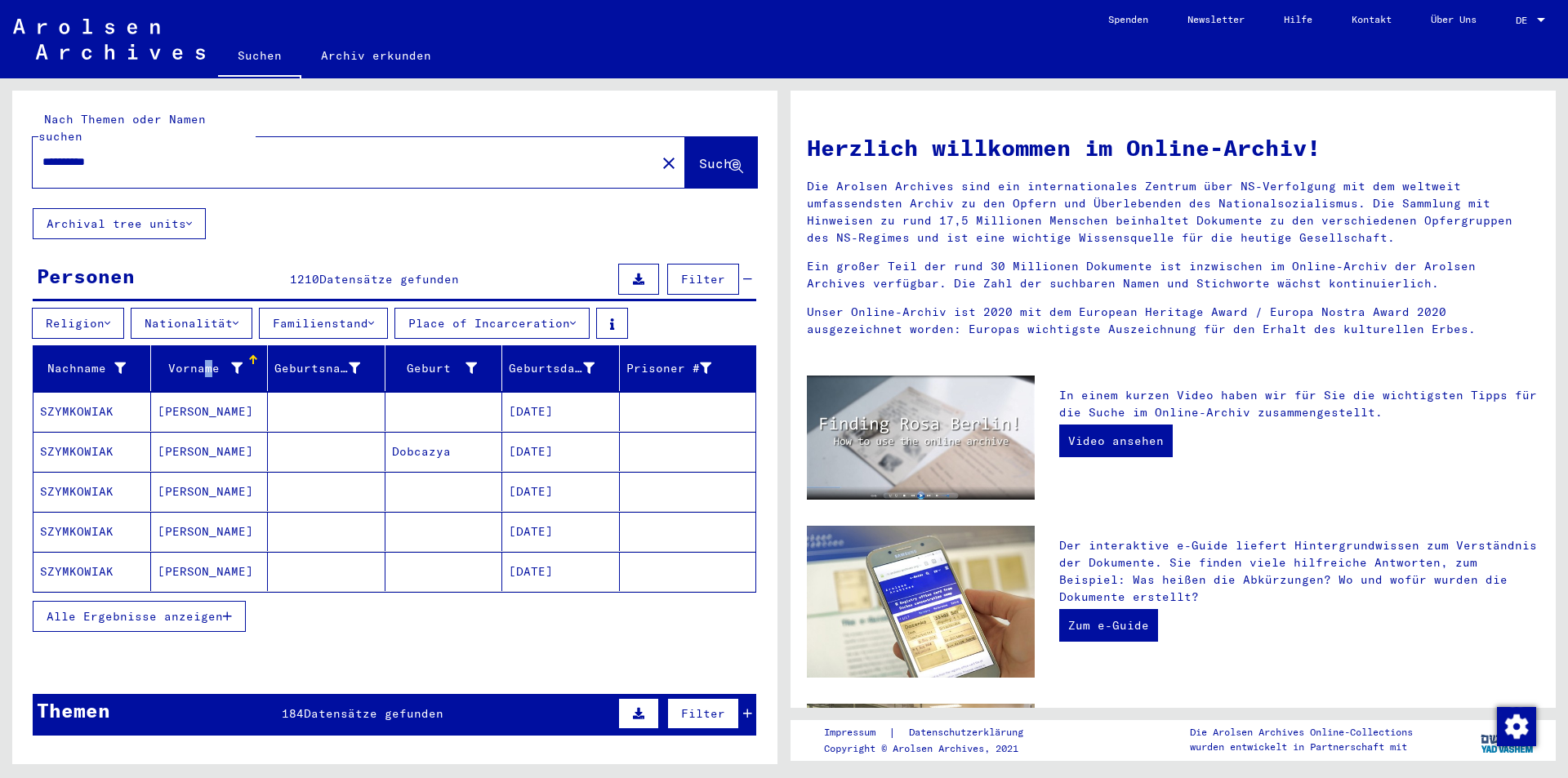
click at [212, 610] on span "Alle Ergebnisse anzeigen" at bounding box center [135, 617] width 177 height 15
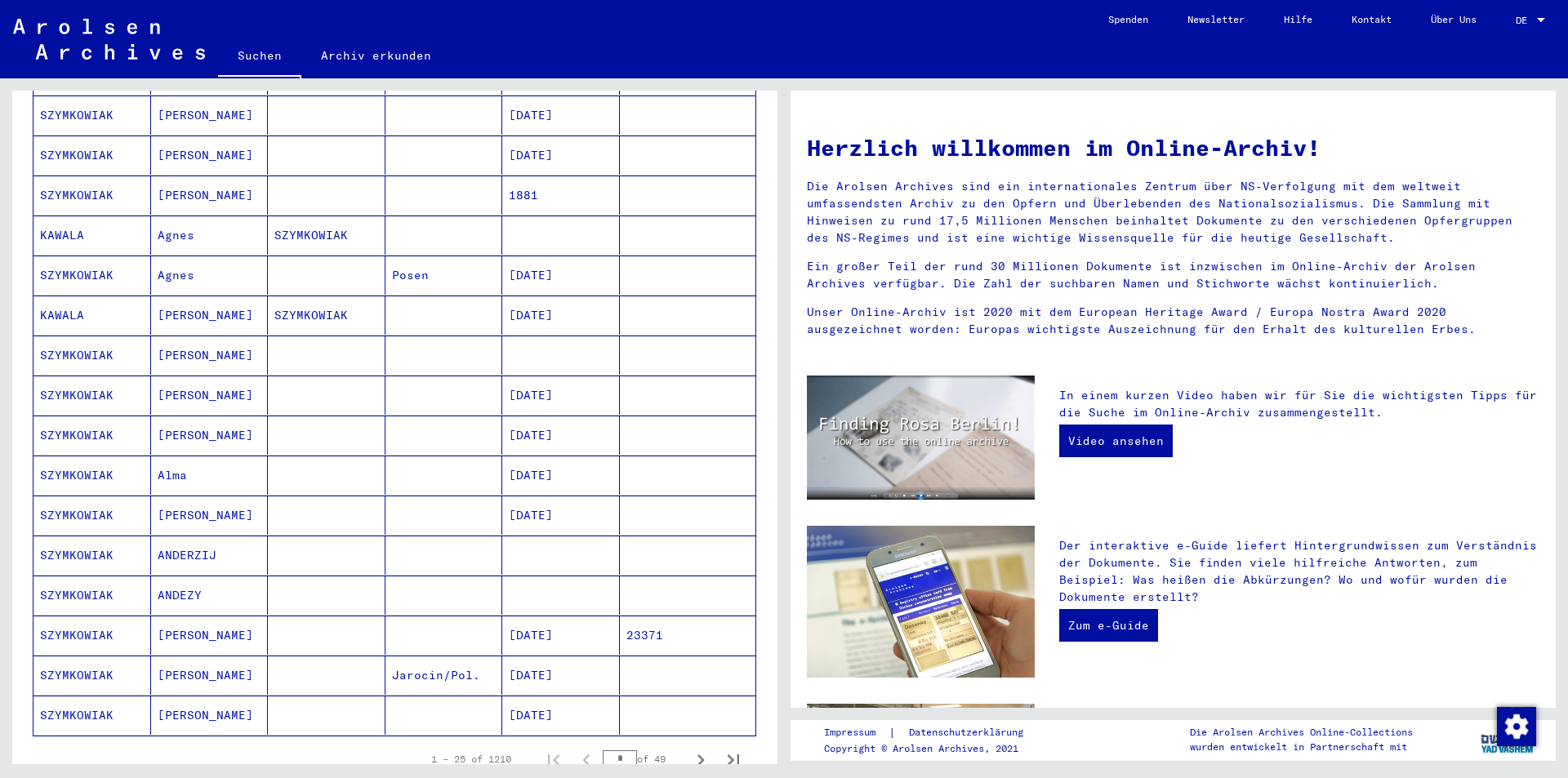
scroll to position [735, 0]
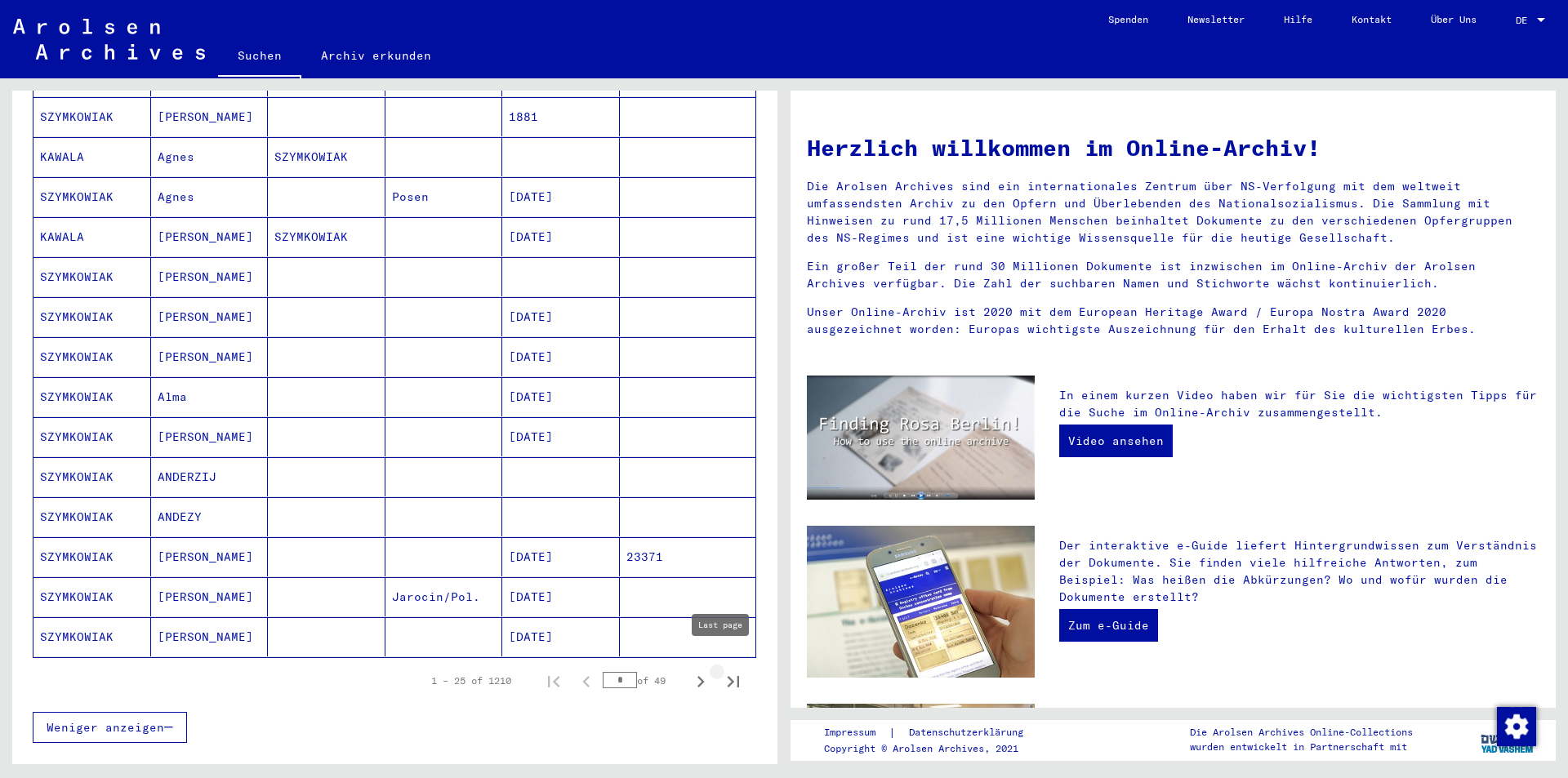
click at [717, 665] on button "Last page" at bounding box center [734, 681] width 33 height 33
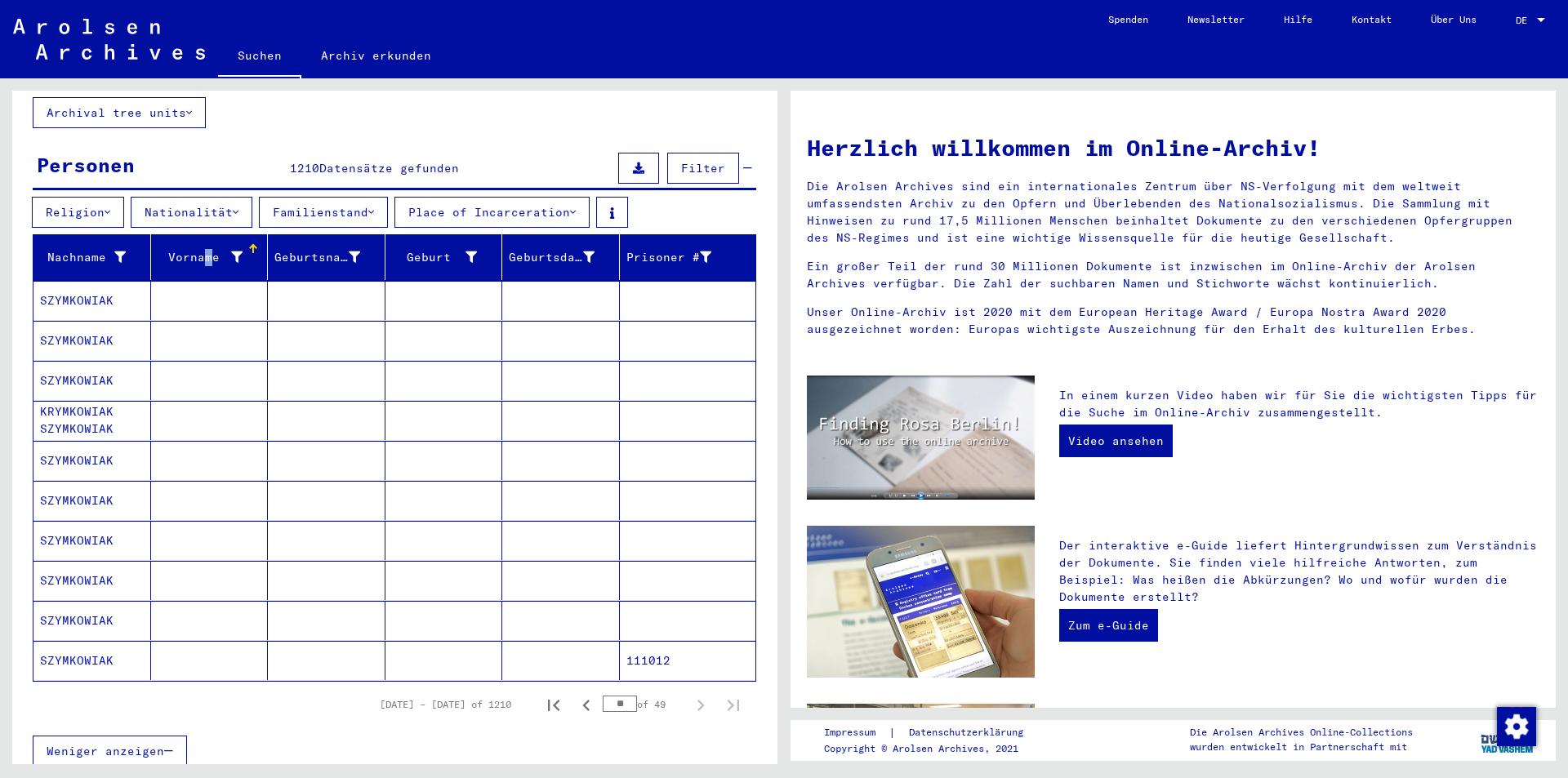
scroll to position [327, 0]
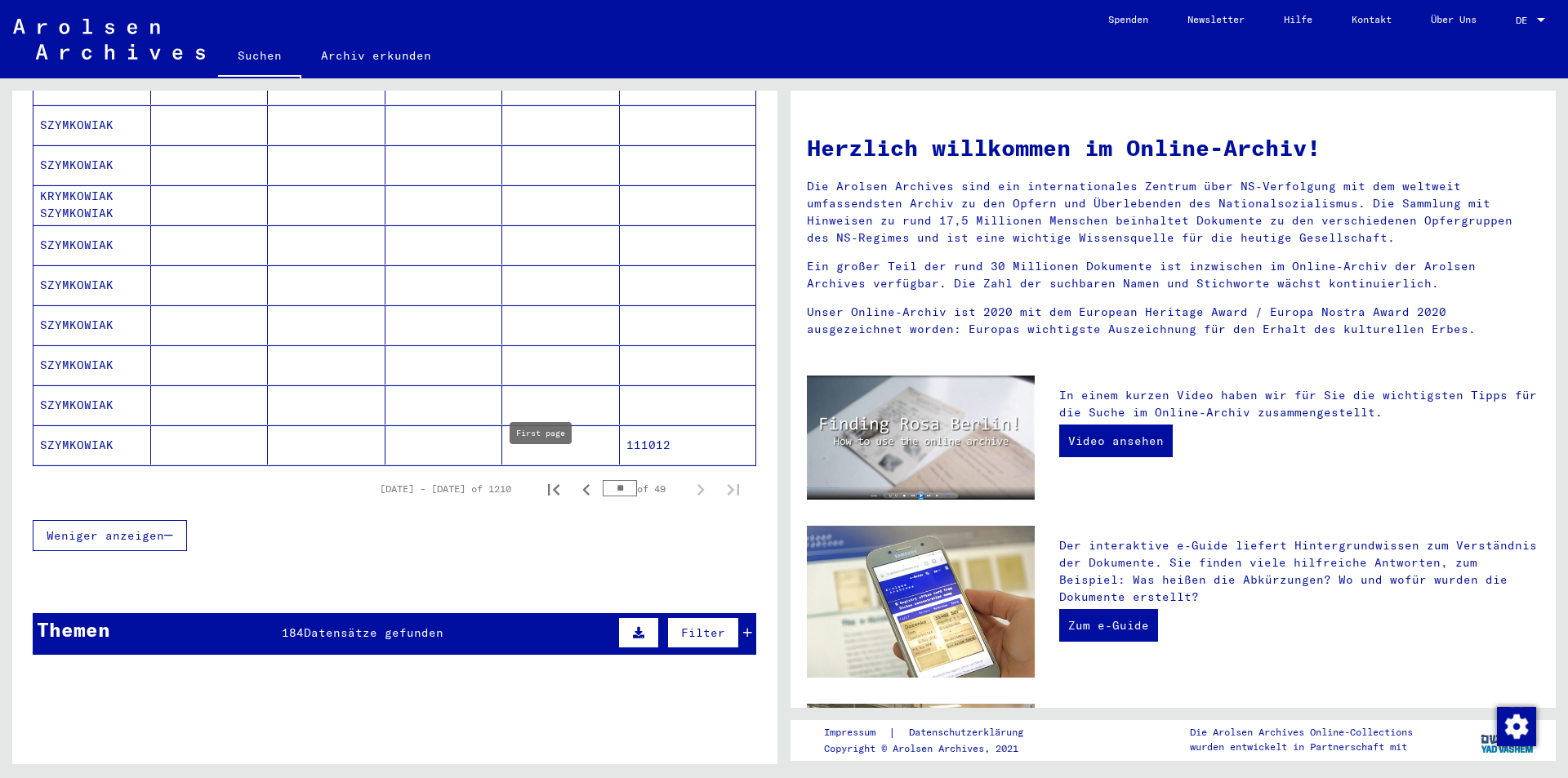
click at [548, 484] on icon "First page" at bounding box center [554, 490] width 12 height 12
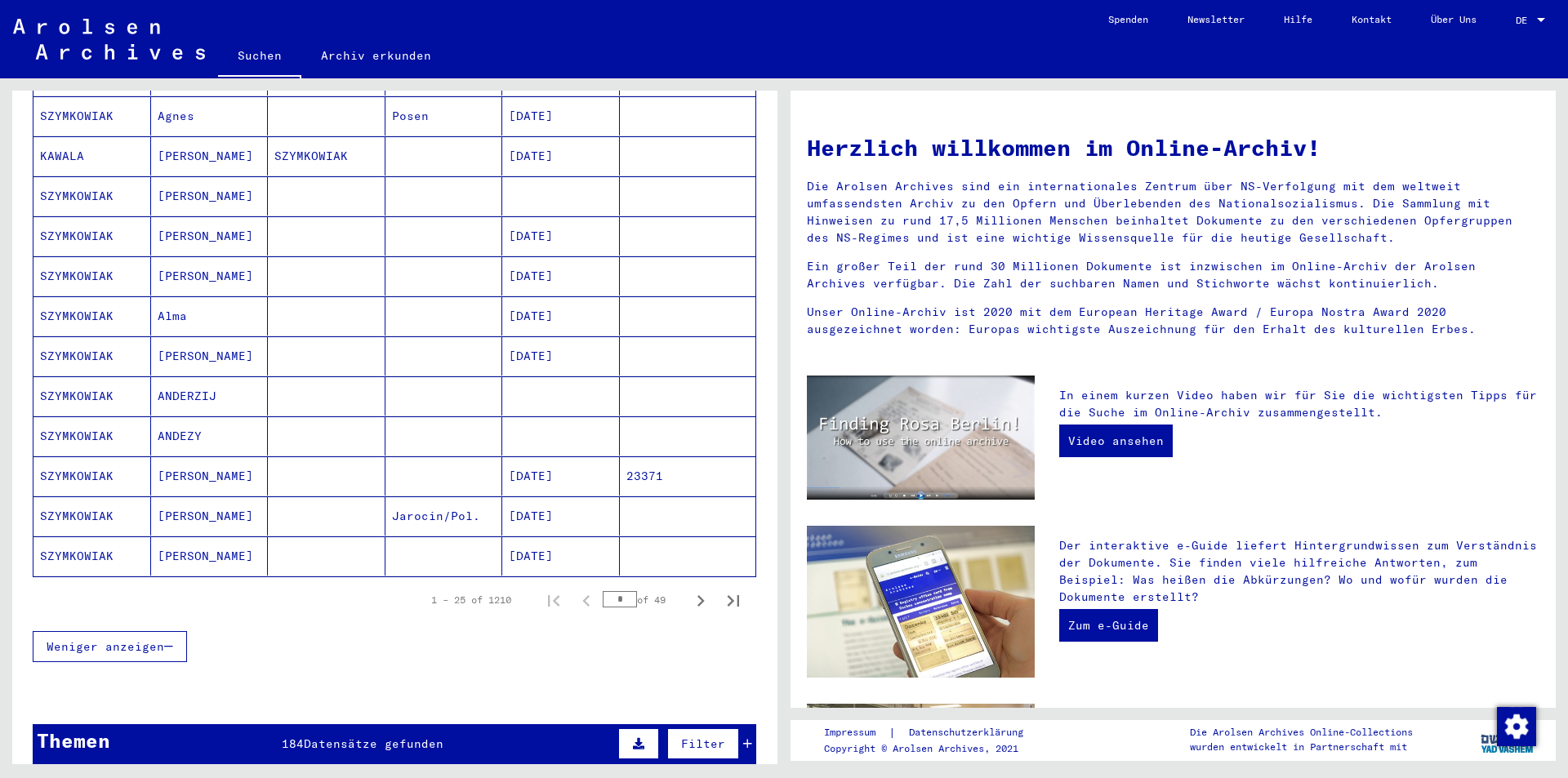
scroll to position [817, 0]
click at [689, 589] on icon "Next page" at bounding box center [701, 601] width 23 height 23
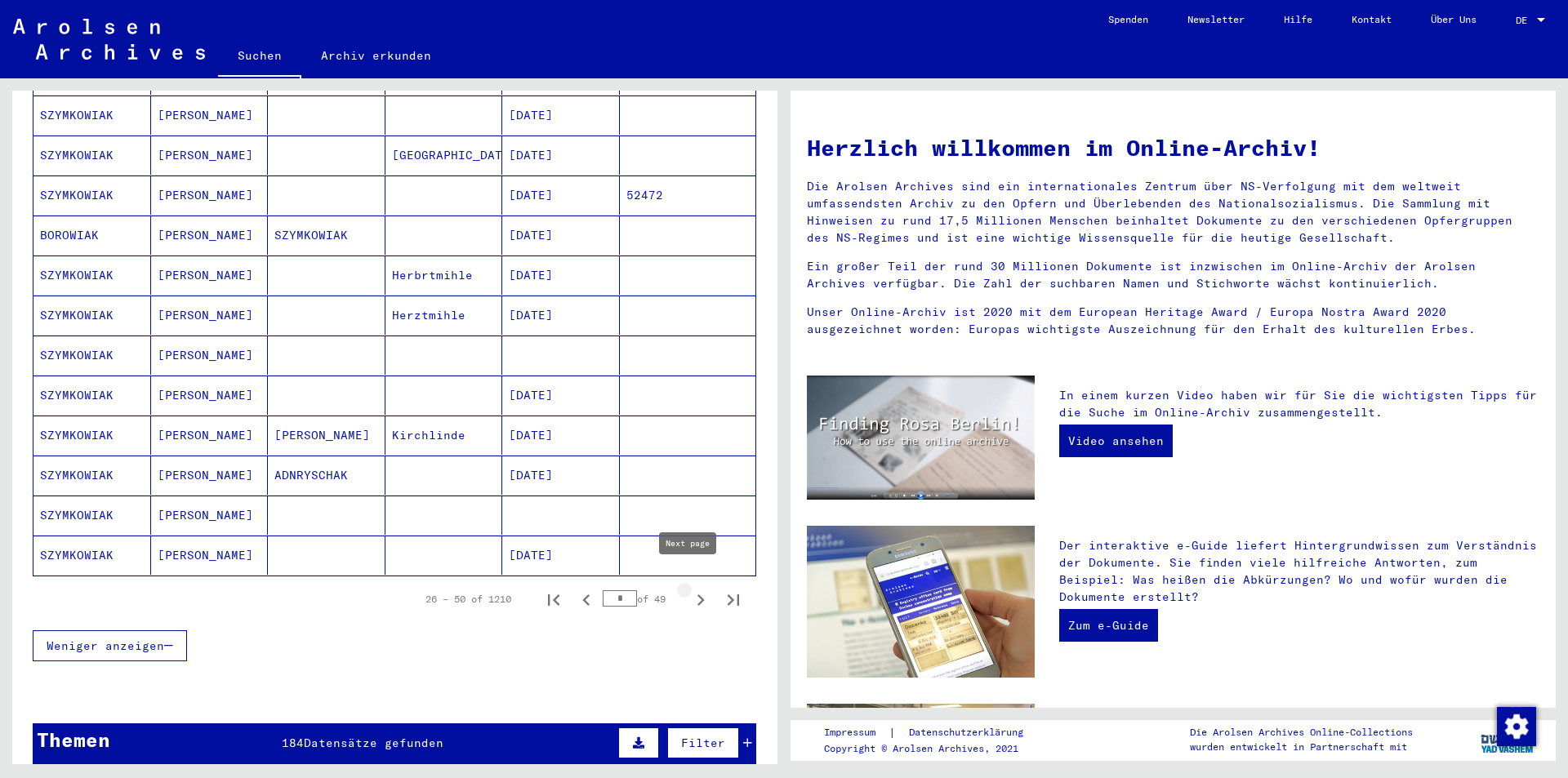
click at [689, 589] on icon "Next page" at bounding box center [701, 601] width 23 height 23
type input "*"
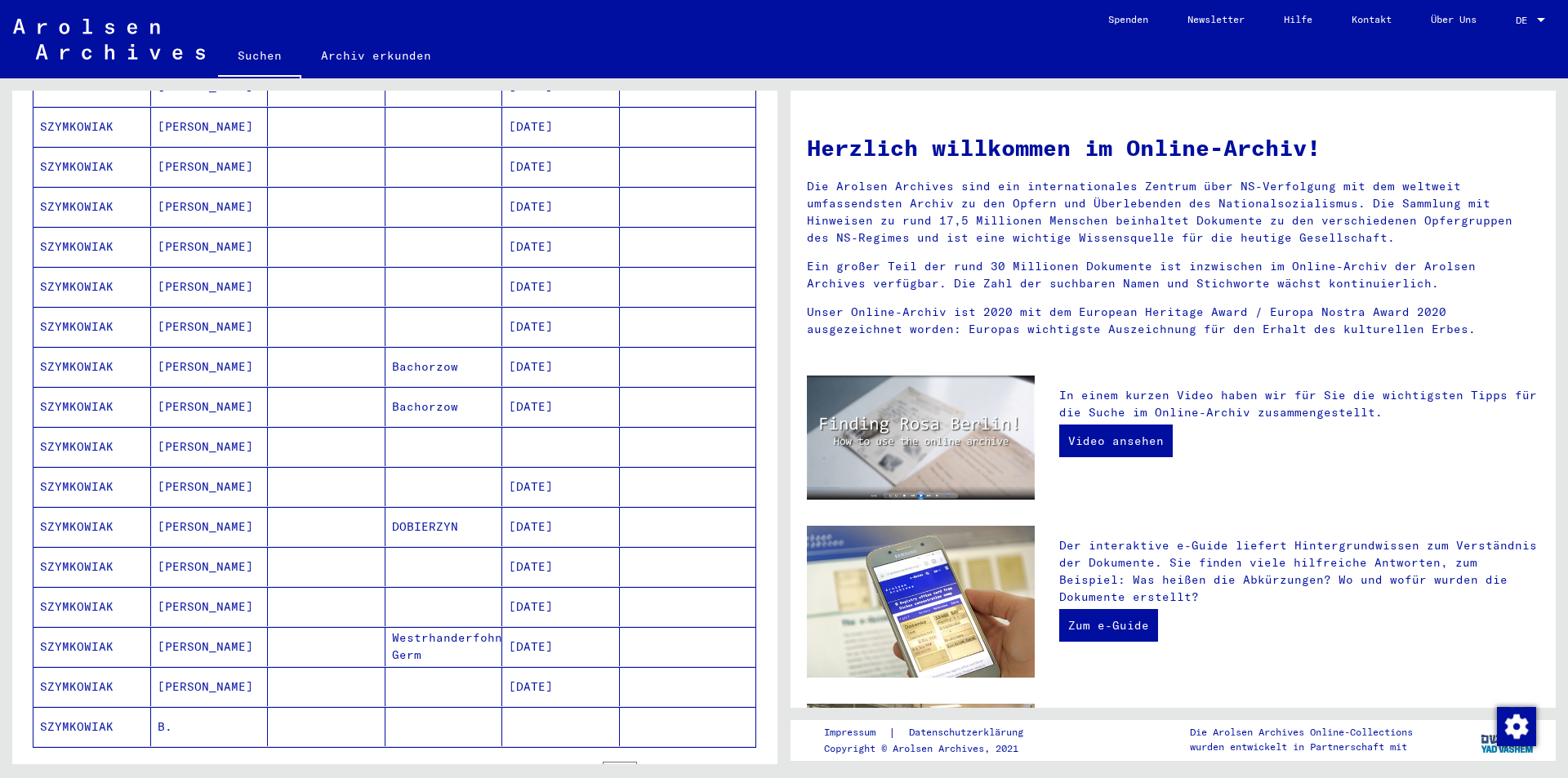
scroll to position [572, 0]
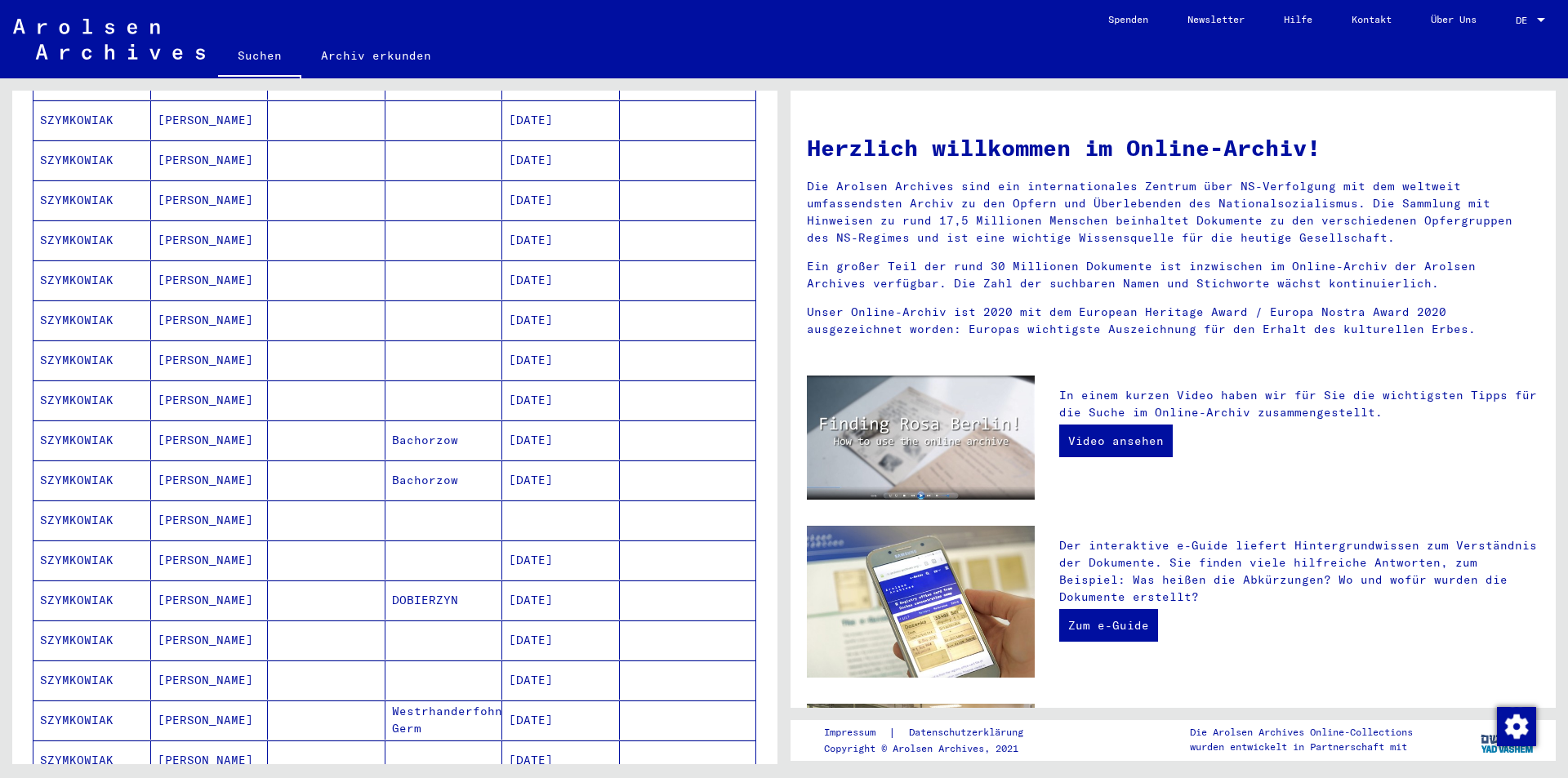
click at [167, 264] on mat-cell "[PERSON_NAME]" at bounding box center [210, 280] width 118 height 39
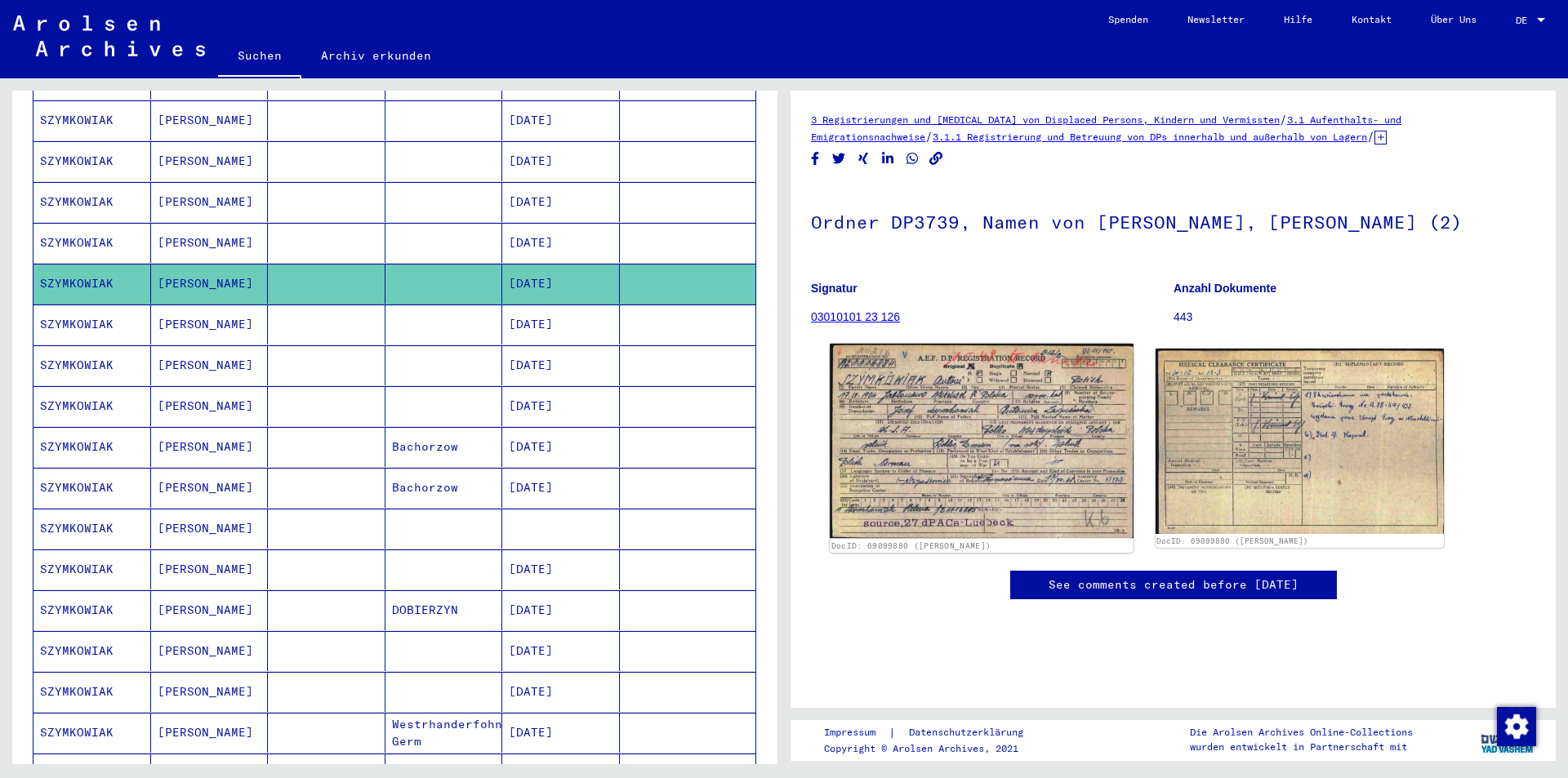
click at [1009, 433] on img at bounding box center [981, 440] width 303 height 195
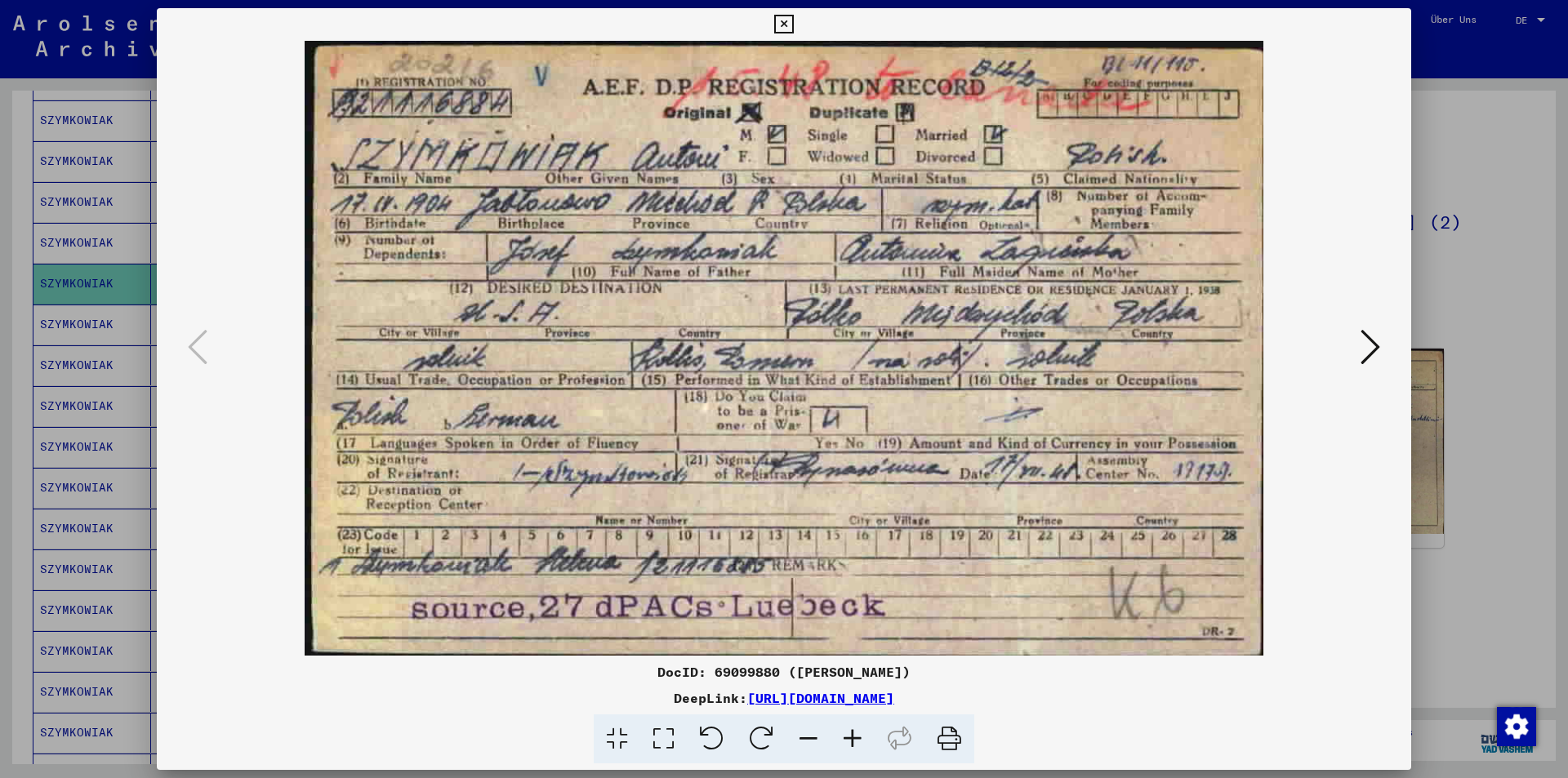
click at [1440, 205] on div at bounding box center [784, 389] width 1568 height 778
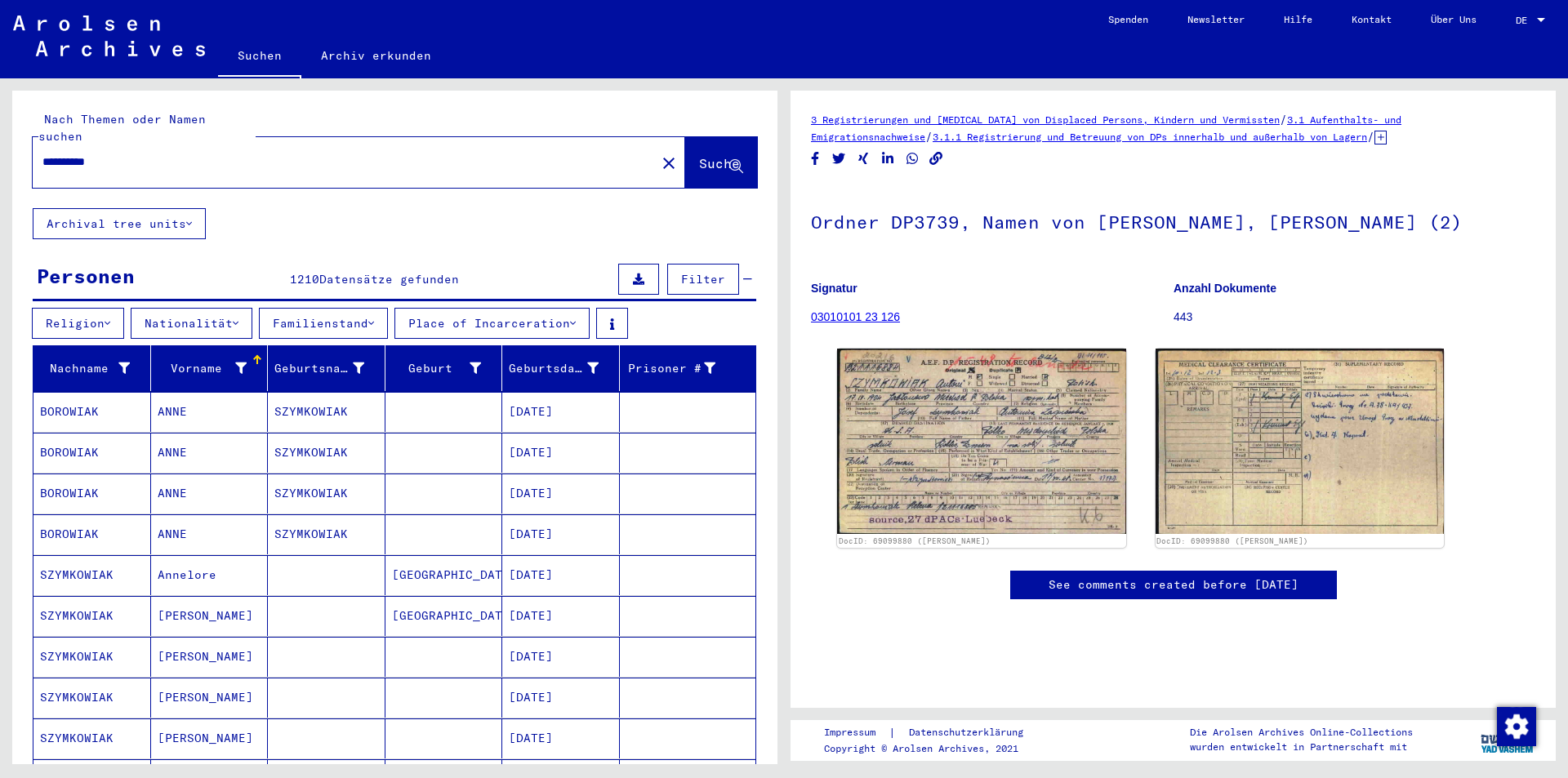
click at [341, 154] on input "**********" at bounding box center [344, 162] width 604 height 17
click at [320, 154] on input "**********" at bounding box center [344, 162] width 604 height 17
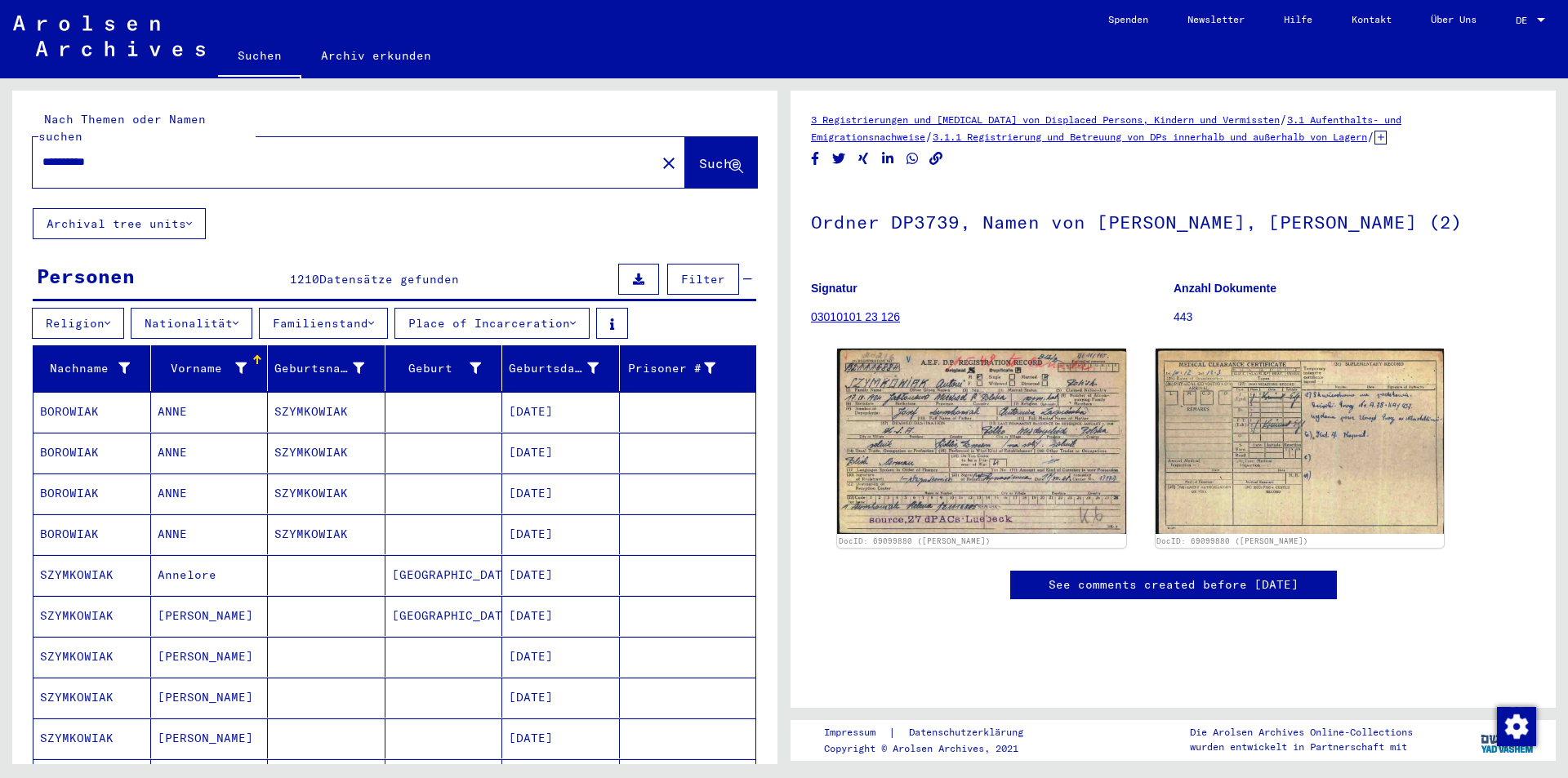
click at [320, 154] on input "**********" at bounding box center [344, 162] width 604 height 17
type input "********"
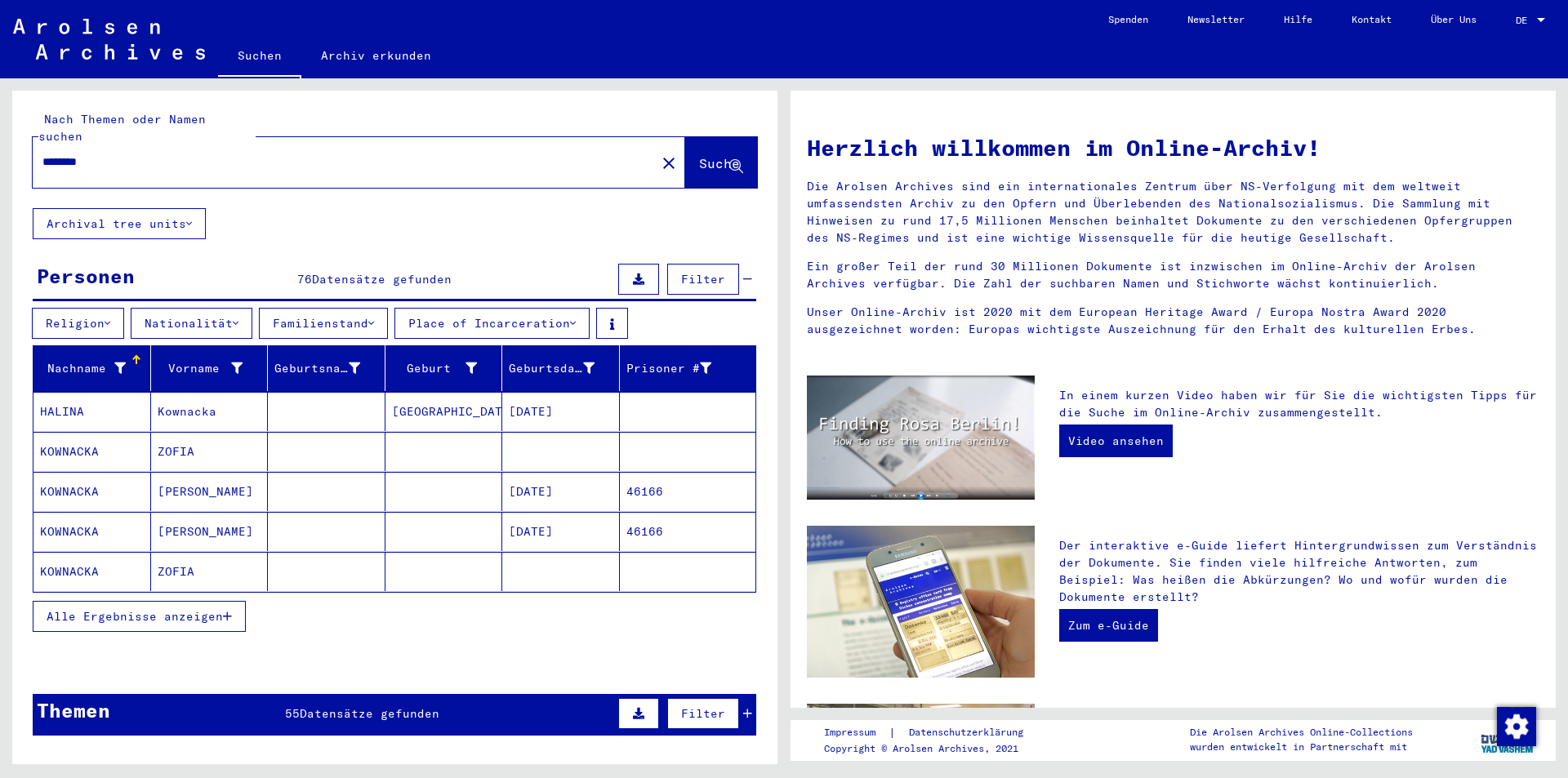
click at [184, 610] on span "Alle Ergebnisse anzeigen" at bounding box center [135, 617] width 177 height 15
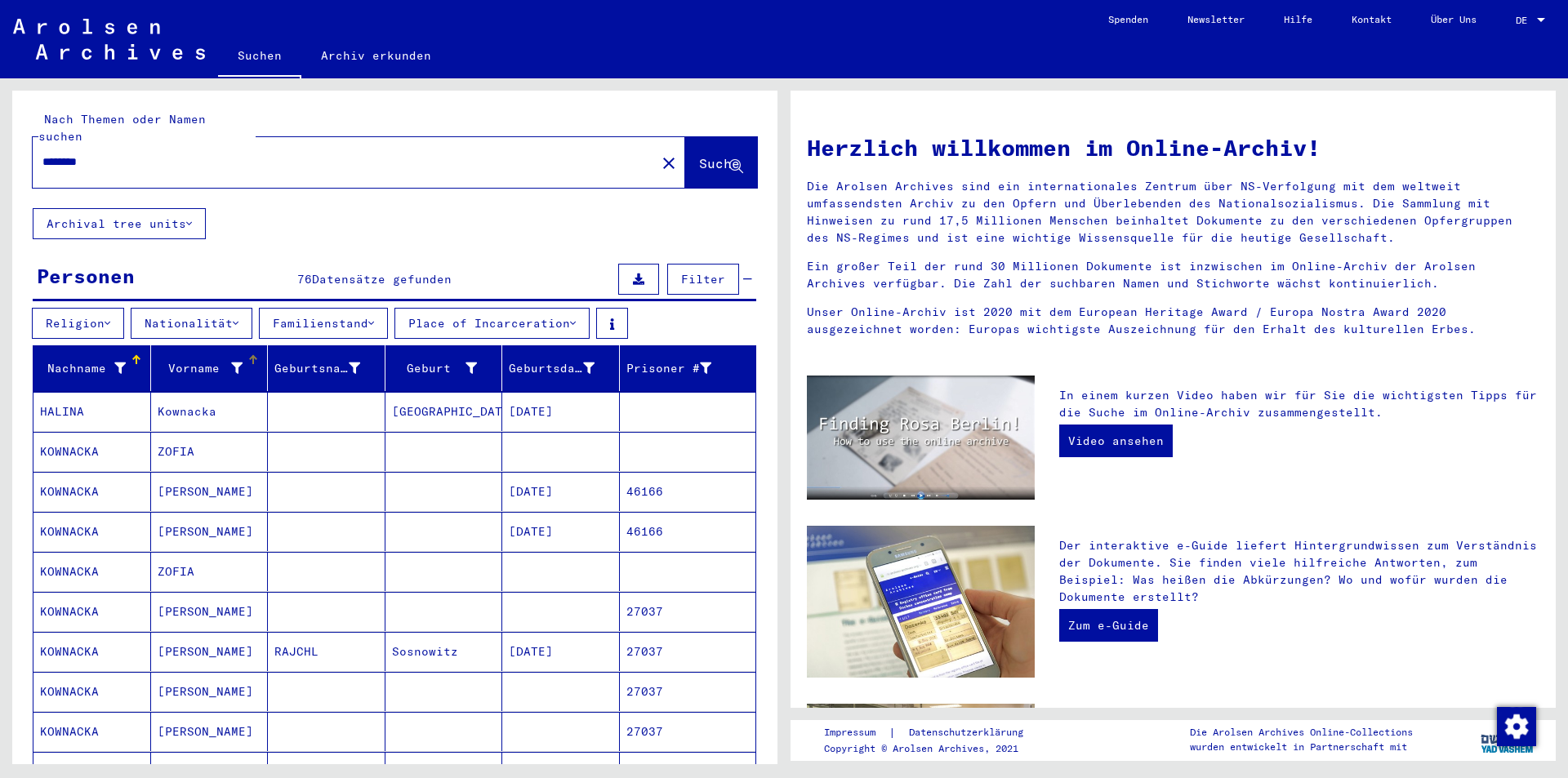
click at [191, 360] on div "Vorname" at bounding box center [201, 368] width 85 height 17
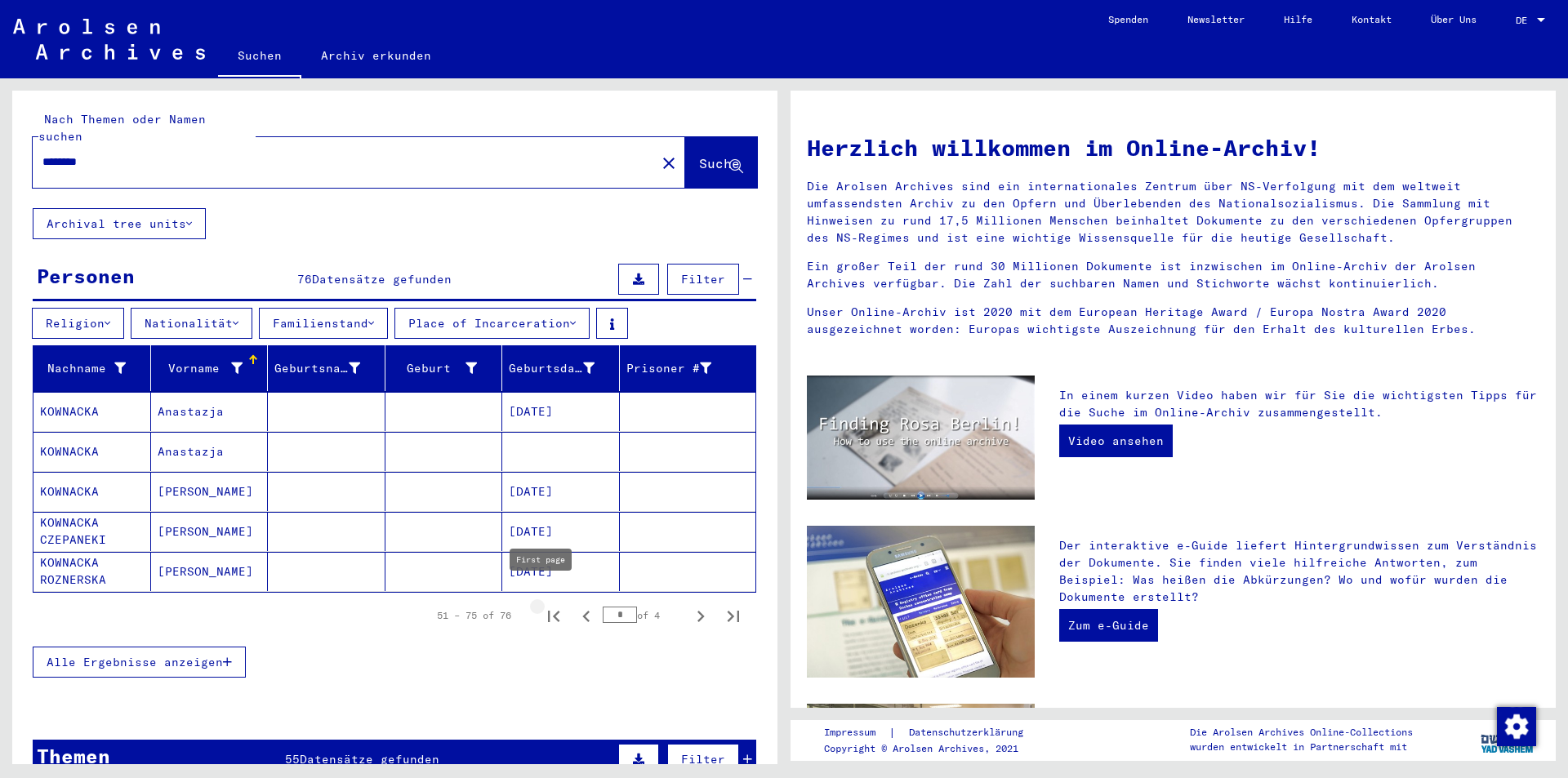
click at [548, 611] on icon "First page" at bounding box center [554, 617] width 12 height 12
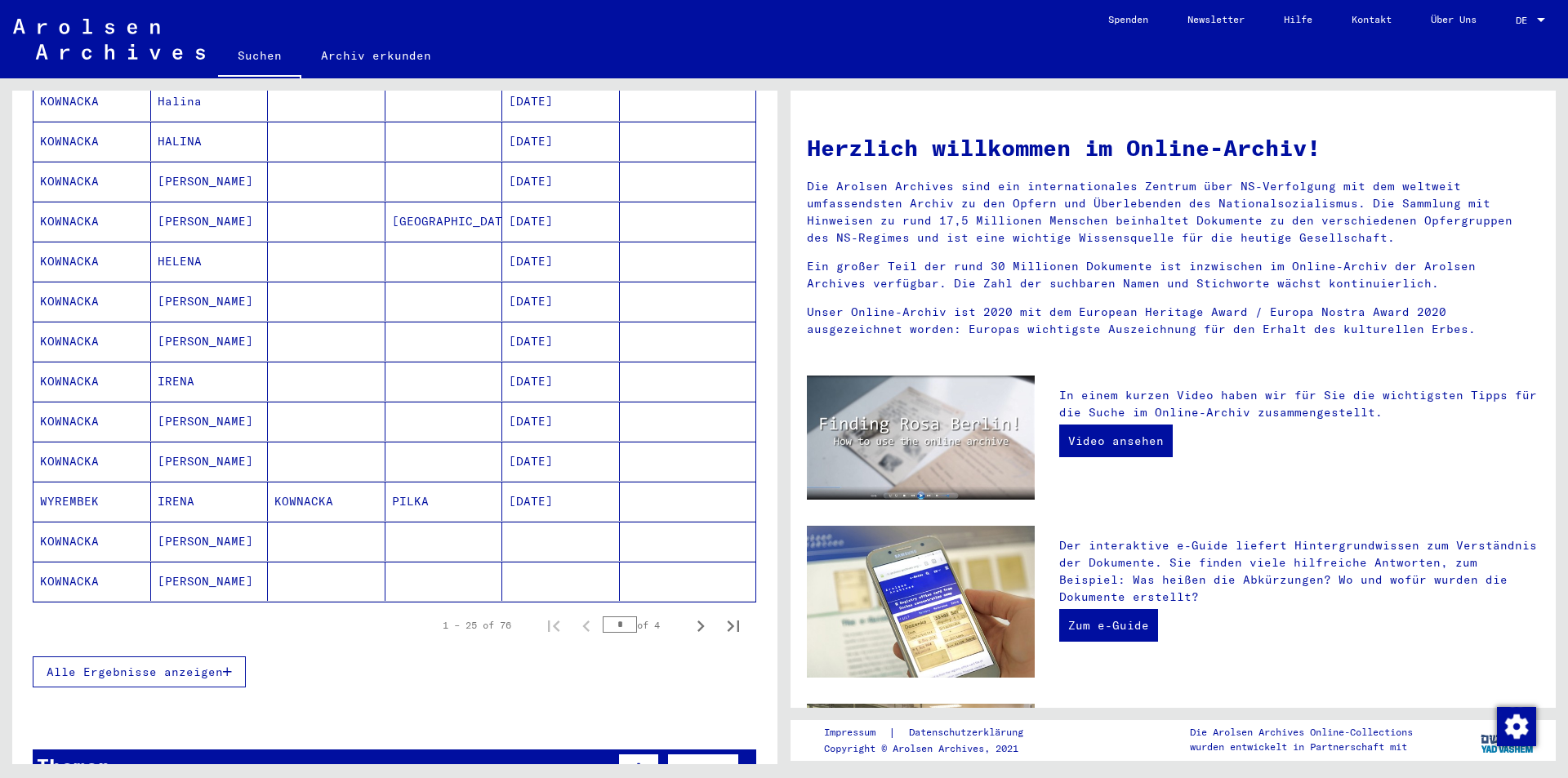
scroll to position [817, 0]
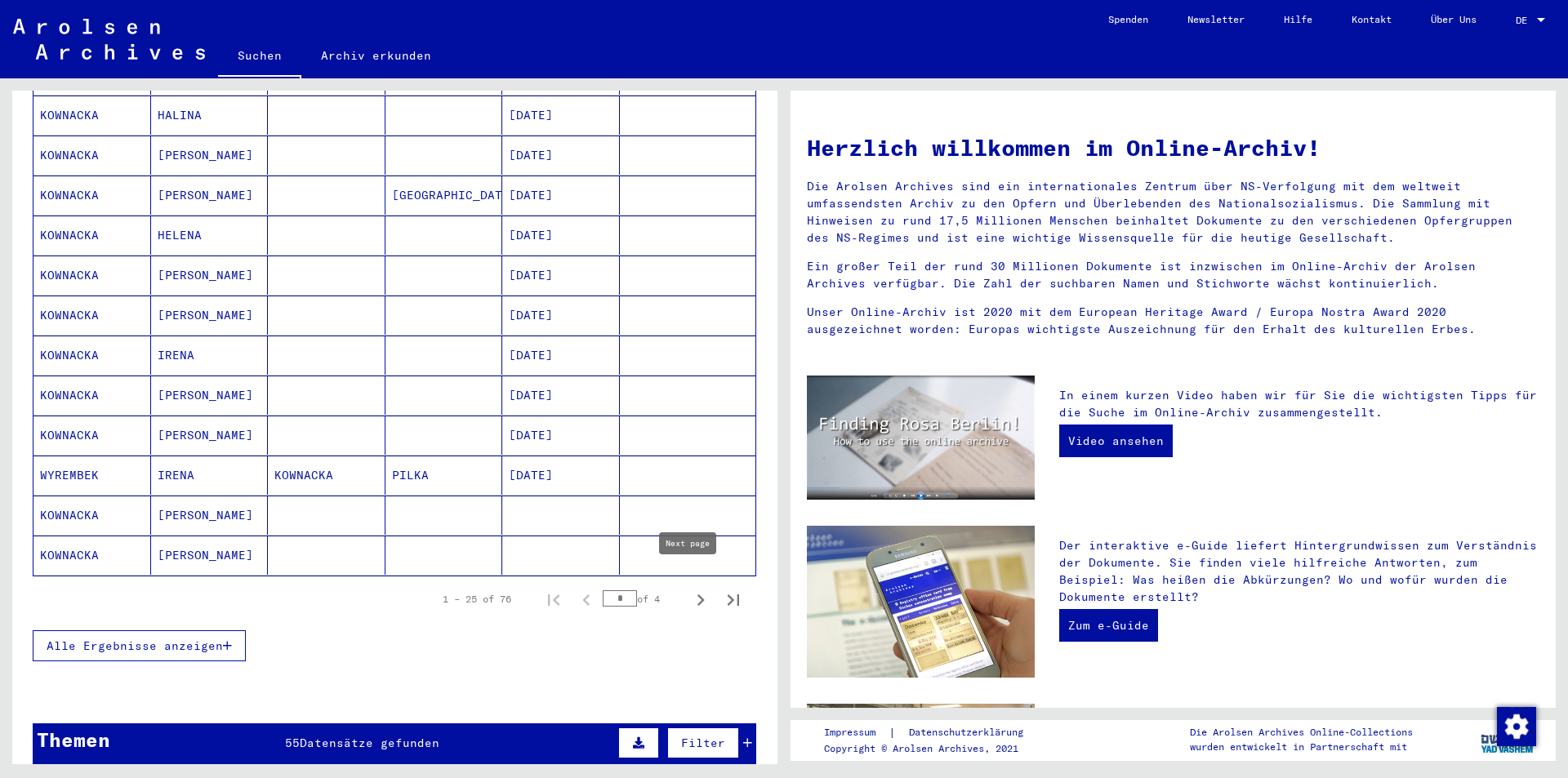
click at [689, 589] on icon "Next page" at bounding box center [701, 601] width 23 height 23
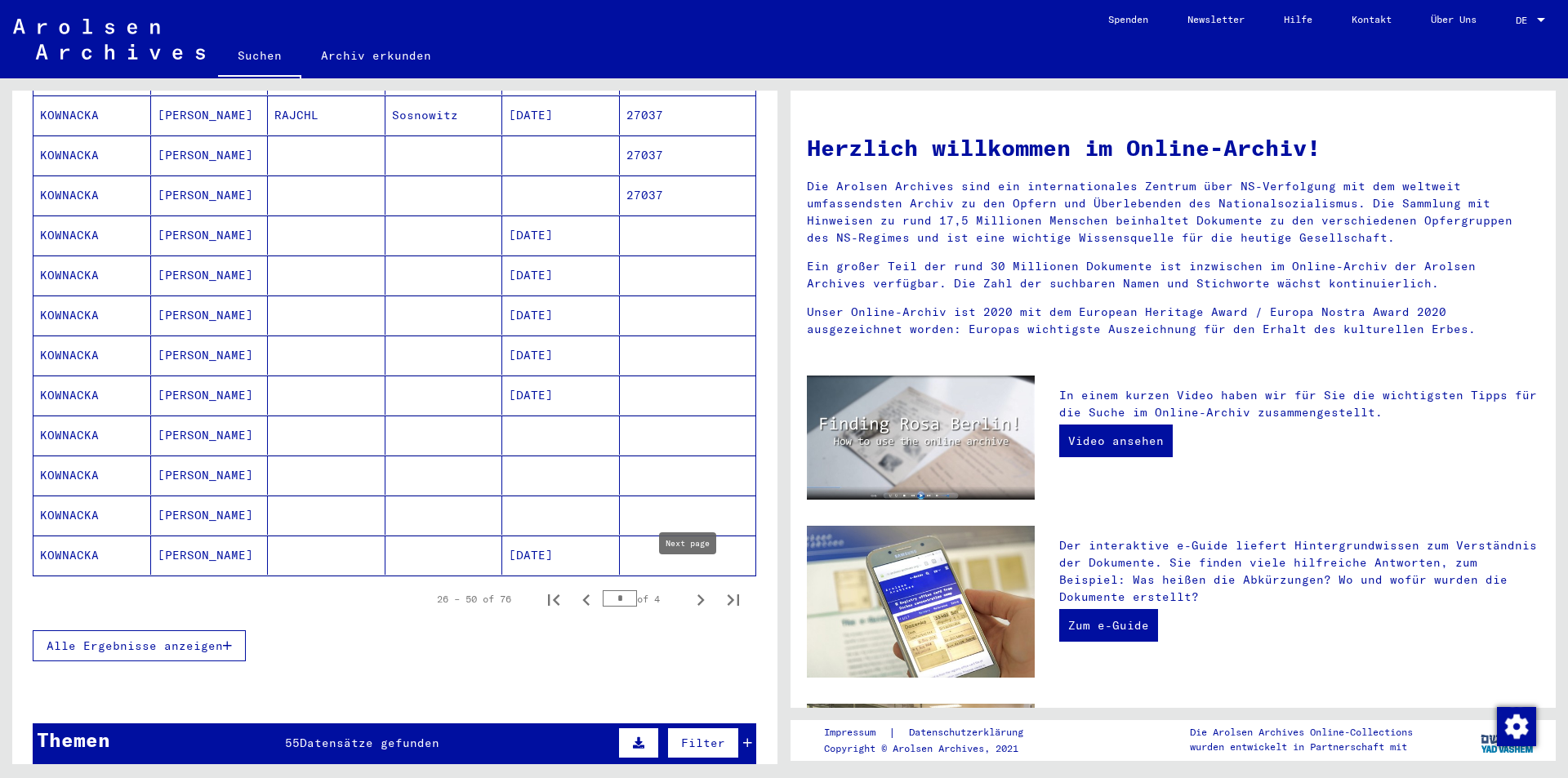
click at [689, 589] on icon "Next page" at bounding box center [701, 601] width 23 height 23
type input "*"
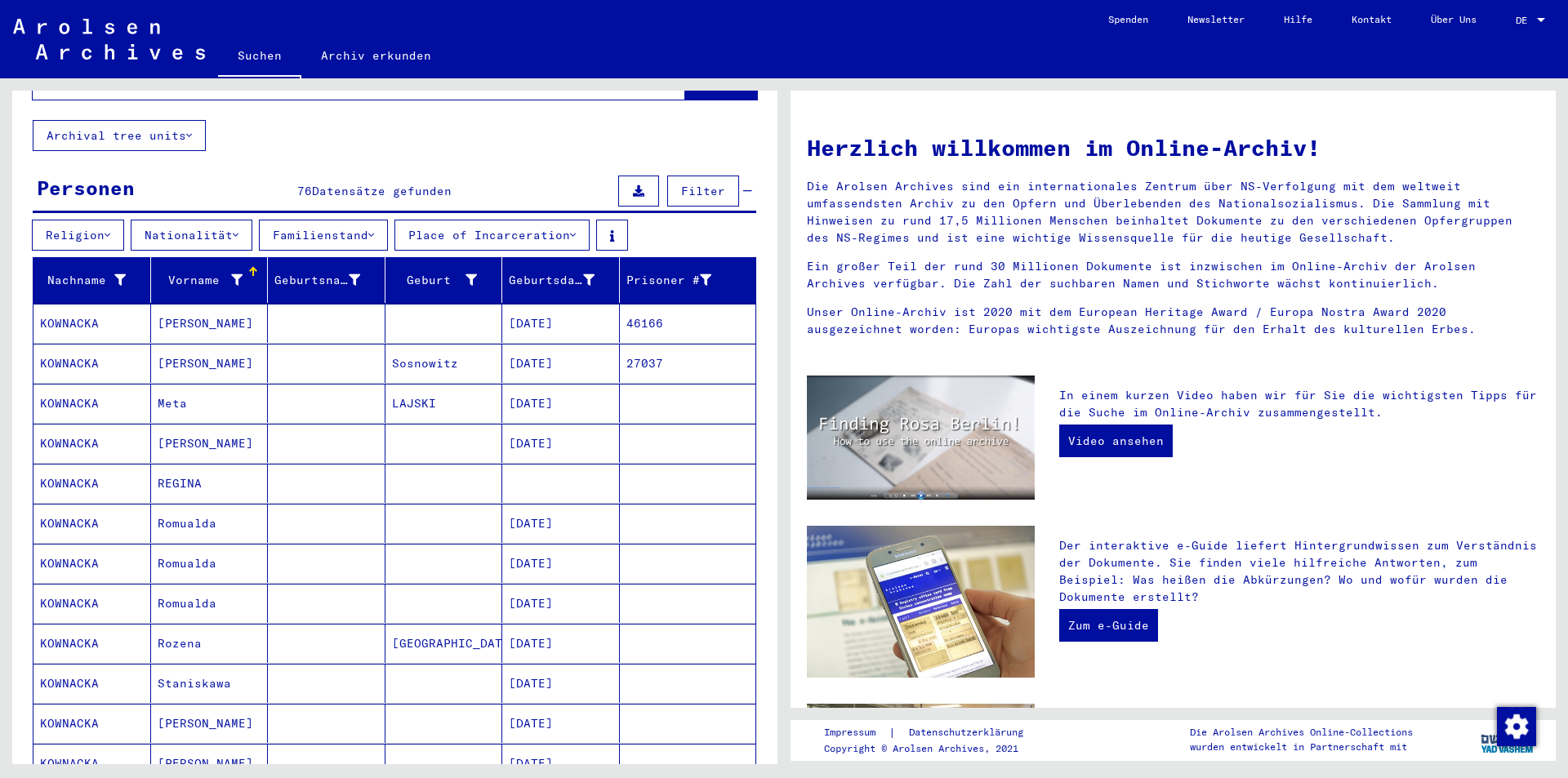
scroll to position [0, 0]
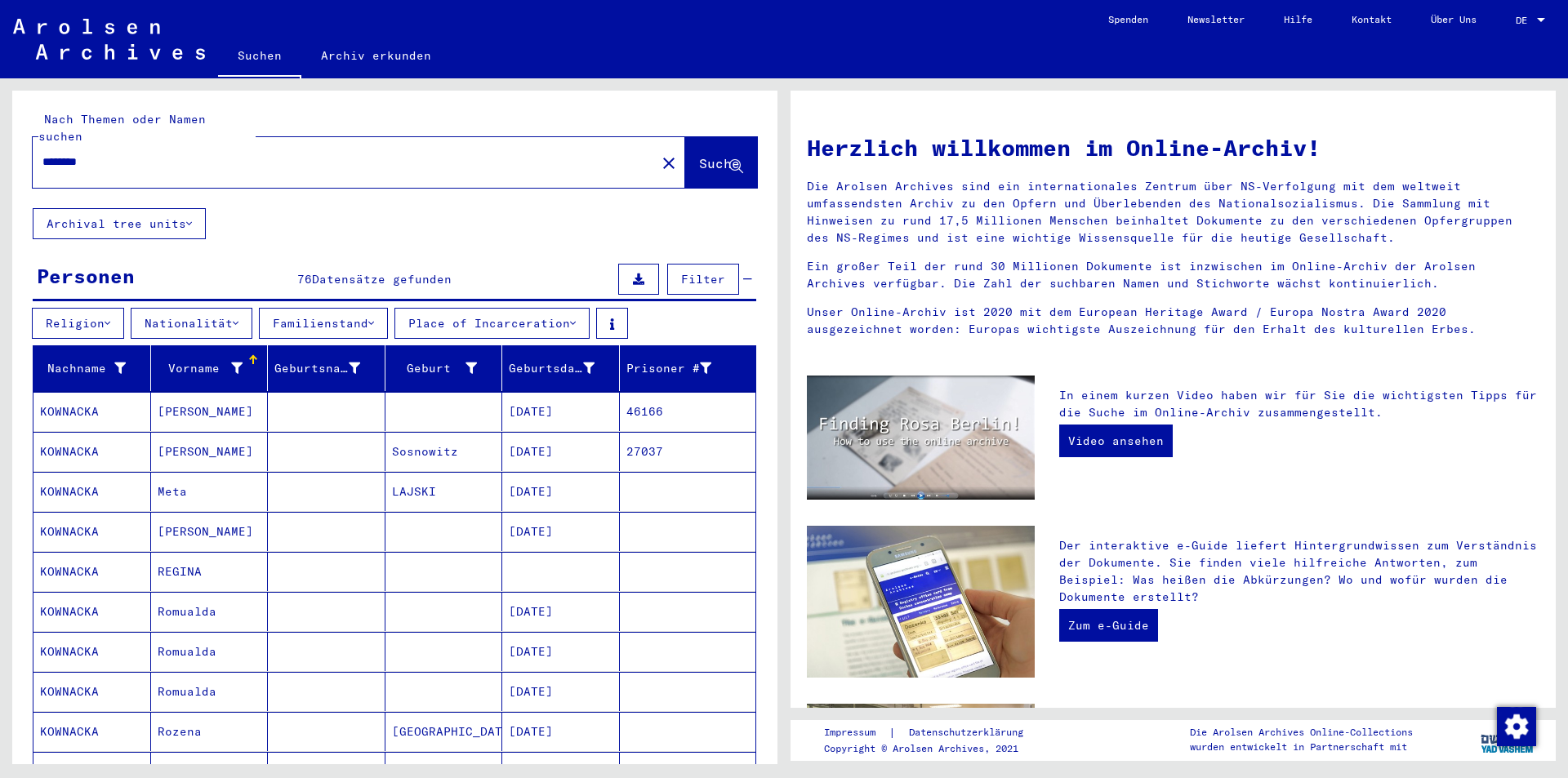
click at [659, 154] on mat-icon "close" at bounding box center [669, 163] width 20 height 20
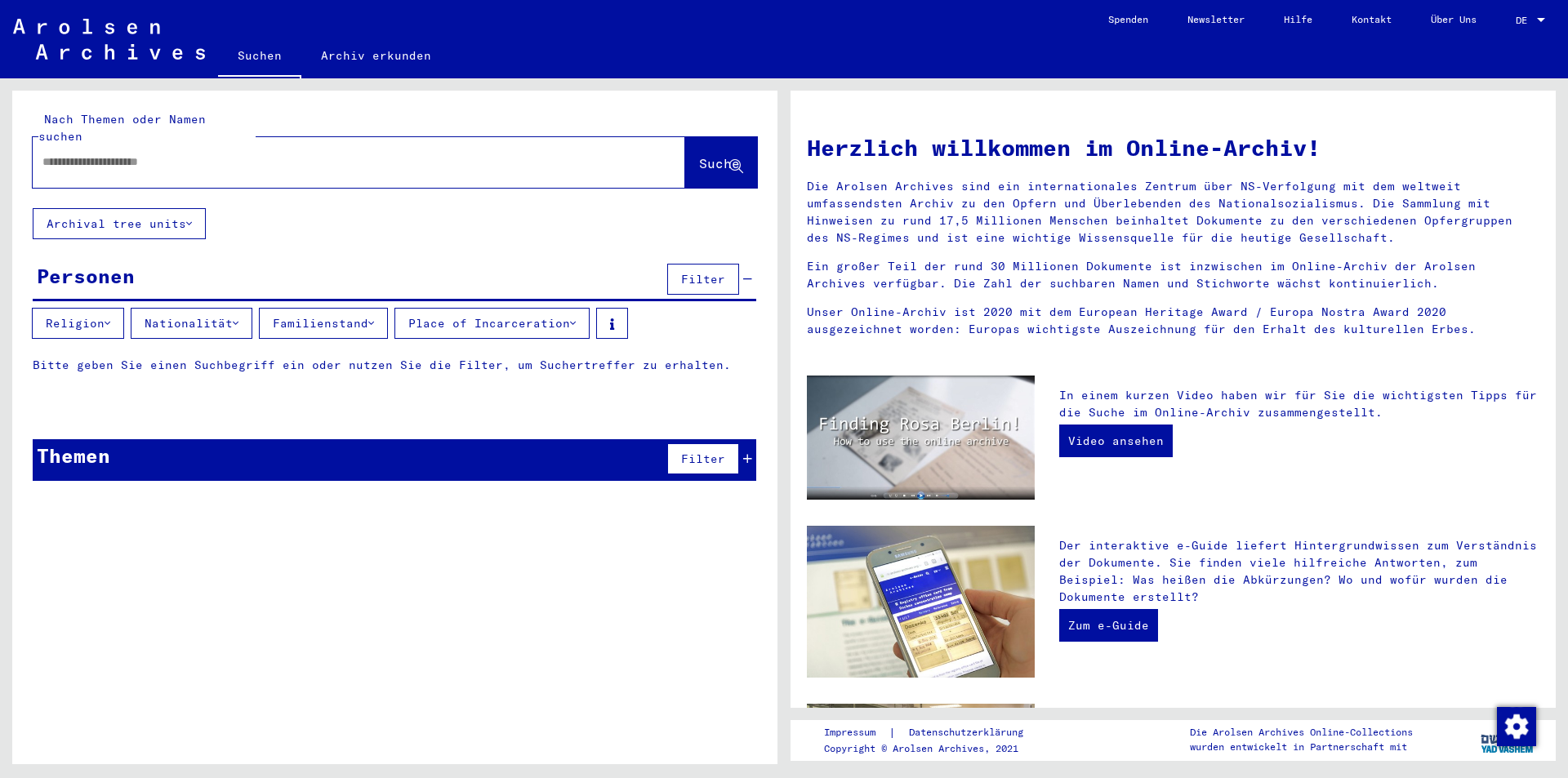
click at [245, 154] on input "text" at bounding box center [339, 162] width 594 height 17
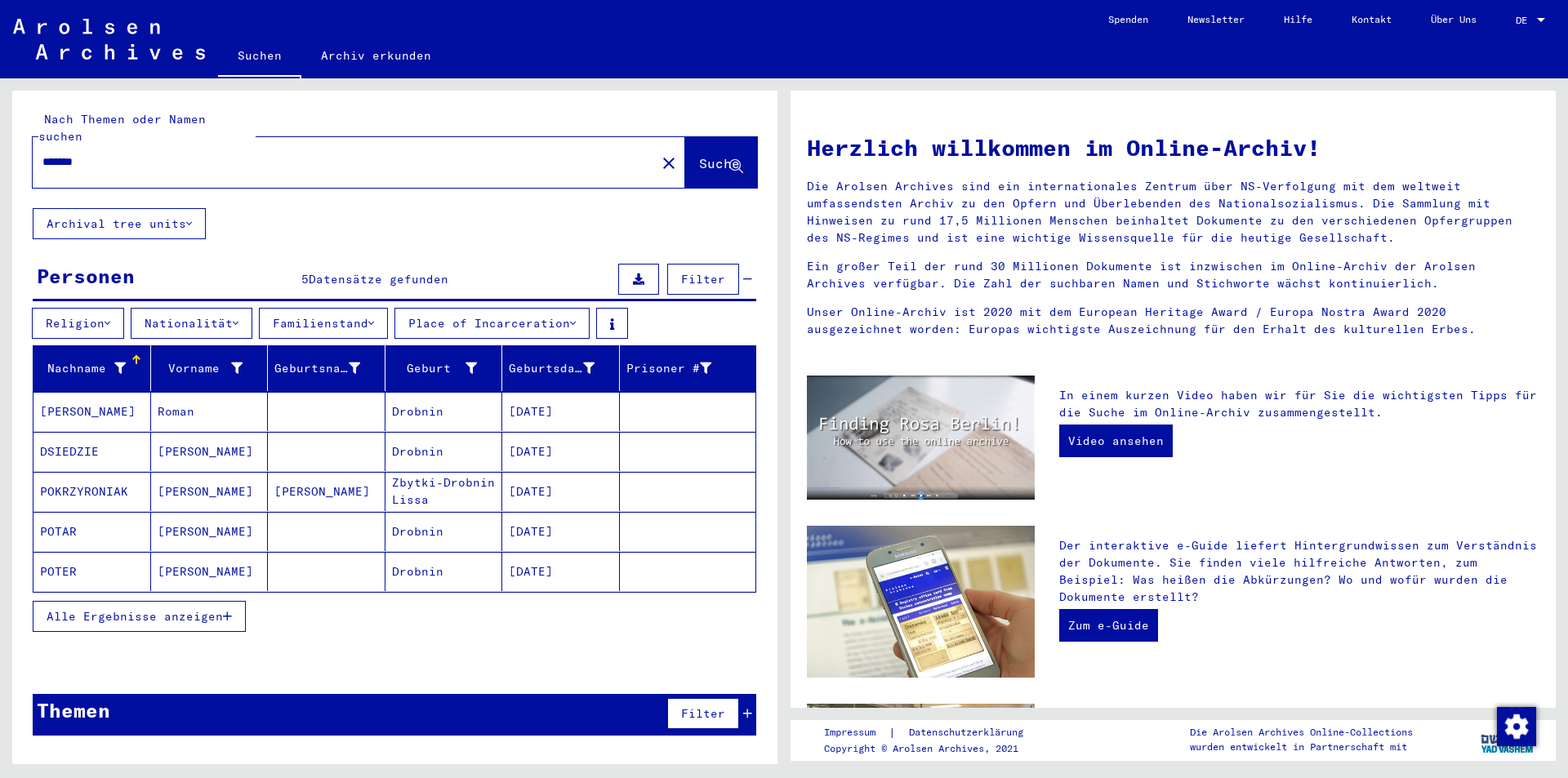
click at [201, 601] on button "Alle Ergebnisse anzeigen" at bounding box center [139, 617] width 213 height 31
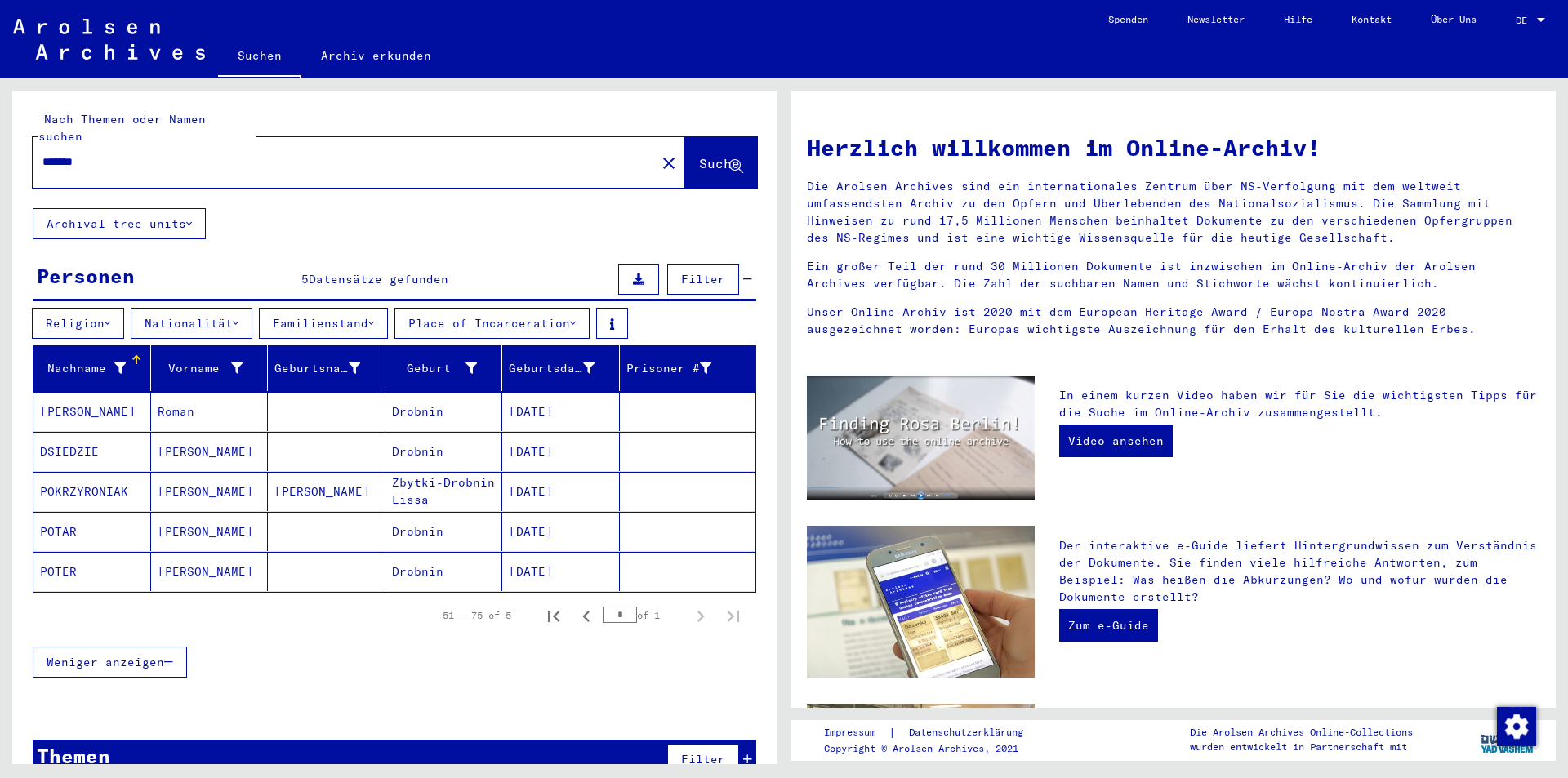
click at [284, 155] on div "*******" at bounding box center [334, 162] width 604 height 37
click at [270, 153] on div "*******" at bounding box center [334, 162] width 604 height 37
click at [270, 154] on input "*******" at bounding box center [339, 162] width 594 height 17
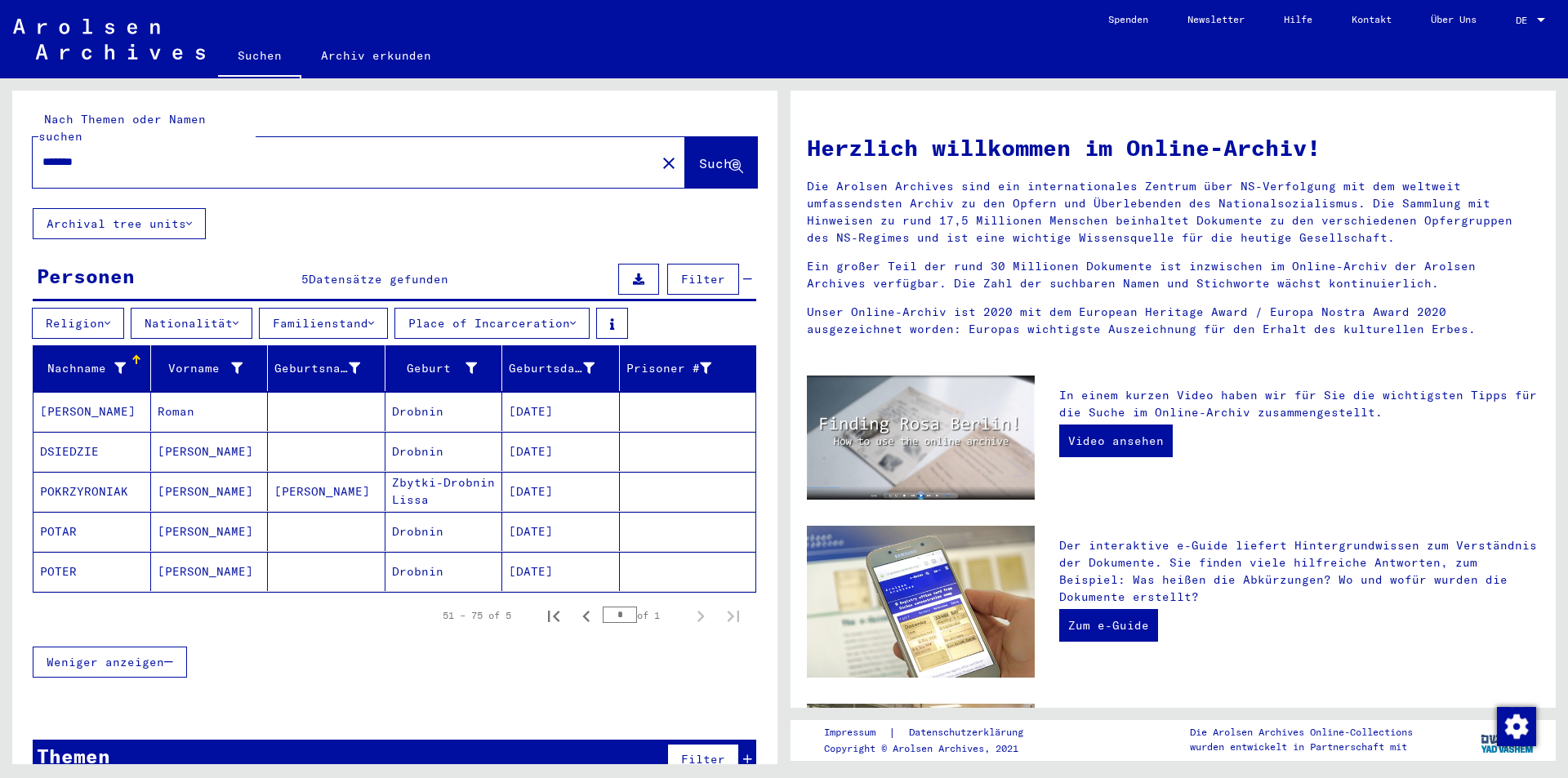
click at [266, 154] on input "*******" at bounding box center [339, 162] width 594 height 17
type input "*"
type input "**********"
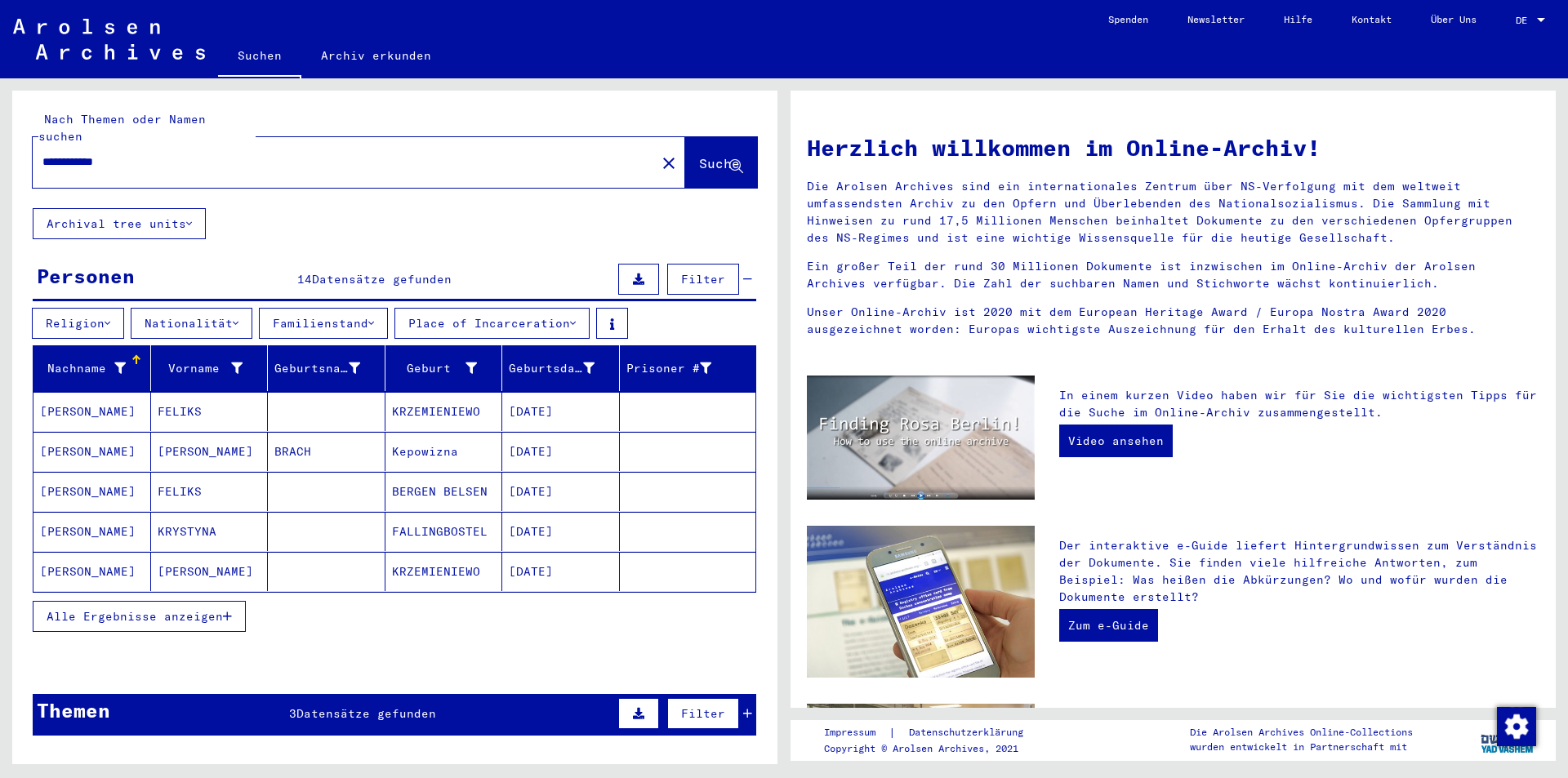
click at [216, 610] on span "Alle Ergebnisse anzeigen" at bounding box center [135, 617] width 177 height 15
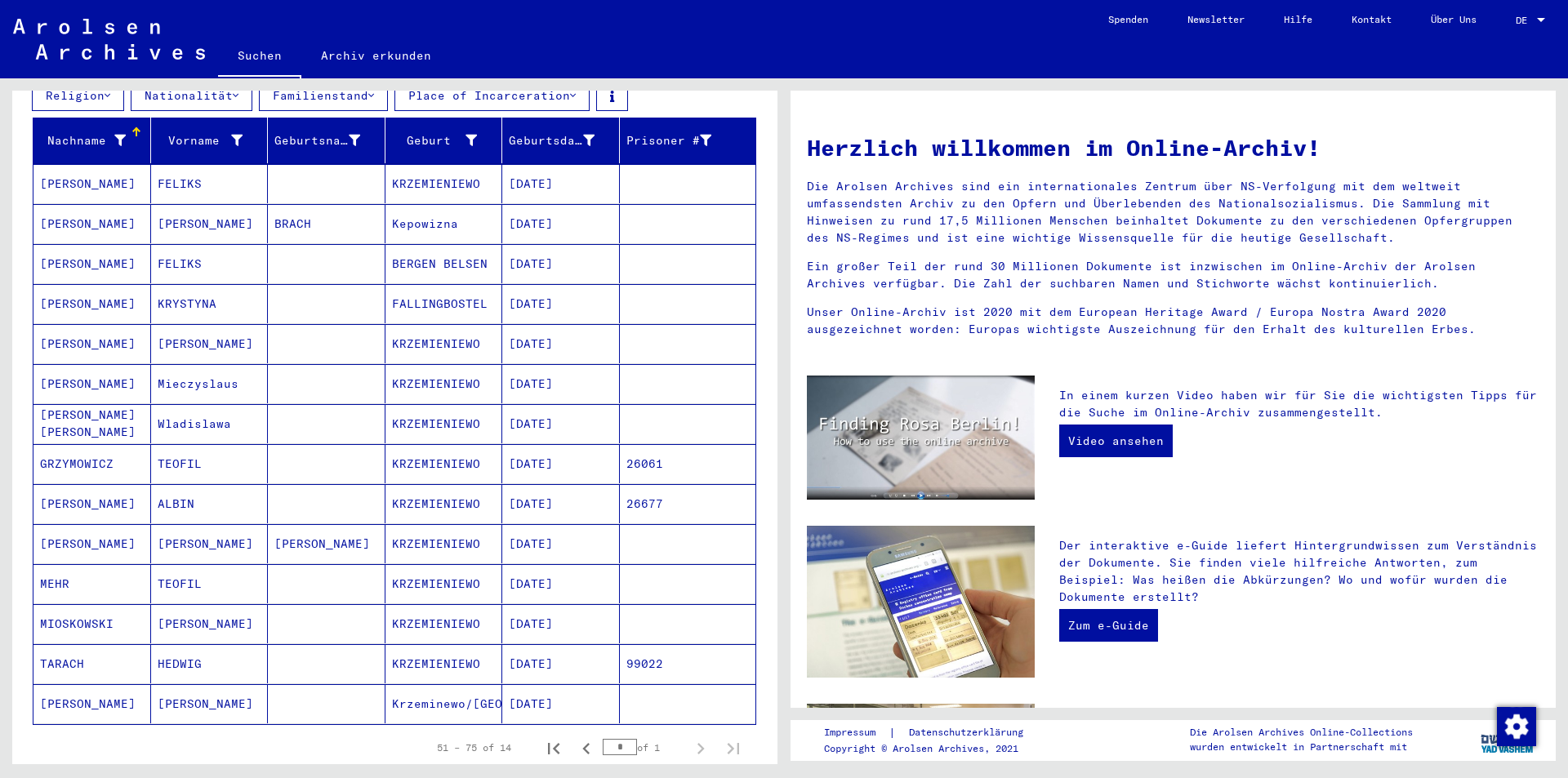
scroll to position [245, 0]
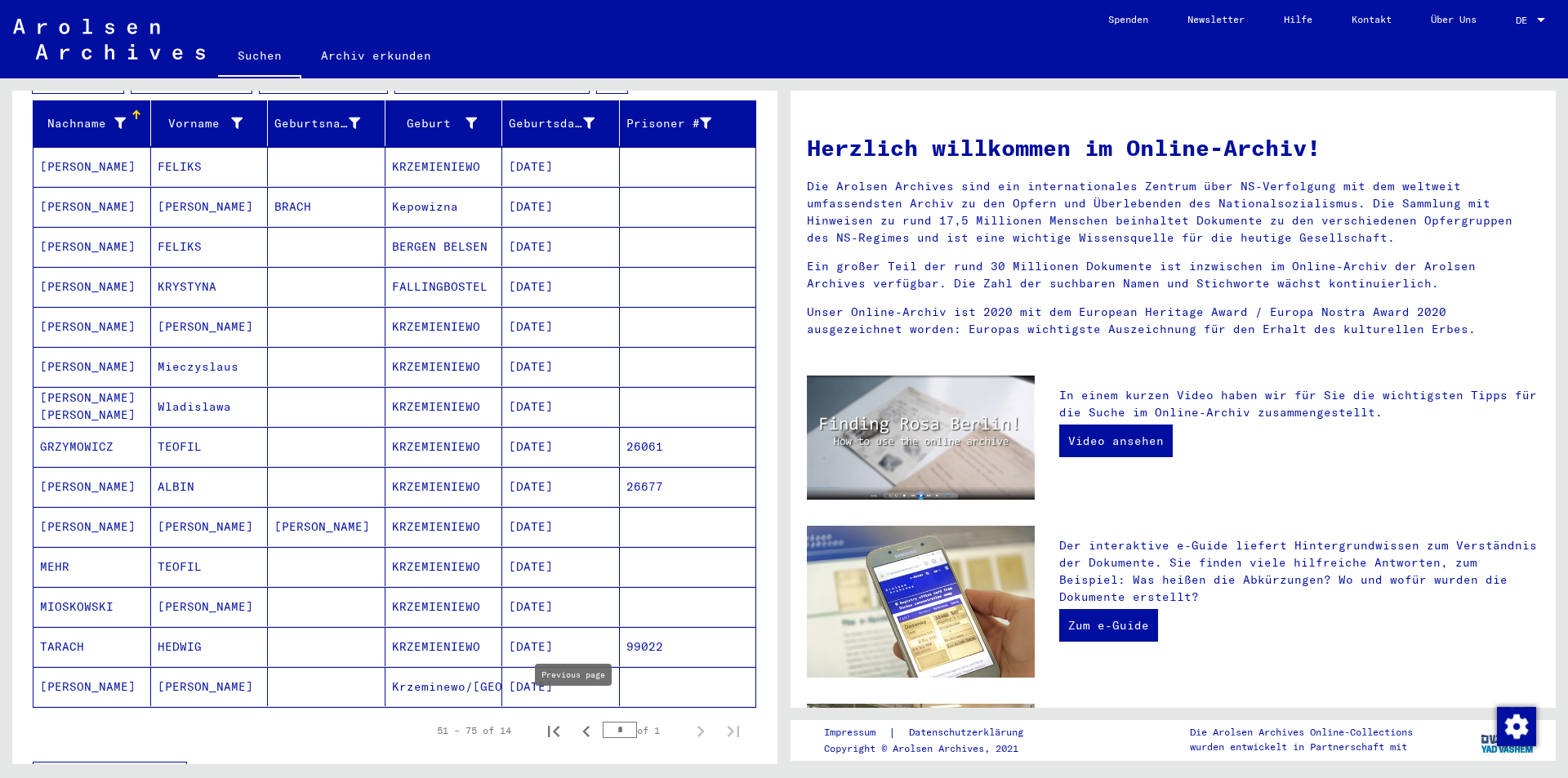
click at [583, 726] on icon "Previous page" at bounding box center [586, 732] width 7 height 12
type input "*"
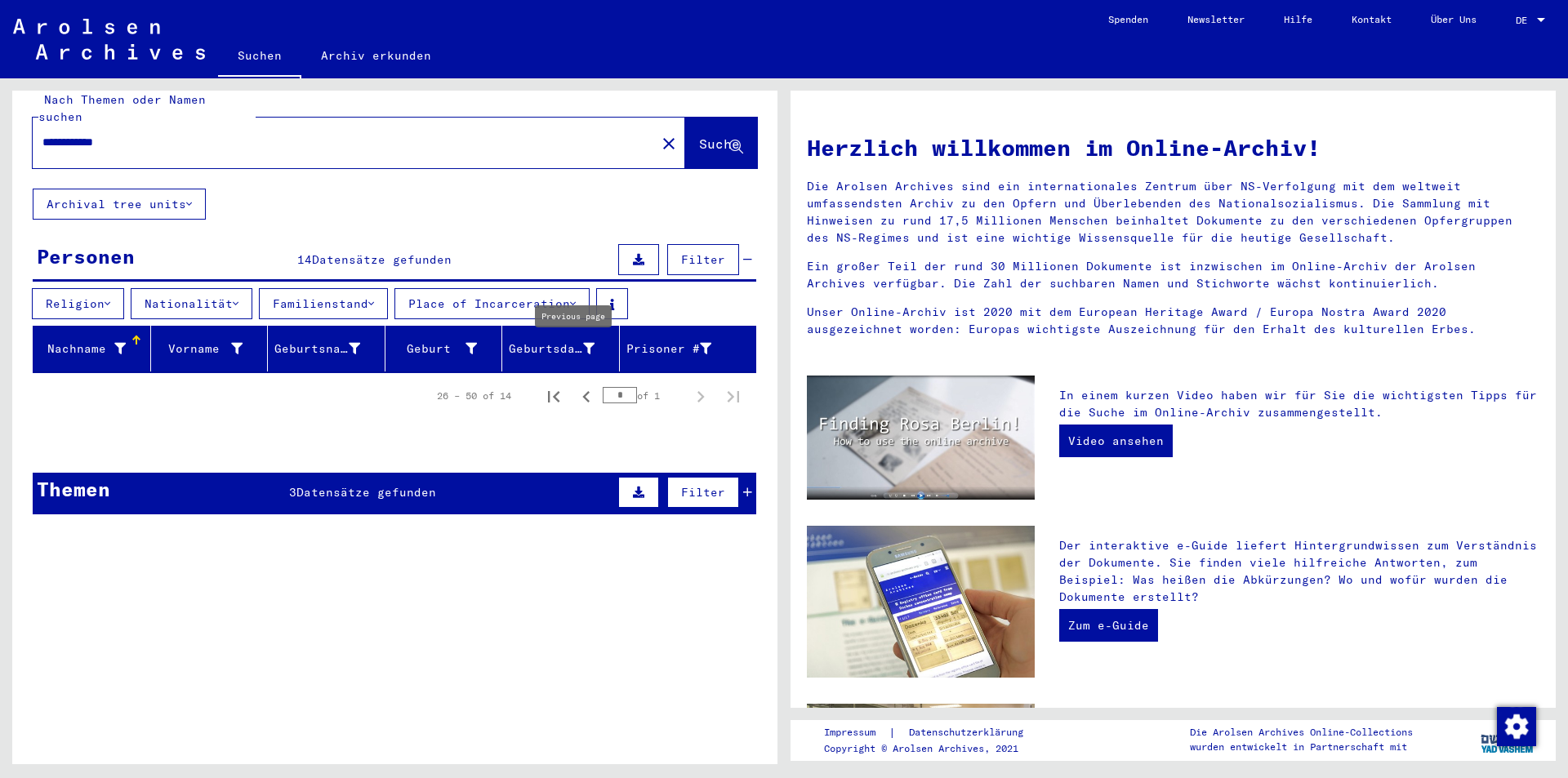
scroll to position [0, 0]
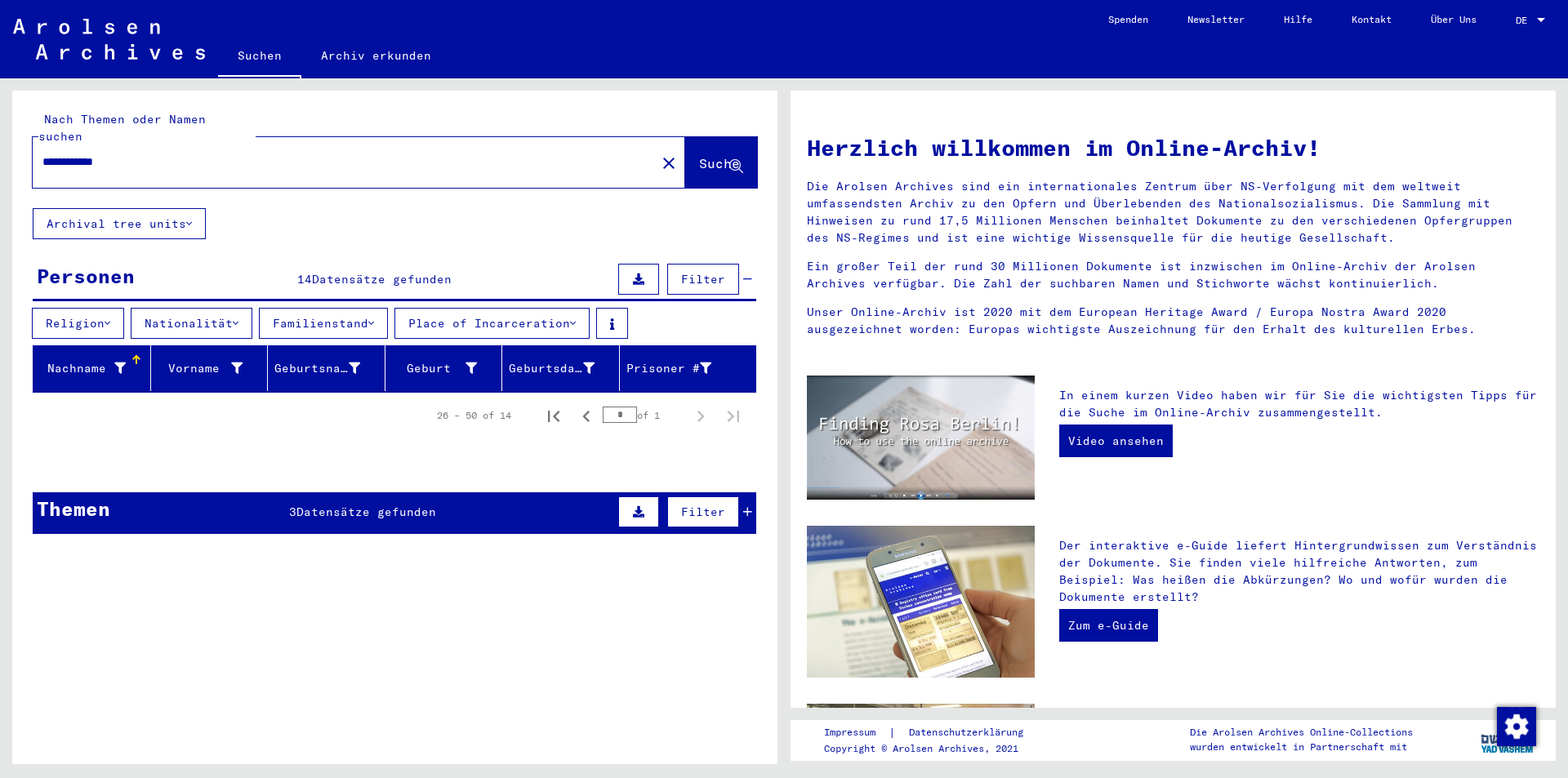
click at [268, 154] on input "**********" at bounding box center [339, 162] width 594 height 17
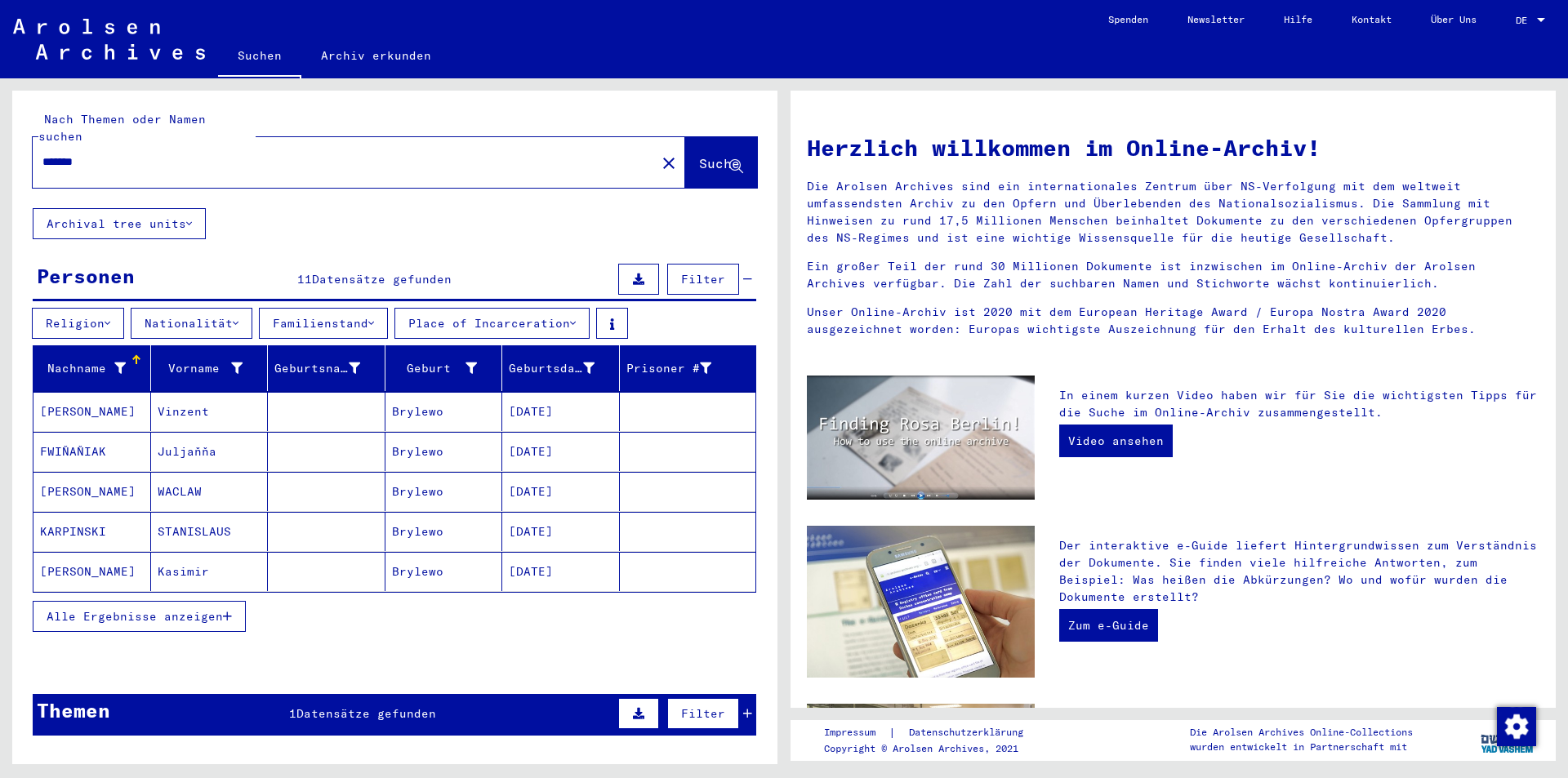
click at [183, 610] on span "Alle Ergebnisse anzeigen" at bounding box center [135, 617] width 177 height 15
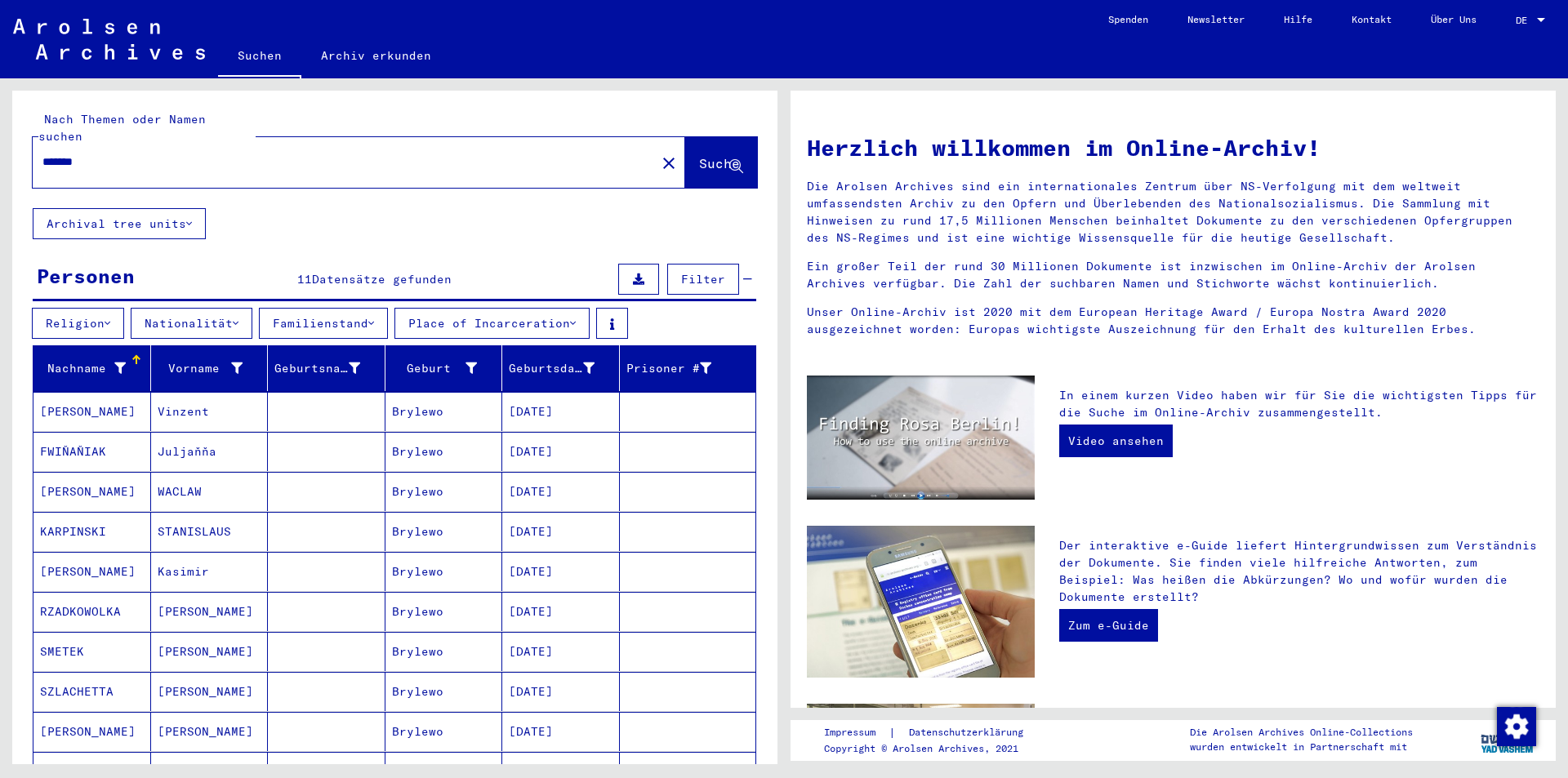
click at [319, 154] on input "*******" at bounding box center [339, 162] width 594 height 17
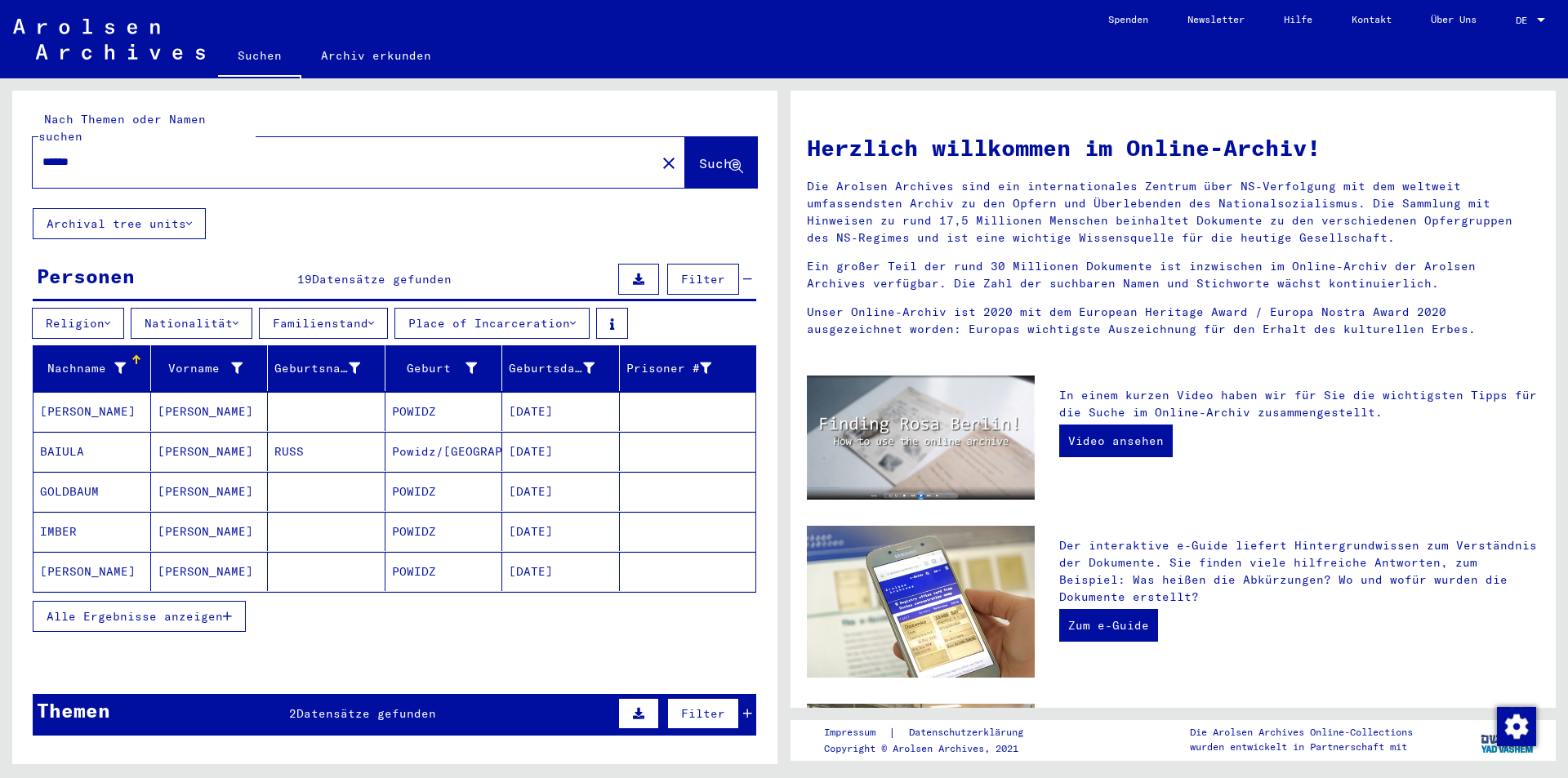
click at [200, 610] on span "Alle Ergebnisse anzeigen" at bounding box center [135, 617] width 177 height 15
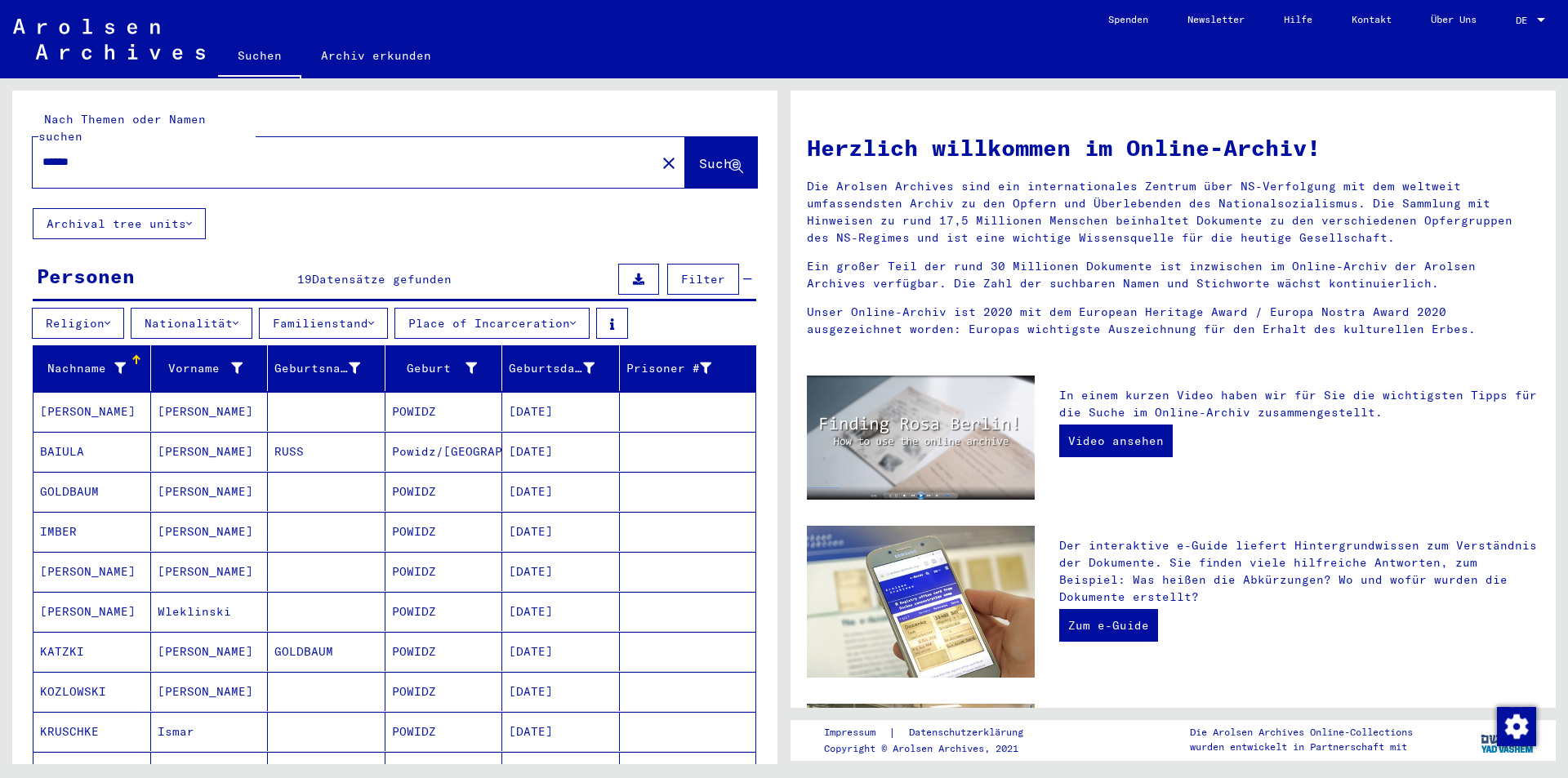
click at [241, 154] on input "******" at bounding box center [339, 162] width 594 height 17
type input "*******"
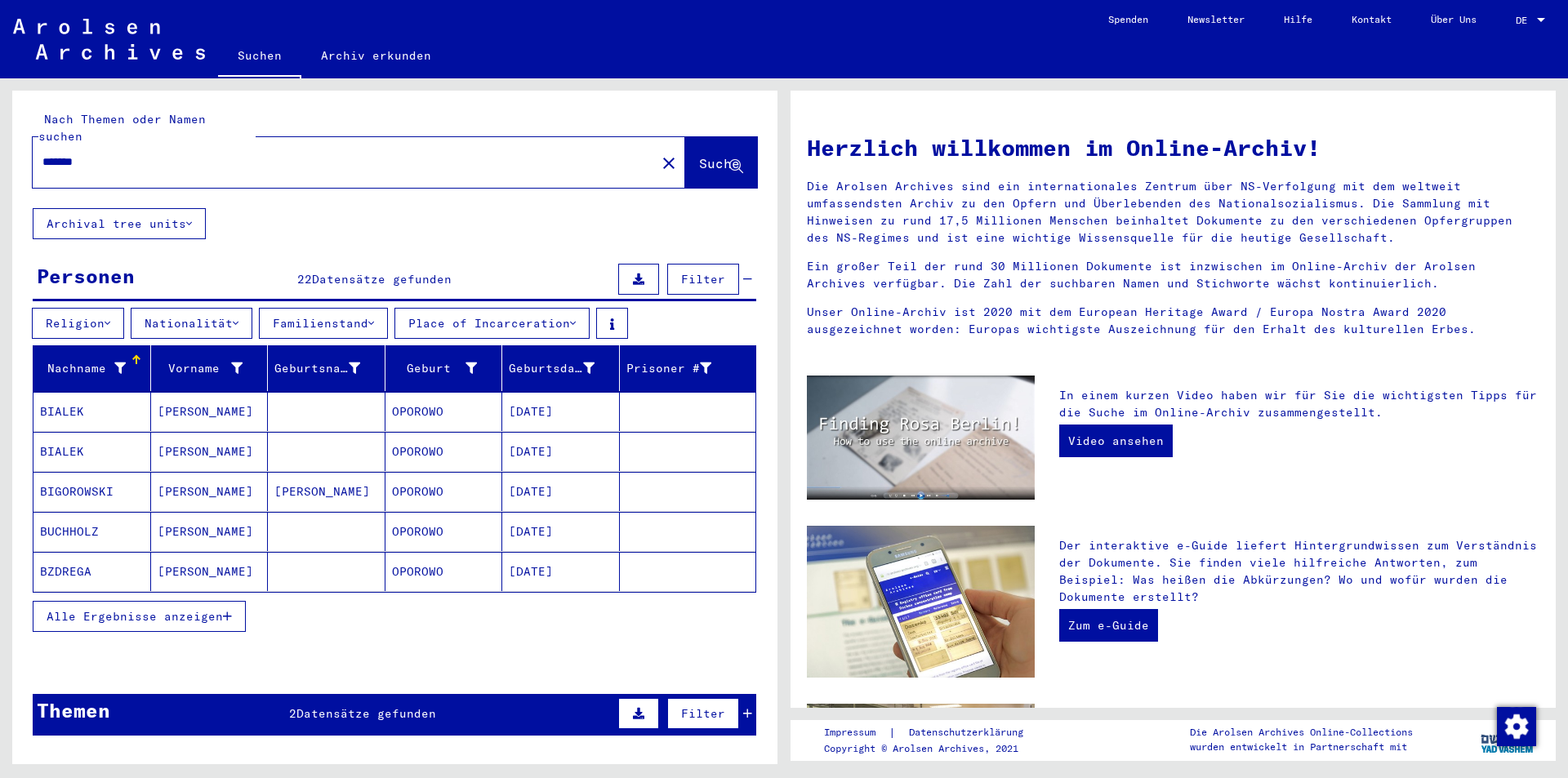
click at [154, 610] on span "Alle Ergebnisse anzeigen" at bounding box center [135, 617] width 177 height 15
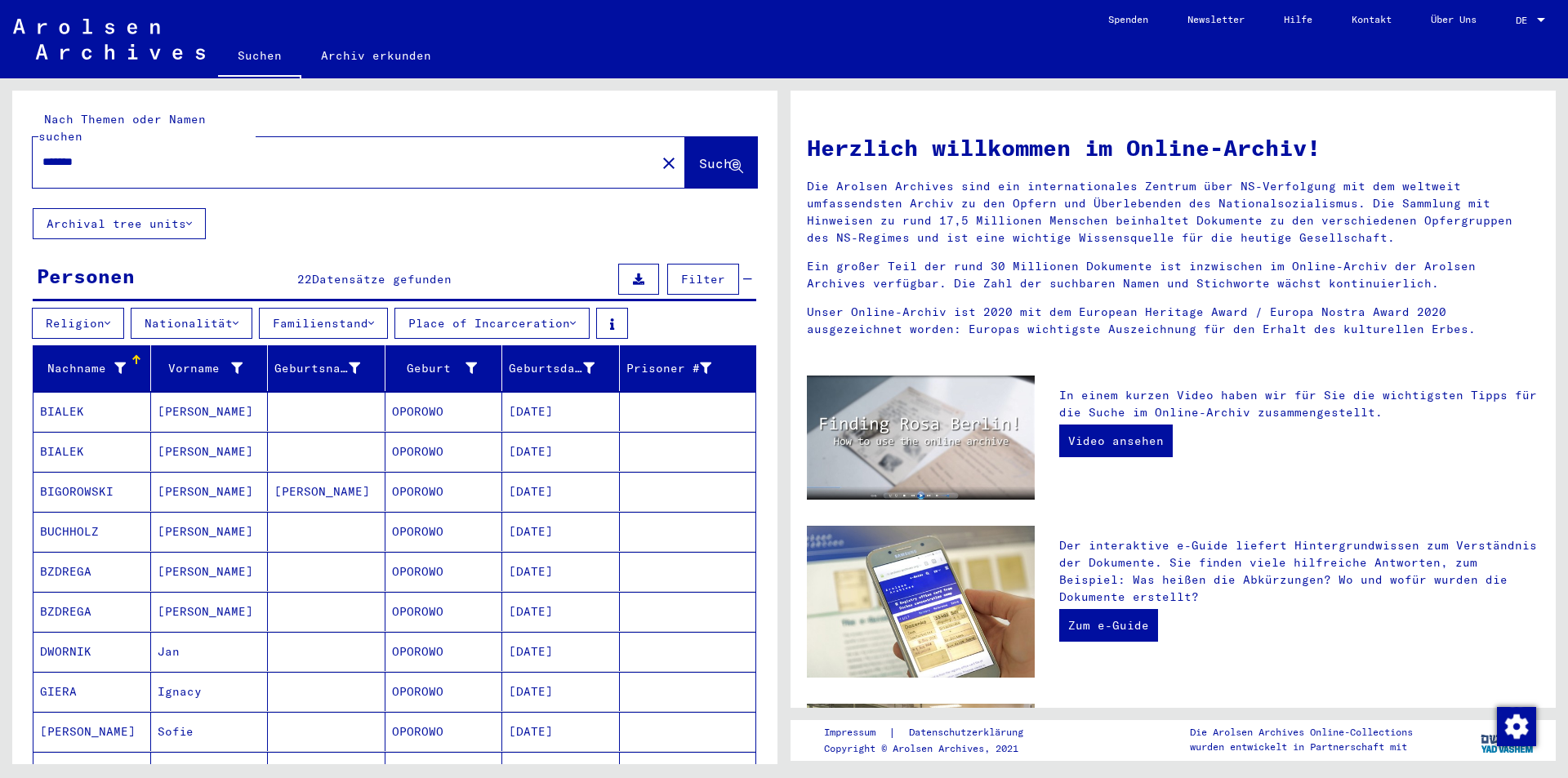
click at [205, 154] on input "*******" at bounding box center [339, 162] width 594 height 17
